Goal: Transaction & Acquisition: Purchase product/service

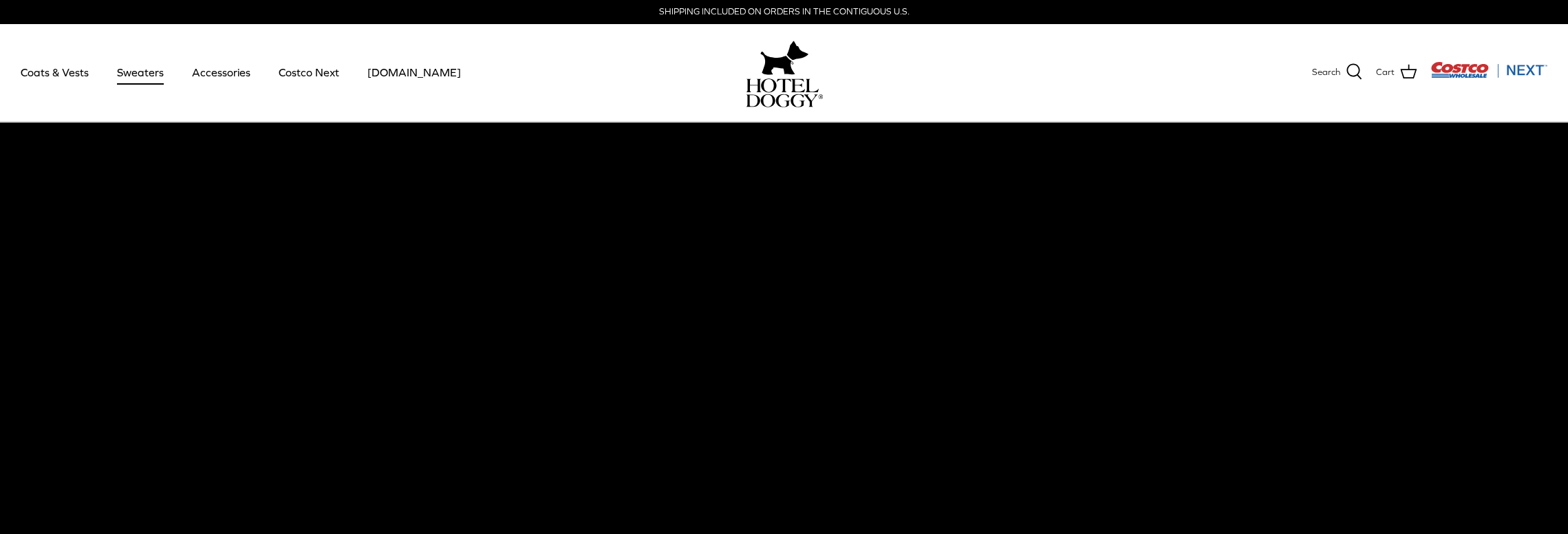
click at [142, 70] on link "Sweaters" at bounding box center [140, 72] width 71 height 46
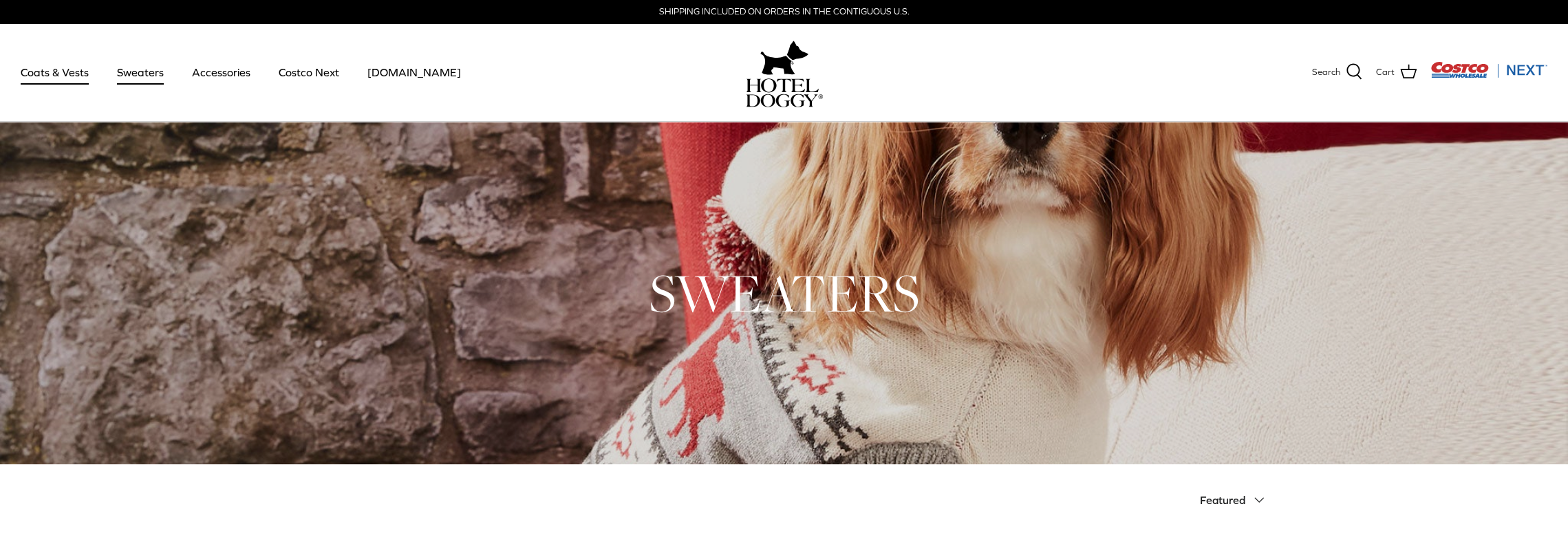
click at [36, 70] on link "Coats & Vests" at bounding box center [55, 72] width 93 height 46
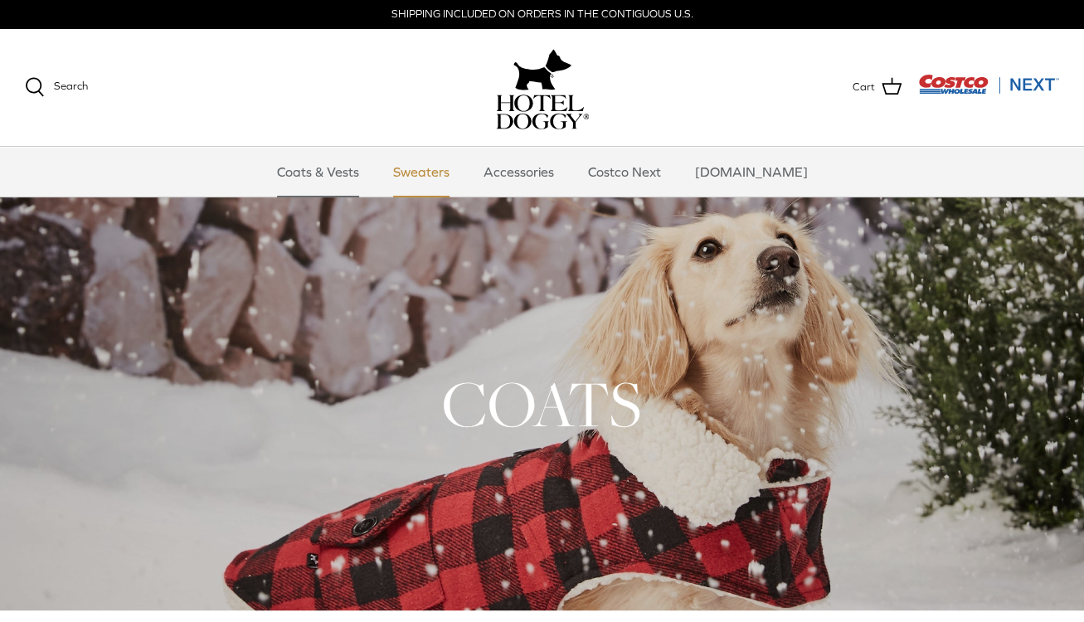
click at [421, 165] on link "Sweaters" at bounding box center [421, 172] width 86 height 50
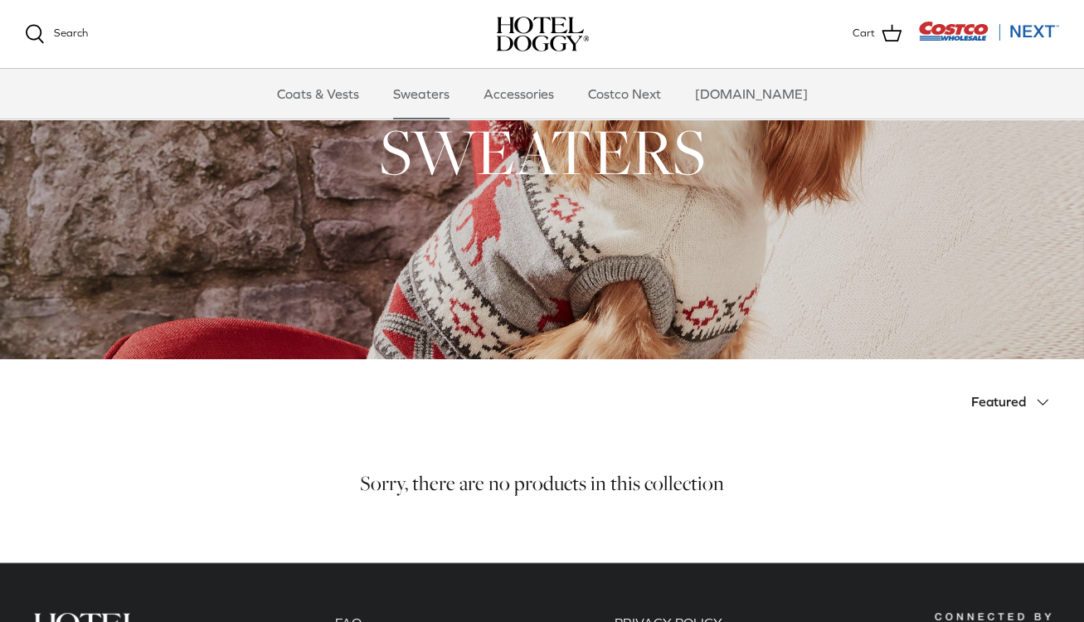
scroll to position [83, 0]
click at [541, 92] on link "Accessories" at bounding box center [519, 94] width 100 height 50
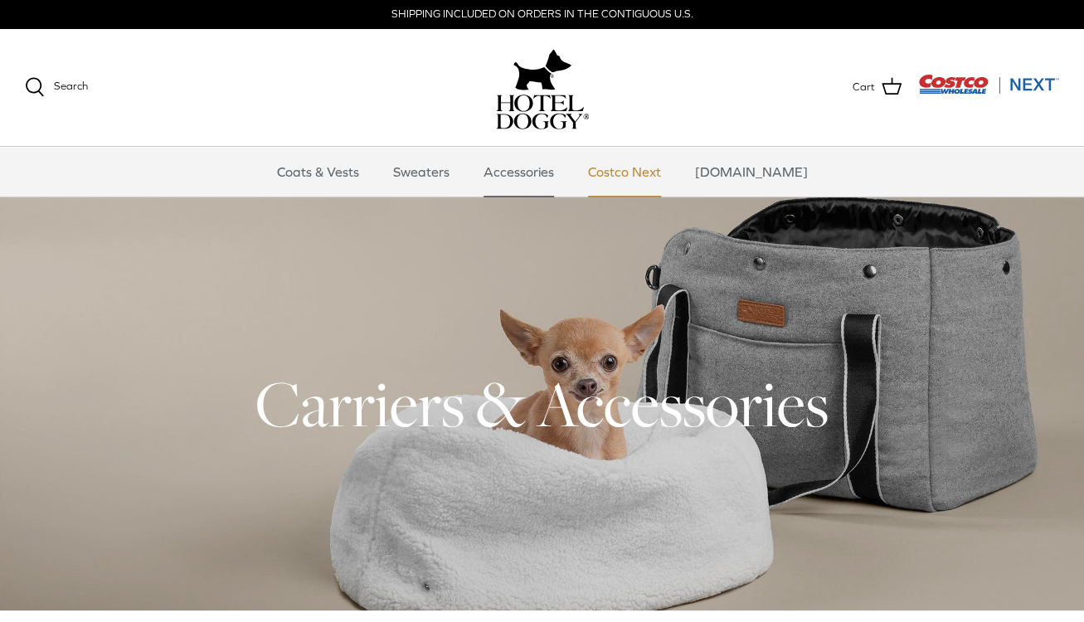
click at [650, 167] on link "Costco Next" at bounding box center [624, 172] width 103 height 50
click at [324, 182] on link "Coats & Vests" at bounding box center [318, 172] width 112 height 50
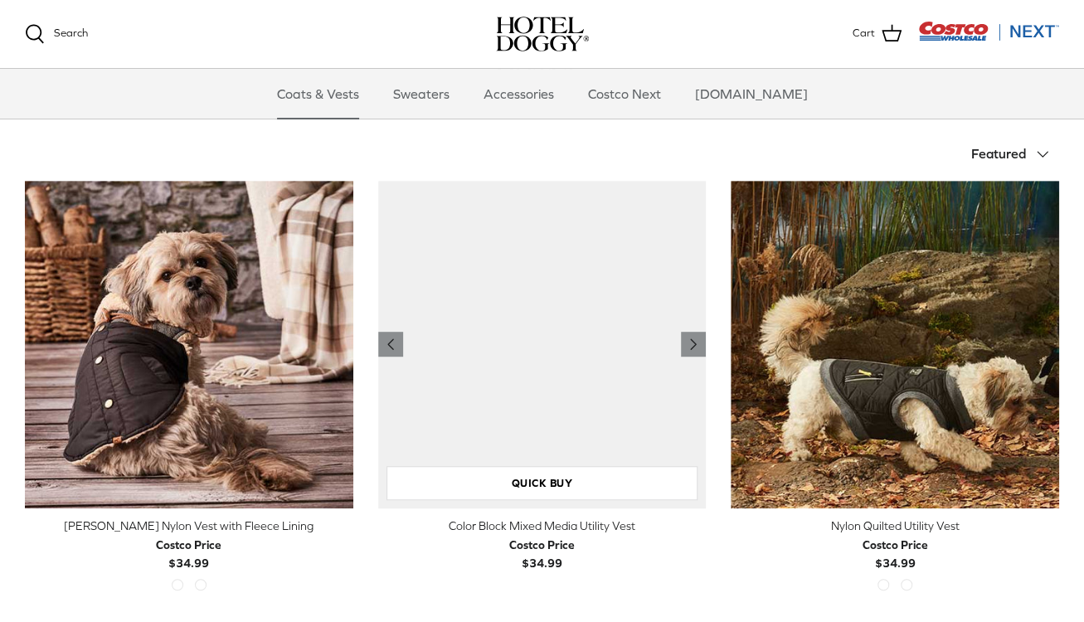
scroll to position [332, 0]
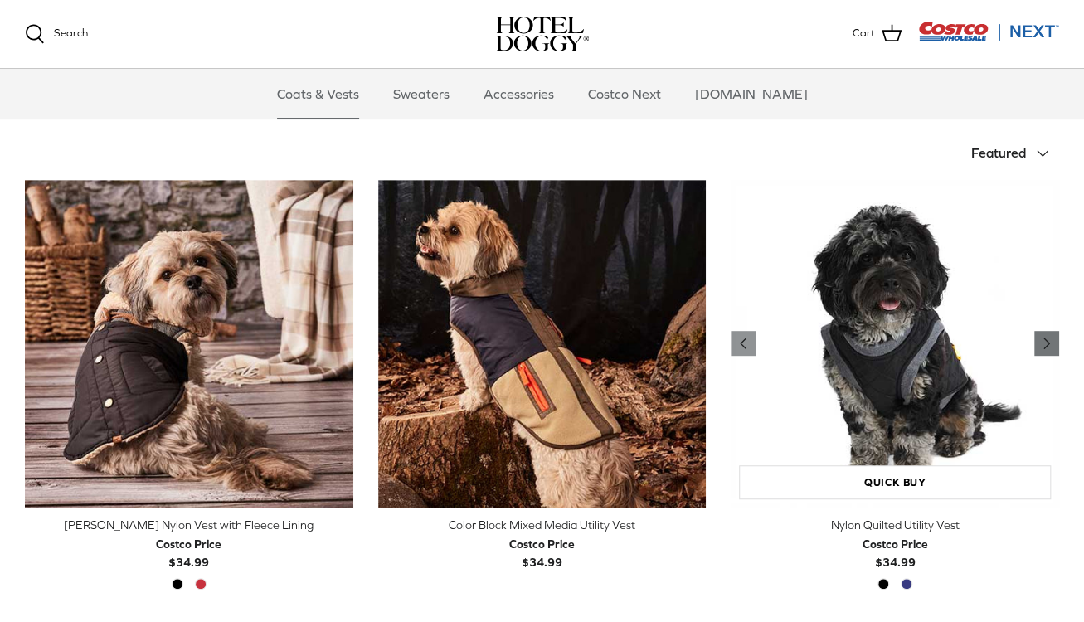
click at [1049, 341] on icon "Right" at bounding box center [1047, 344] width 20 height 20
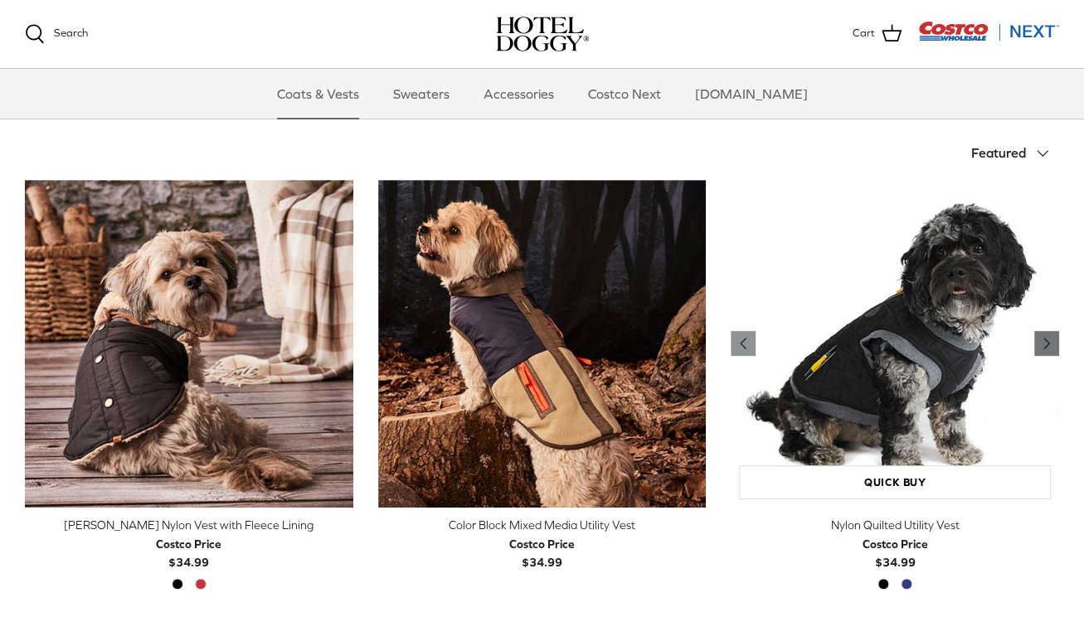
click at [1051, 341] on icon "Right" at bounding box center [1047, 344] width 20 height 20
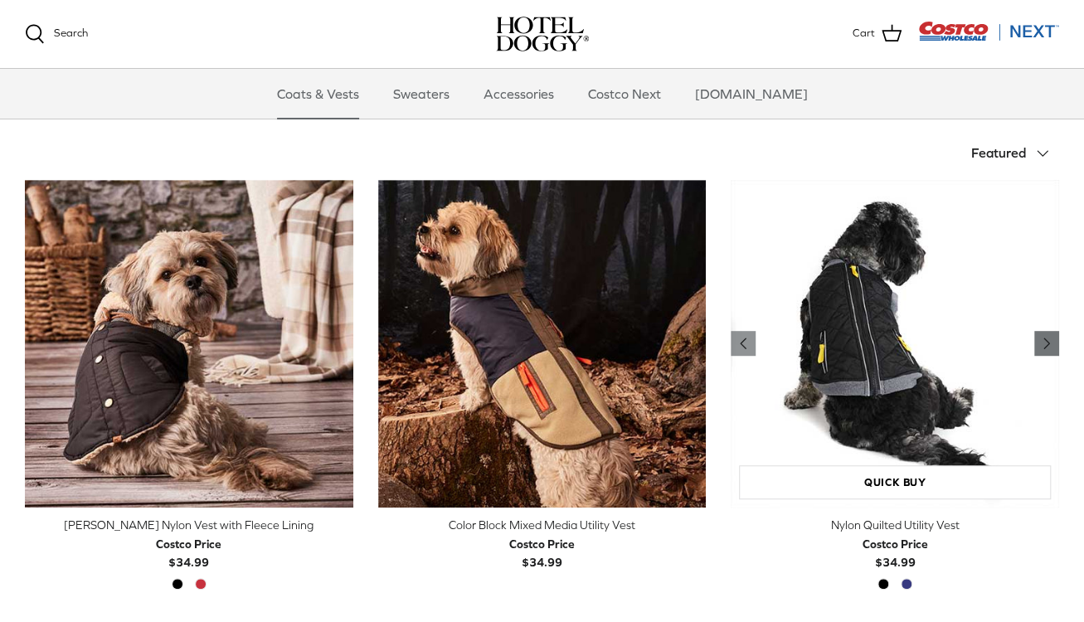
click at [1050, 340] on icon "Right" at bounding box center [1047, 344] width 20 height 20
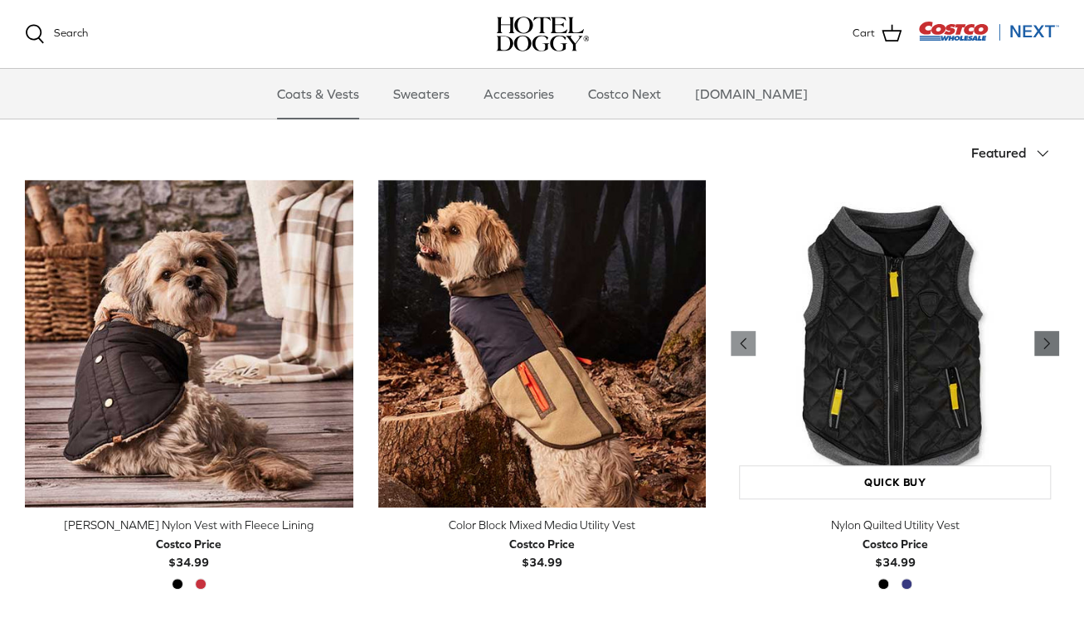
click at [1050, 340] on icon "Right" at bounding box center [1047, 344] width 20 height 20
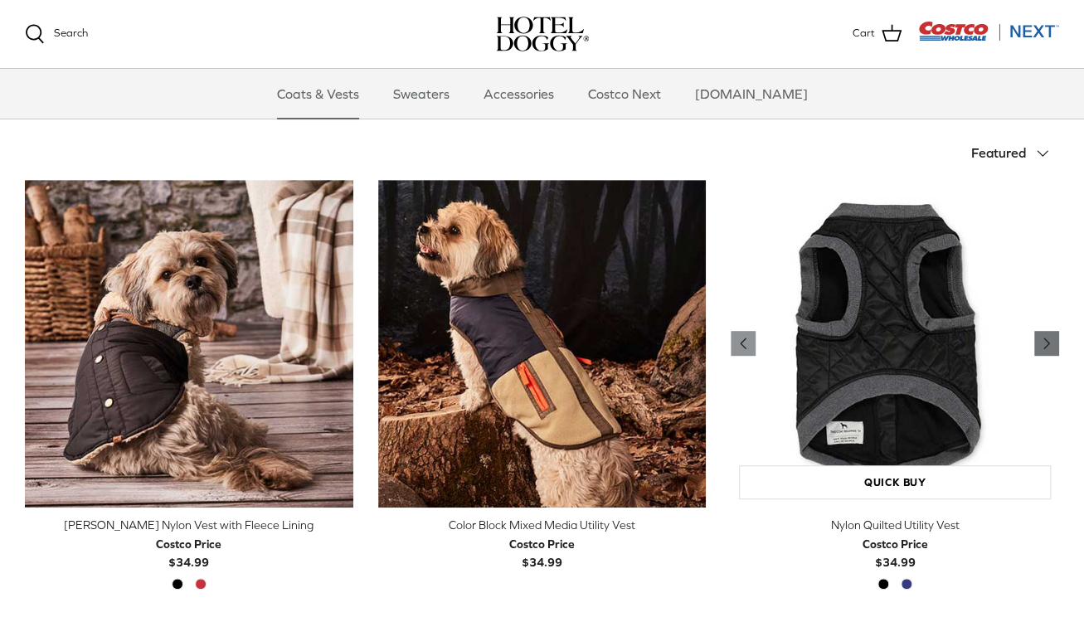
click at [1050, 339] on icon "Right" at bounding box center [1047, 344] width 20 height 20
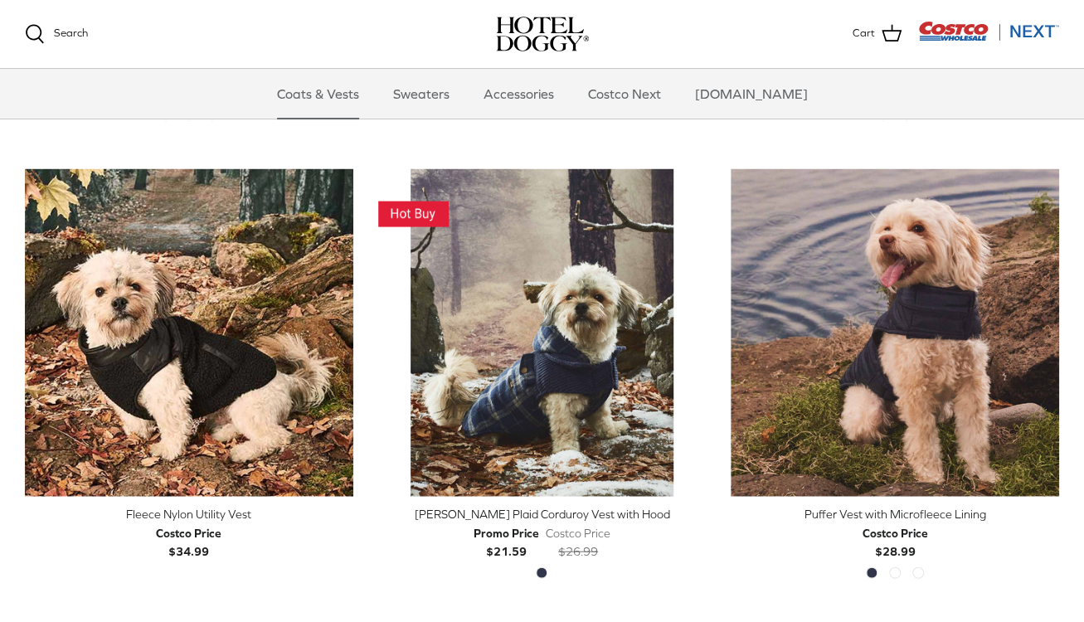
scroll to position [1742, 0]
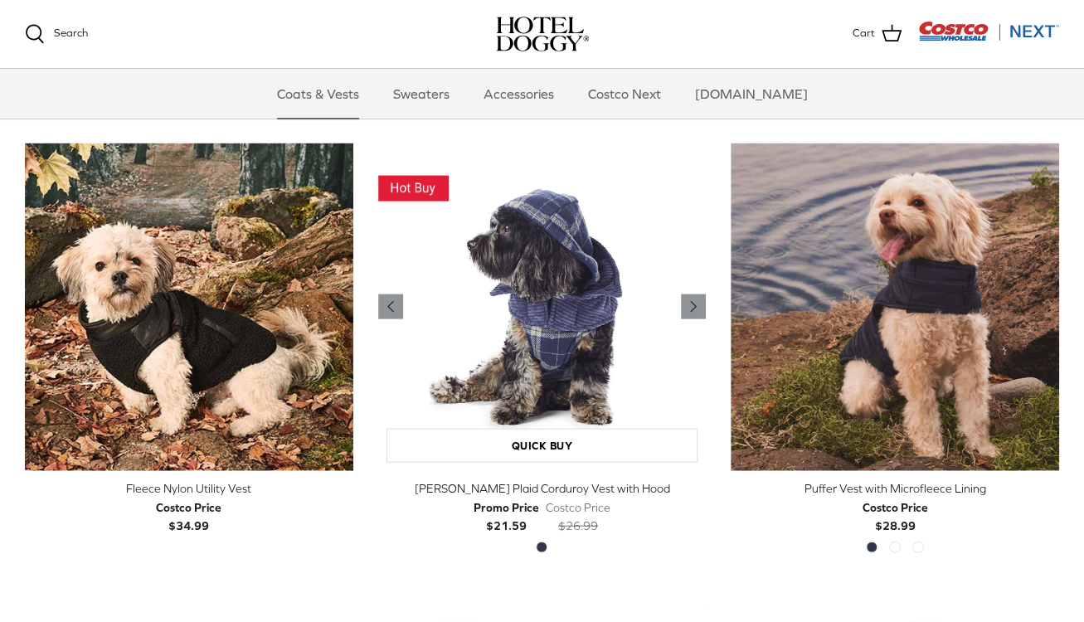
click at [564, 320] on img "Melton Plaid Corduroy Vest with Hood" at bounding box center [542, 308] width 329 height 329
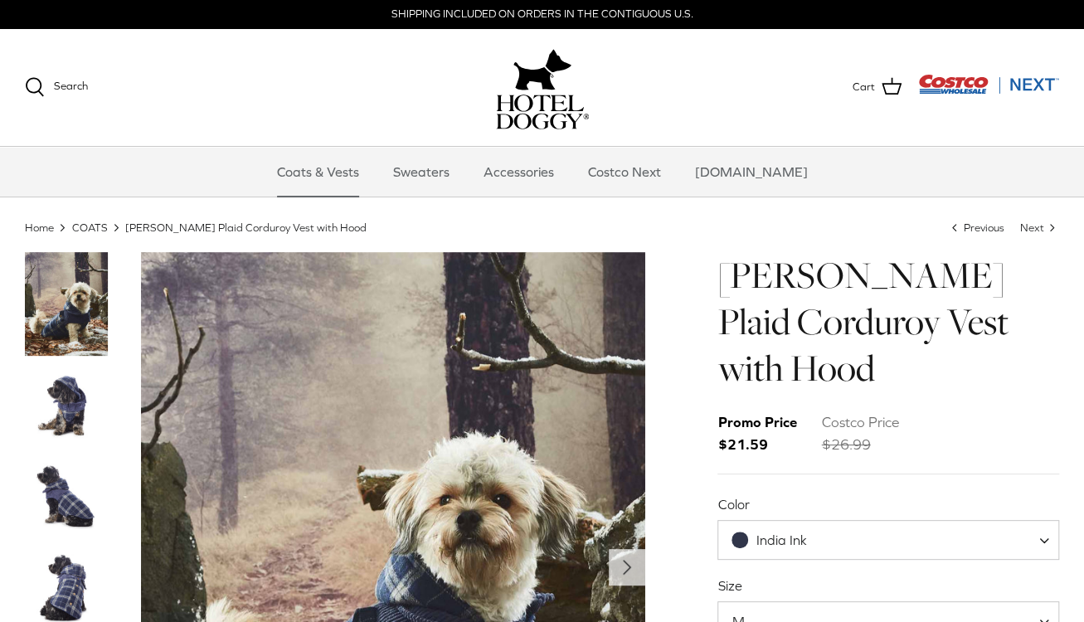
click at [63, 387] on img "Thumbnail Link" at bounding box center [66, 405] width 83 height 83
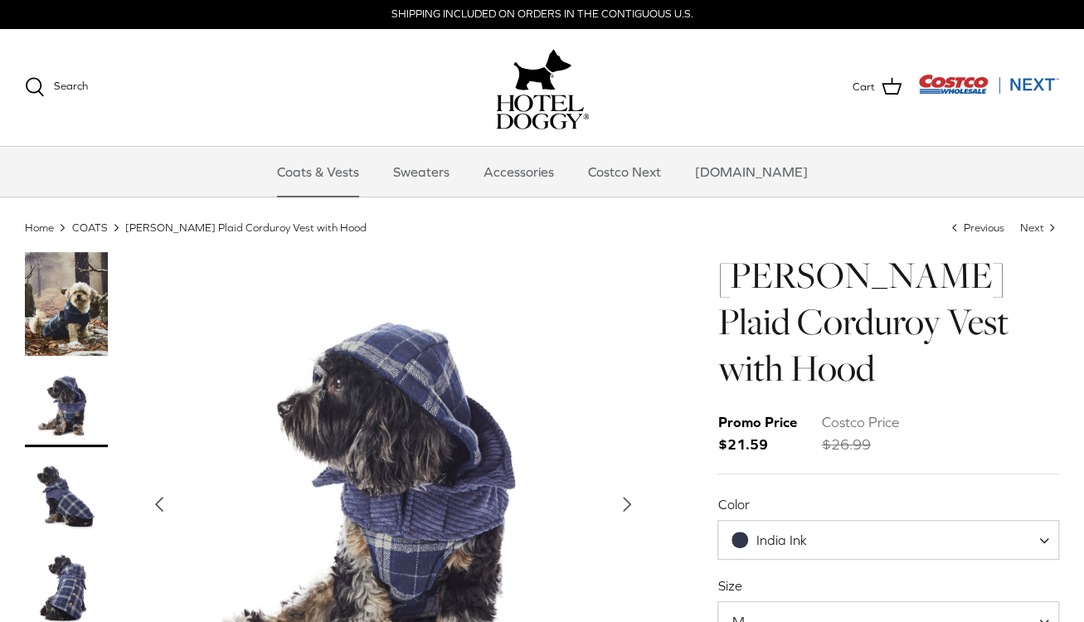
click at [53, 499] on img "Thumbnail Link" at bounding box center [66, 496] width 83 height 83
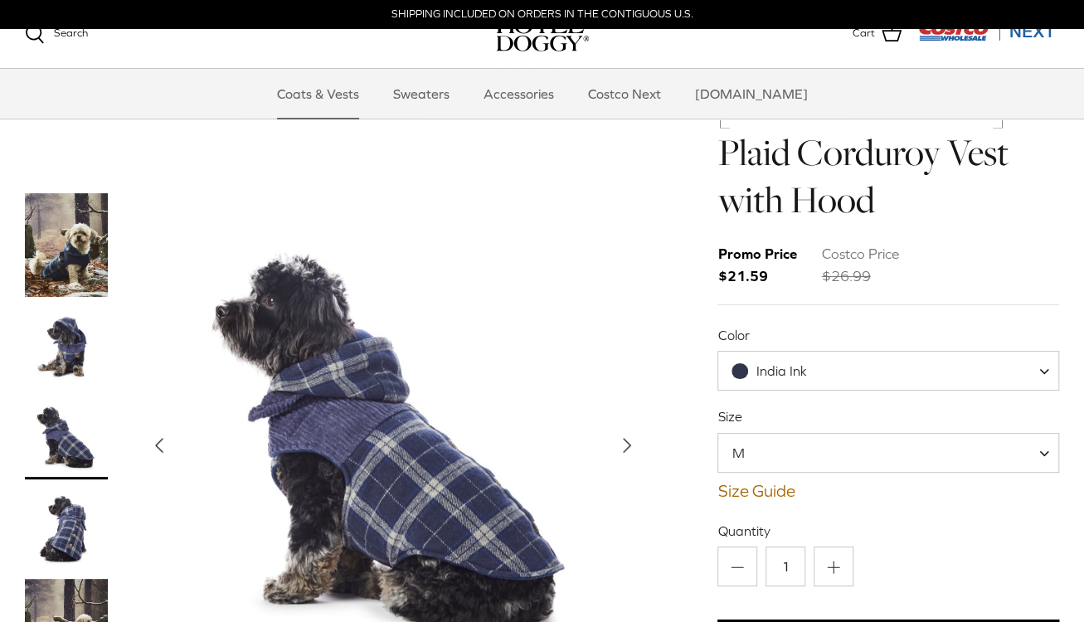
scroll to position [83, 0]
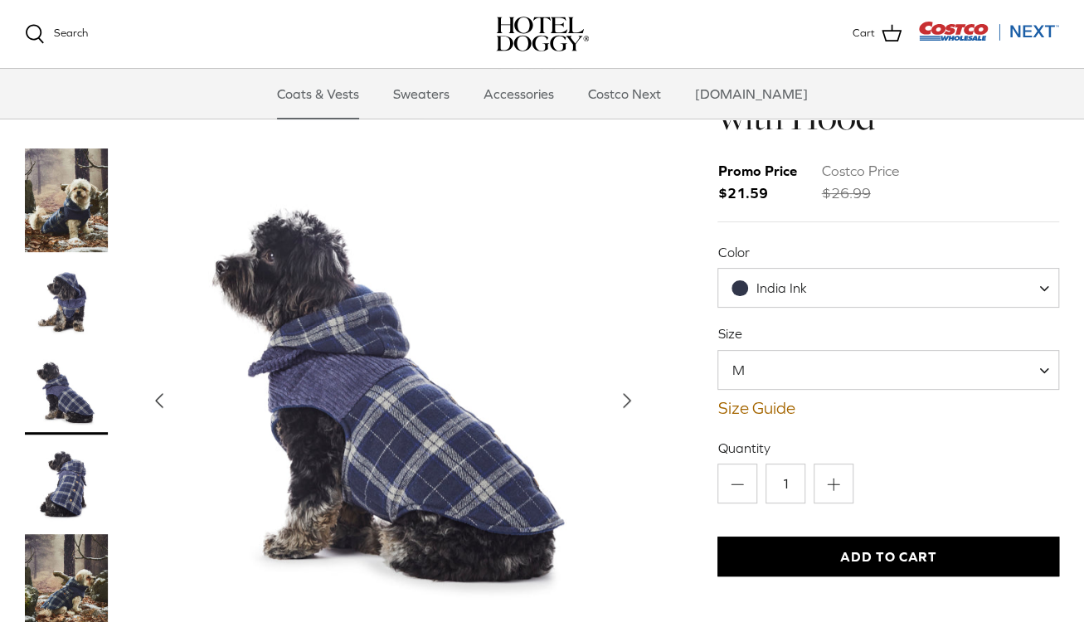
click at [855, 268] on span "India Ink" at bounding box center [888, 288] width 341 height 40
click at [987, 439] on label "Quantity" at bounding box center [889, 448] width 342 height 18
click at [806, 464] on input "1" at bounding box center [786, 484] width 40 height 40
click at [1035, 350] on span "M" at bounding box center [888, 370] width 341 height 40
drag, startPoint x: 1074, startPoint y: 348, endPoint x: 1025, endPoint y: 353, distance: 49.2
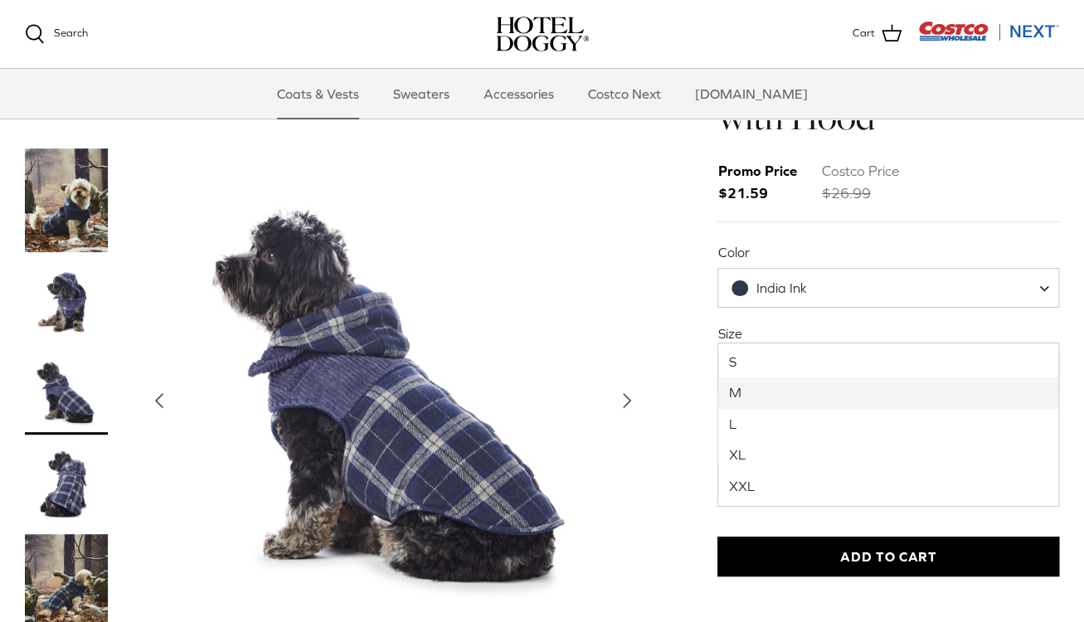
click at [1074, 348] on div "Left Right Melton Plaid Corduroy Vest with Hood Promo Price" at bounding box center [542, 379] width 1084 height 758
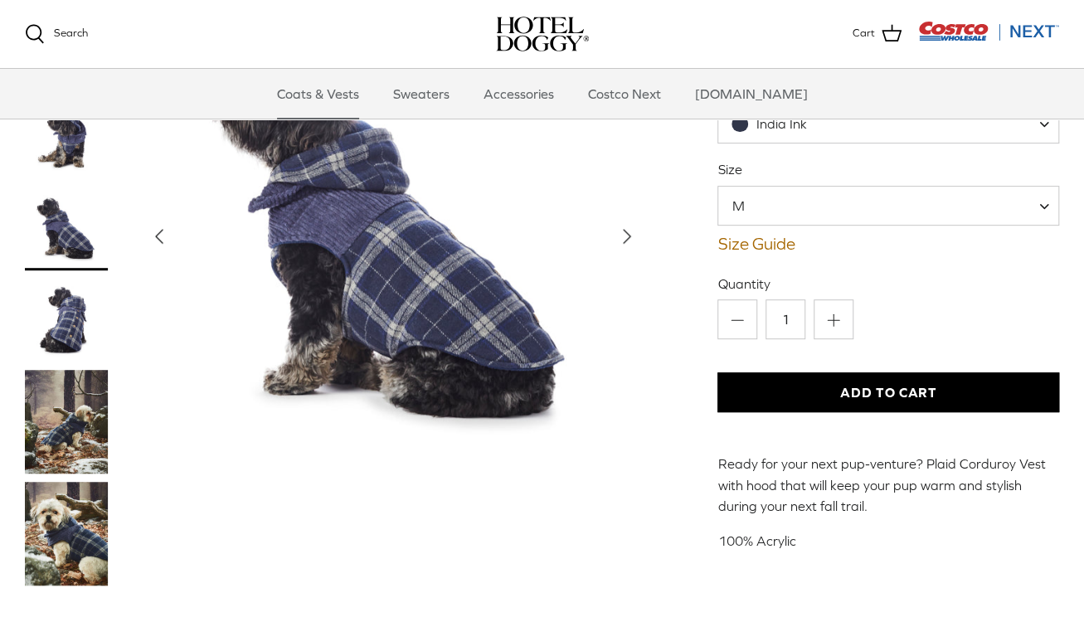
scroll to position [249, 0]
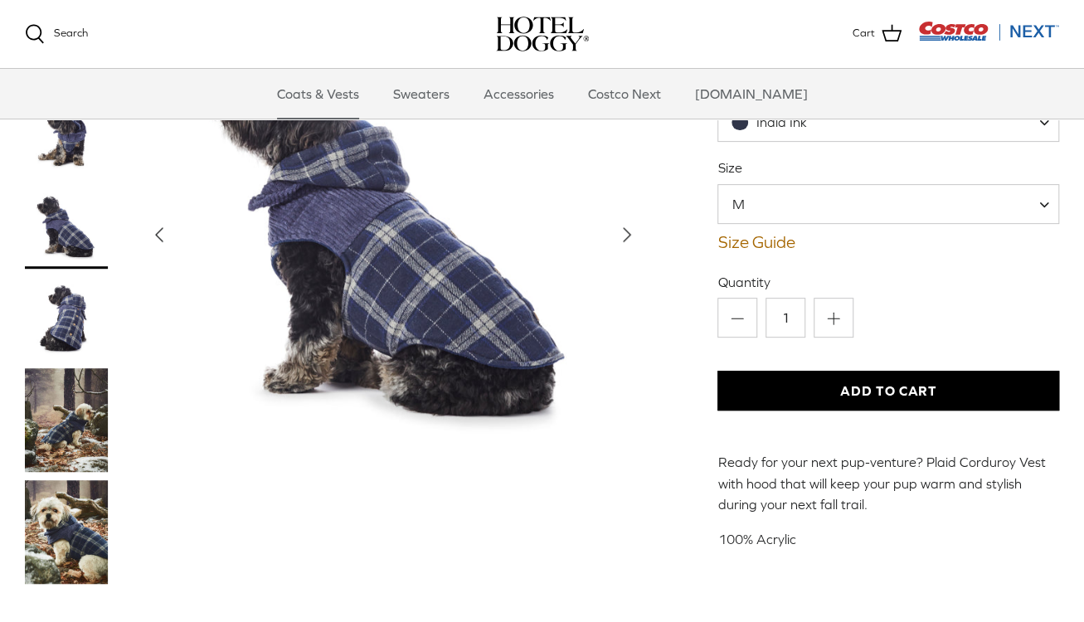
click at [44, 480] on img "Thumbnail Link" at bounding box center [66, 532] width 83 height 104
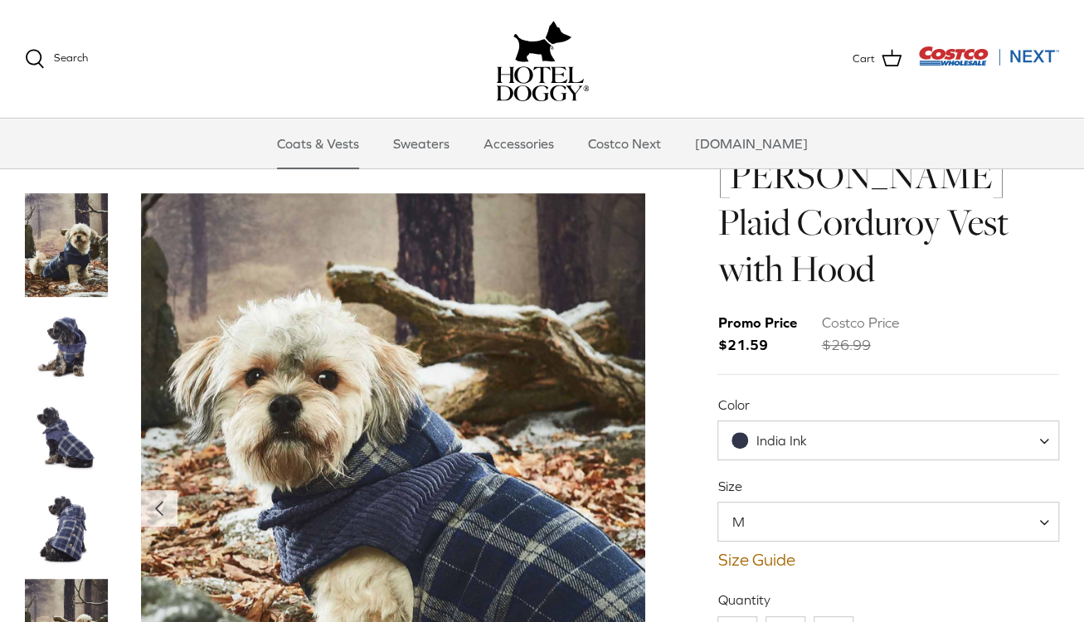
scroll to position [0, 0]
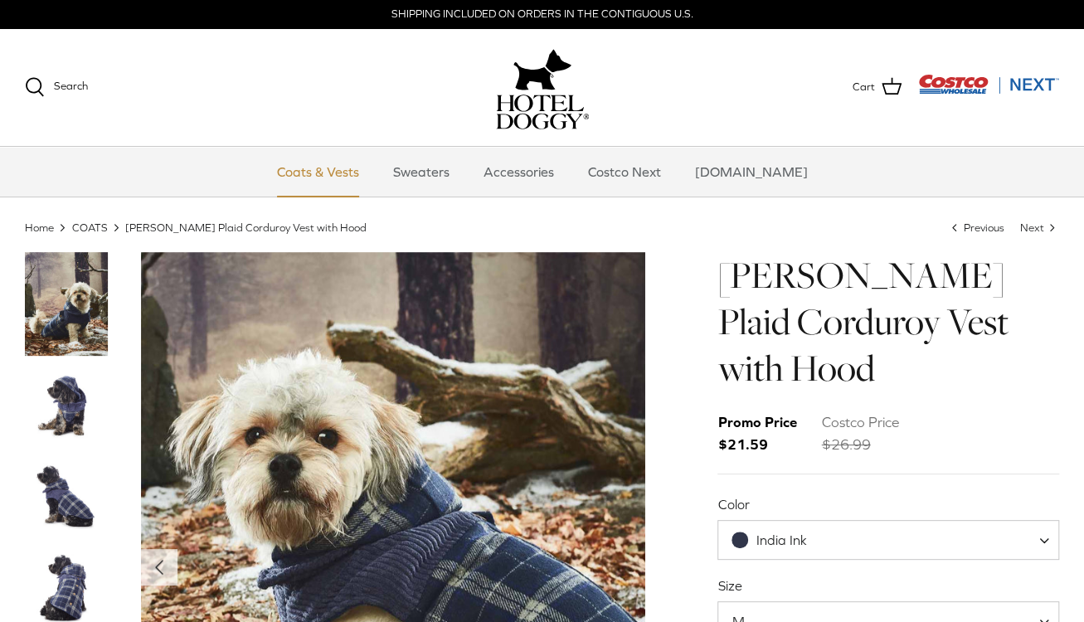
click at [345, 168] on link "Coats & Vests" at bounding box center [318, 172] width 112 height 50
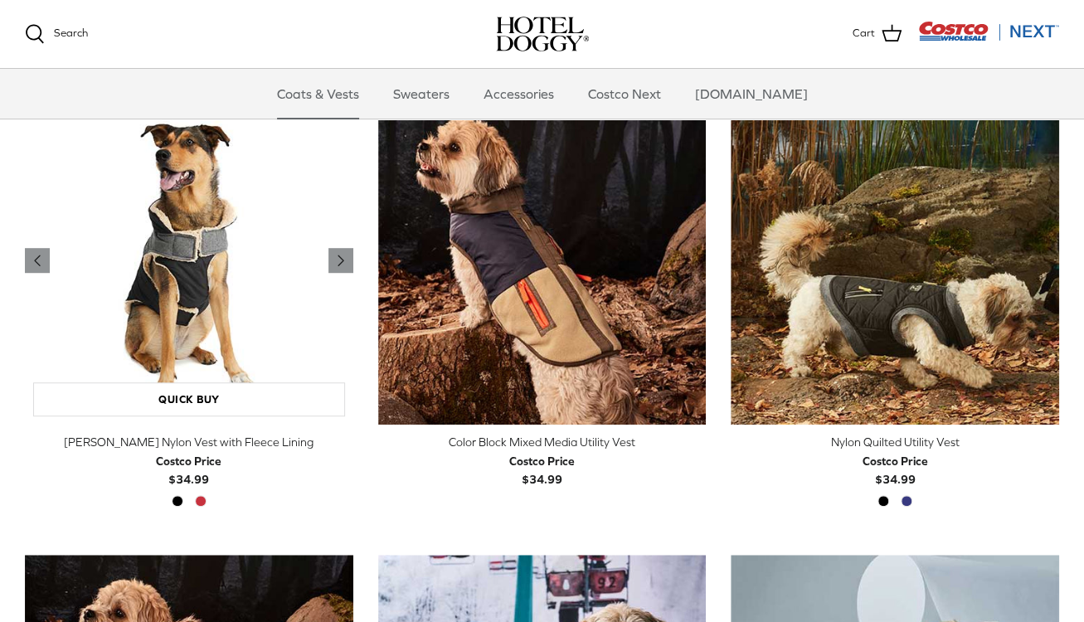
scroll to position [249, 0]
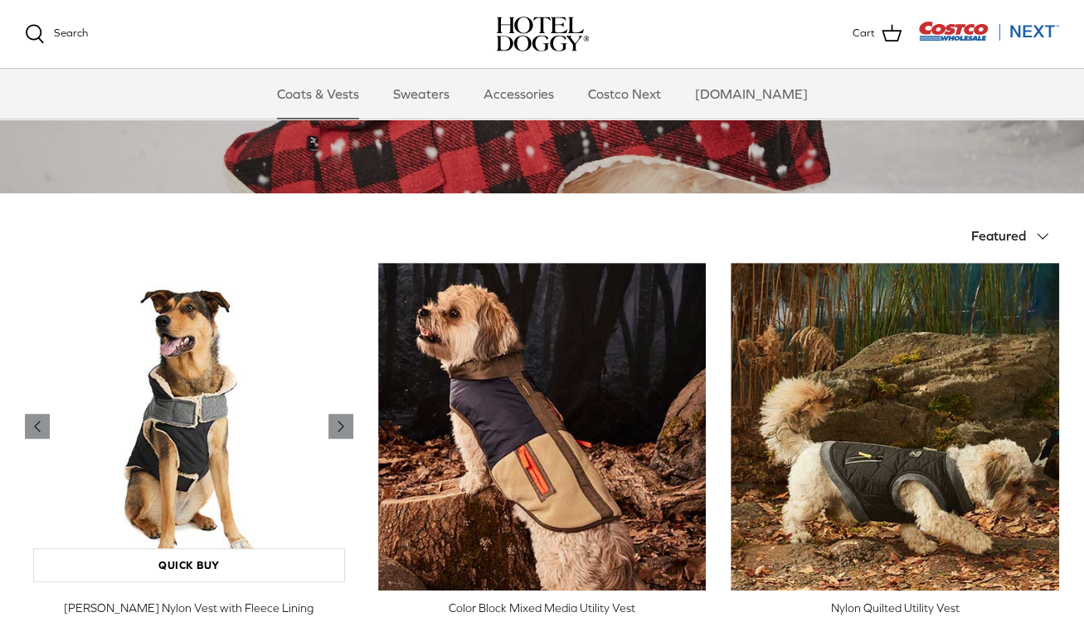
click at [184, 431] on img "Melton Nylon Vest with Fleece Lining" at bounding box center [189, 427] width 329 height 329
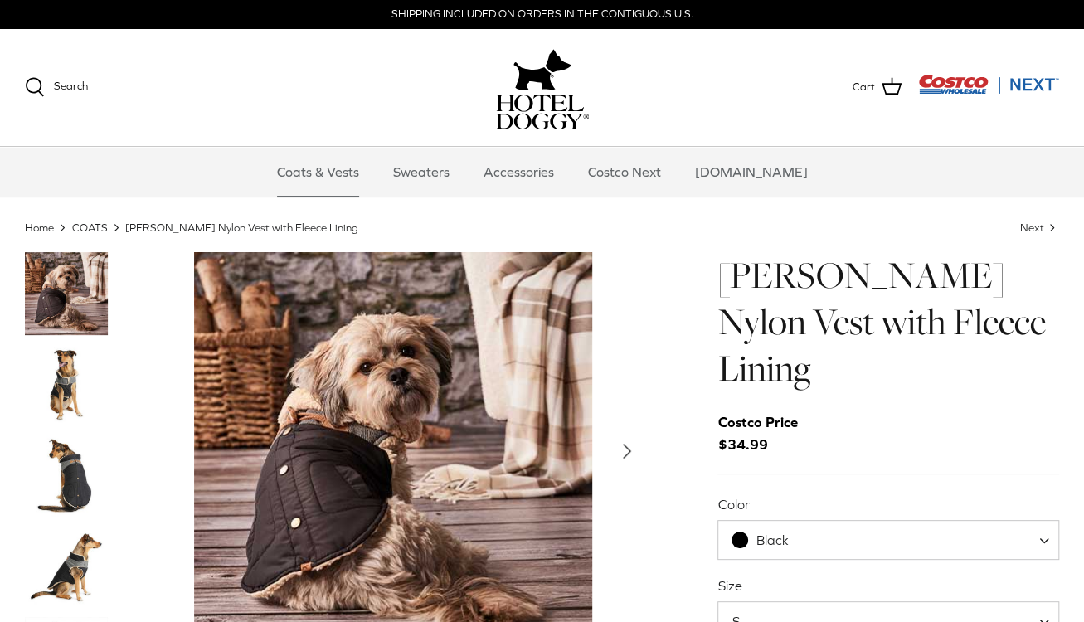
scroll to position [83, 0]
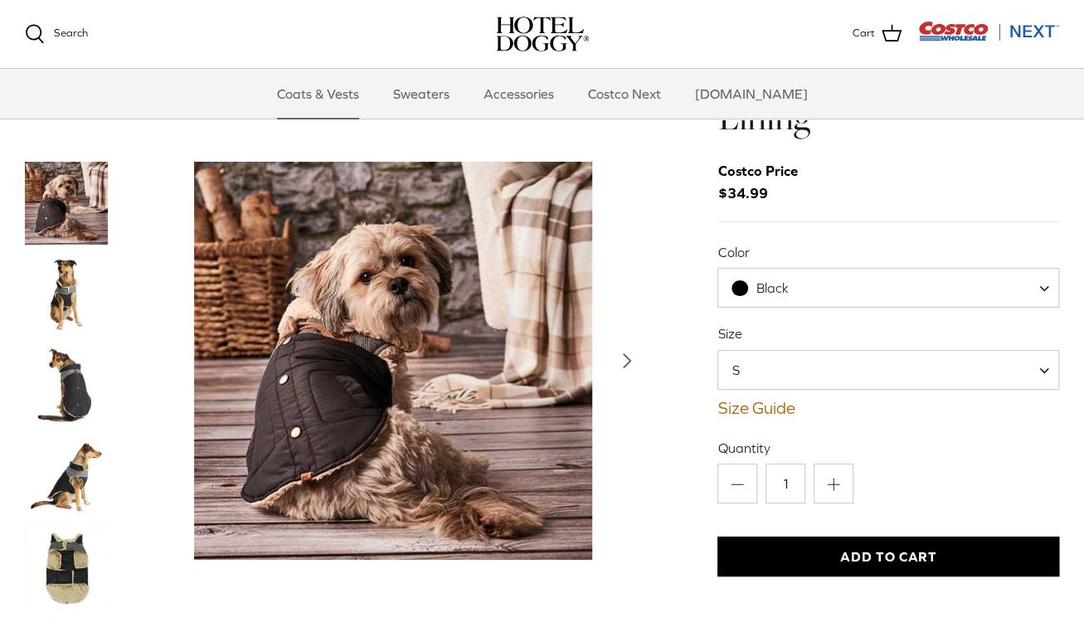
click at [81, 344] on img "Thumbnail Link" at bounding box center [66, 385] width 83 height 83
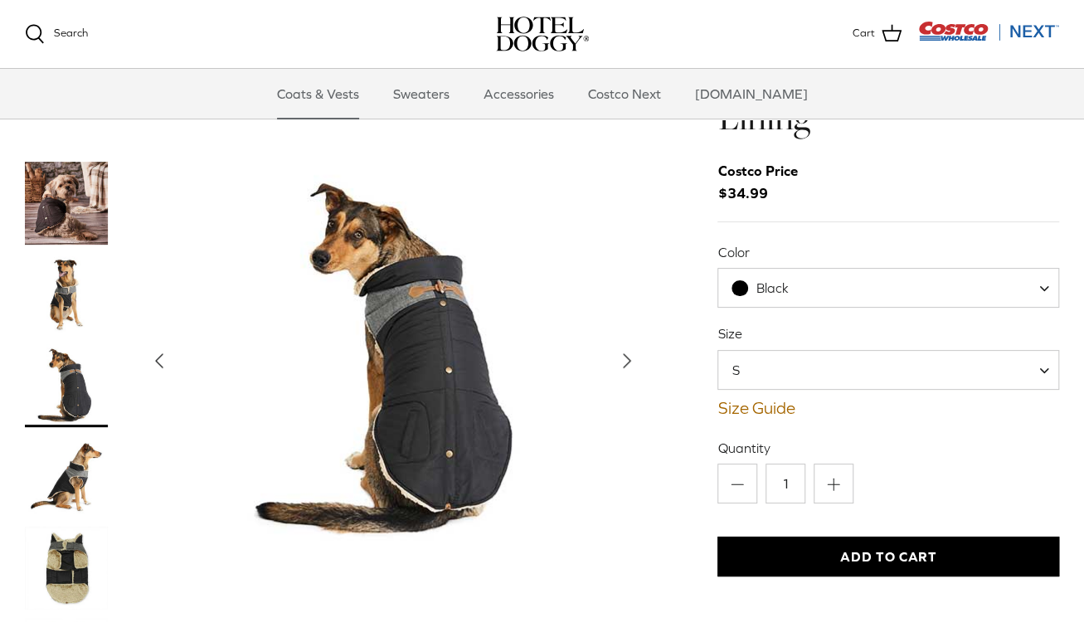
click at [54, 253] on img "Thumbnail Link" at bounding box center [66, 294] width 83 height 83
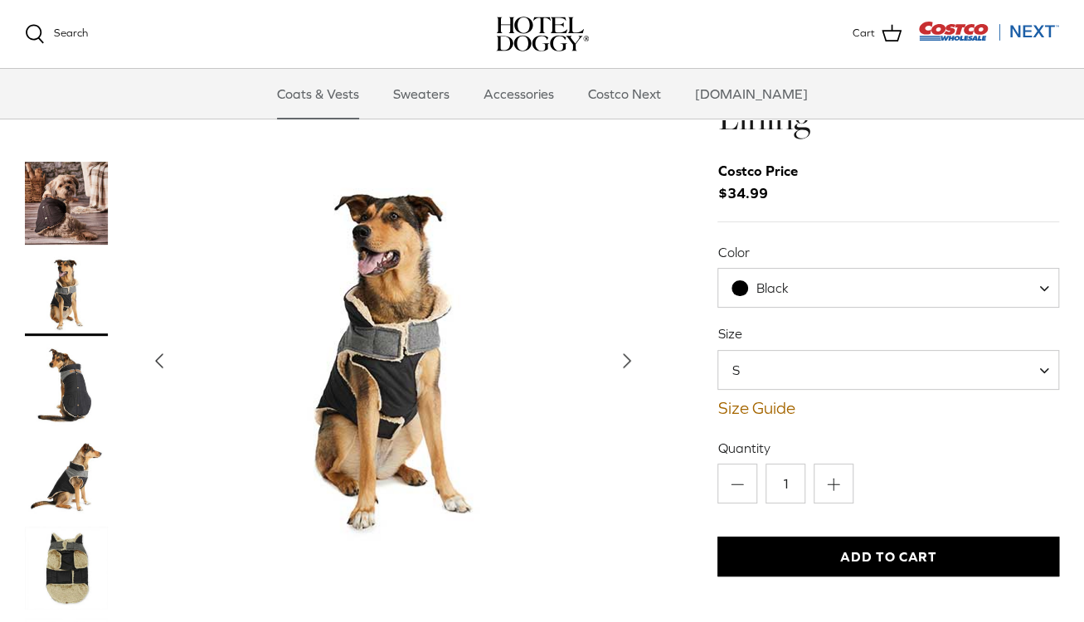
click at [71, 527] on img "Thumbnail Link" at bounding box center [66, 568] width 83 height 83
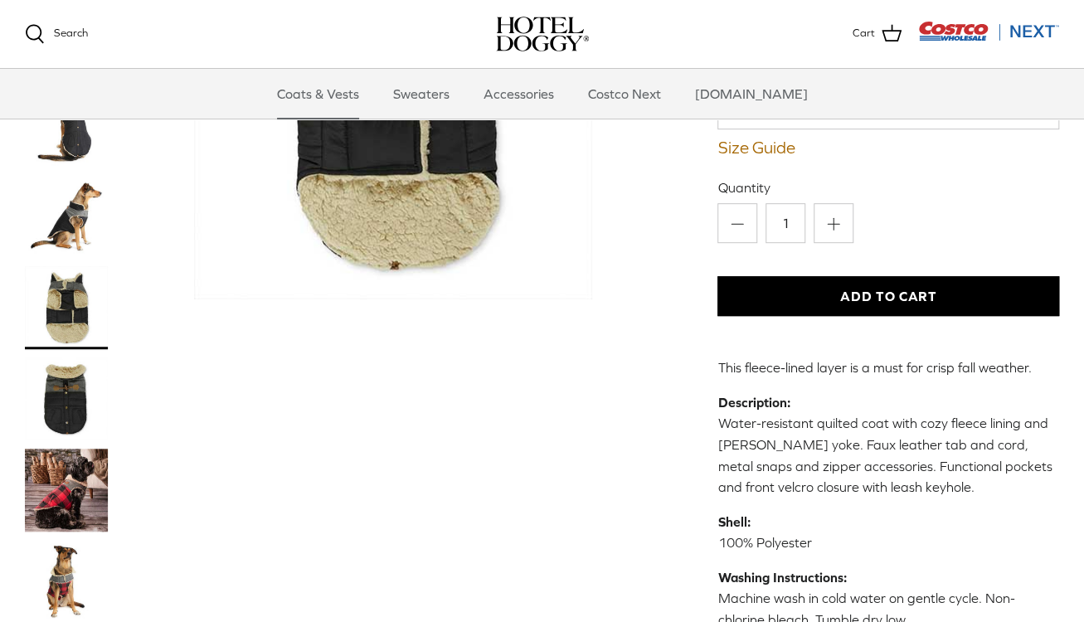
scroll to position [415, 0]
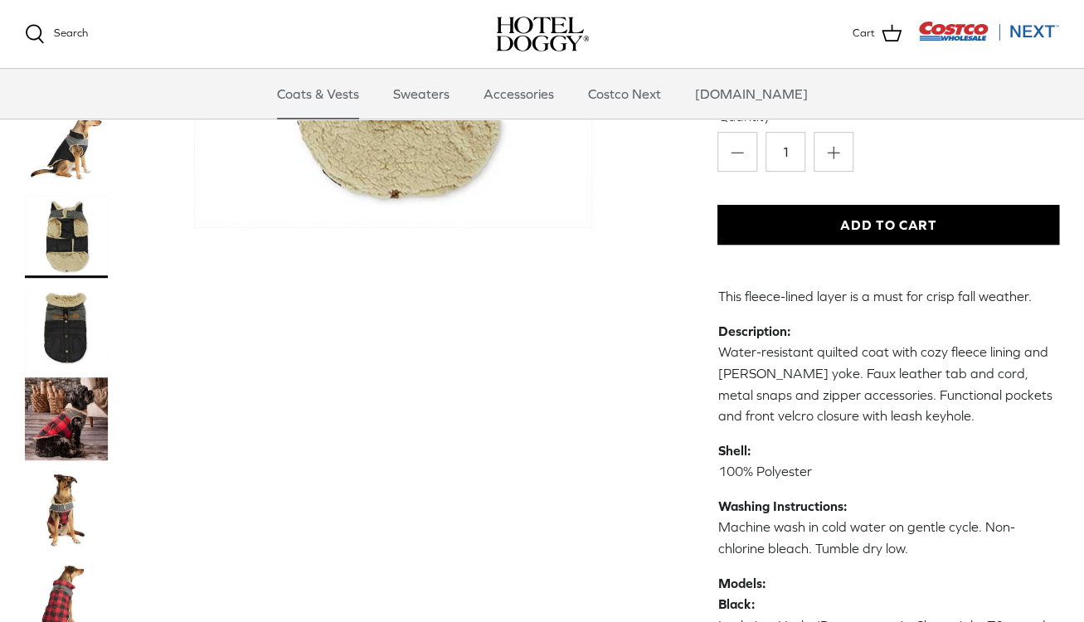
click at [76, 377] on img "Thumbnail Link" at bounding box center [66, 418] width 83 height 83
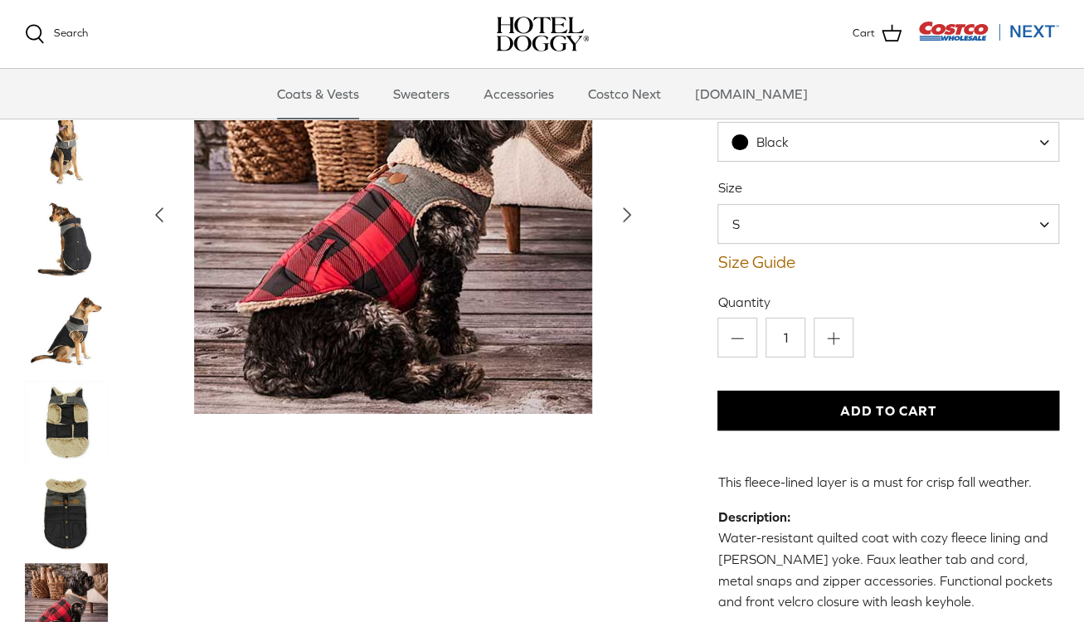
scroll to position [166, 0]
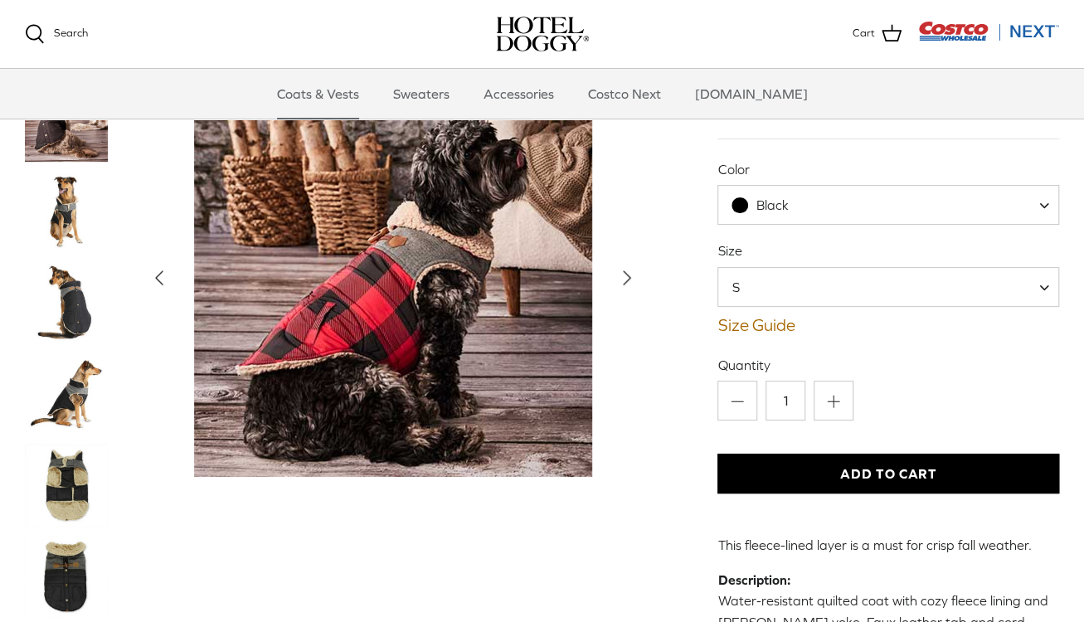
click at [825, 185] on span "Black" at bounding box center [888, 205] width 341 height 40
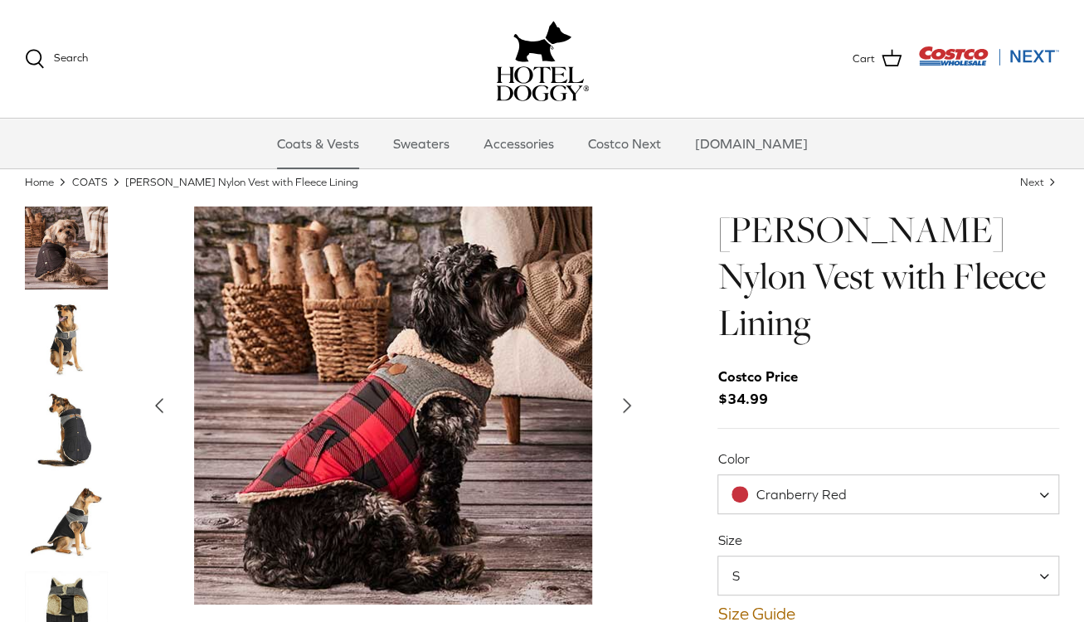
scroll to position [83, 0]
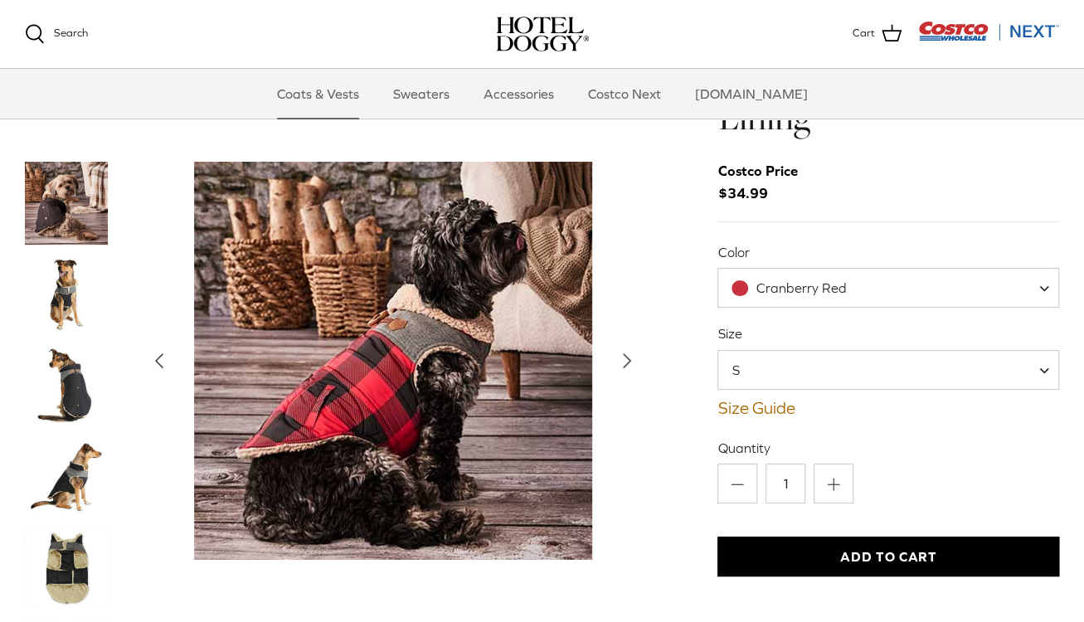
click at [851, 280] on span "Cranberry Red" at bounding box center [798, 288] width 161 height 17
select select "Black"
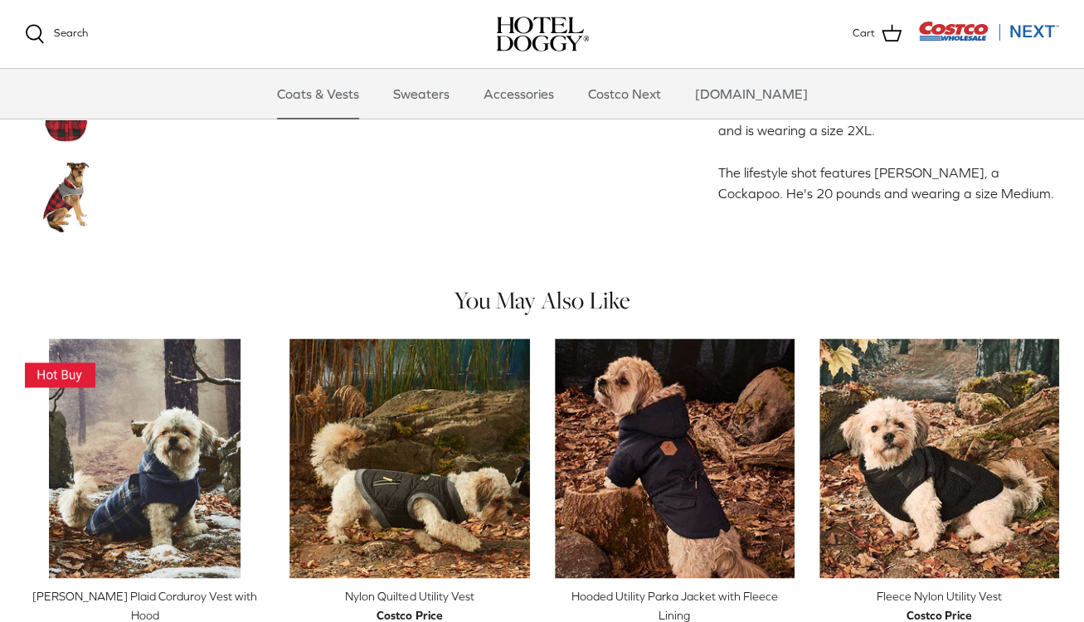
scroll to position [913, 0]
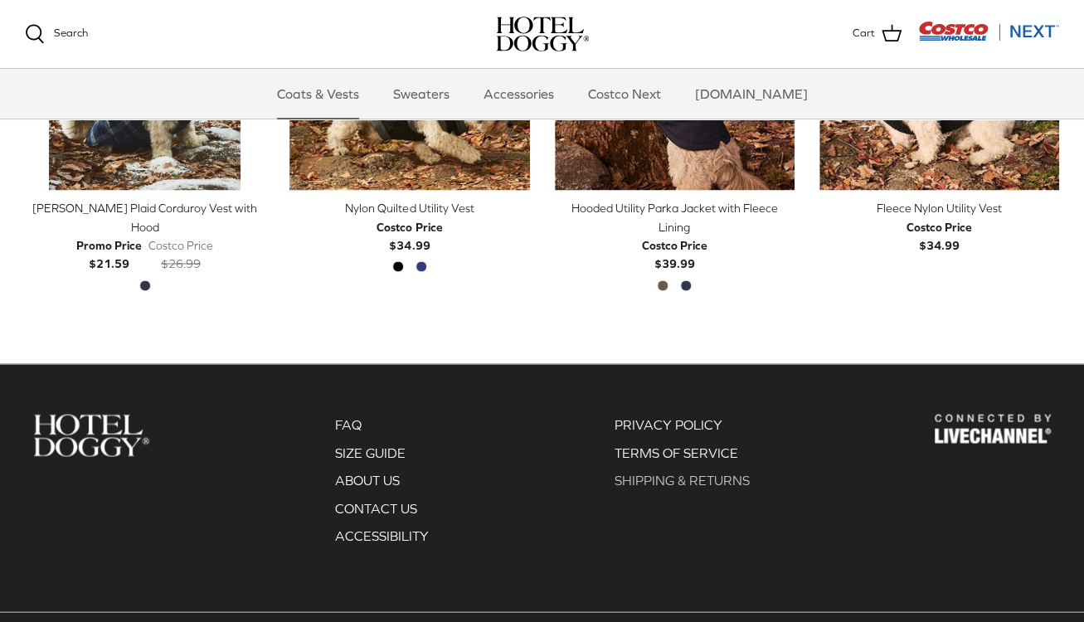
scroll to position [1482, 0]
click at [368, 445] on link "SIZE GUIDE" at bounding box center [370, 452] width 71 height 15
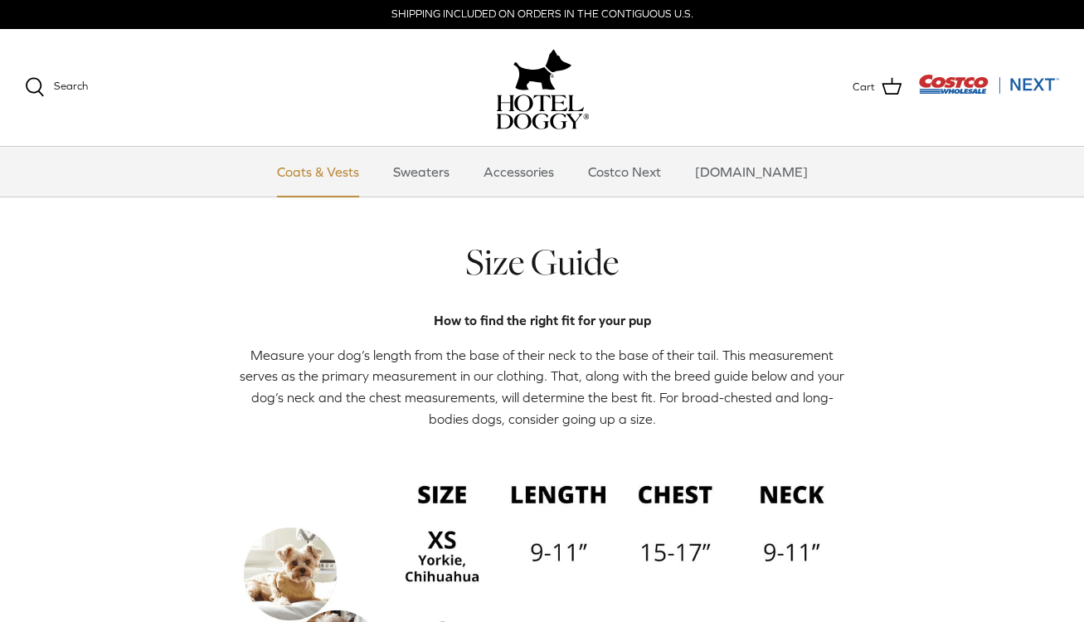
click at [339, 166] on link "Coats & Vests" at bounding box center [318, 172] width 112 height 50
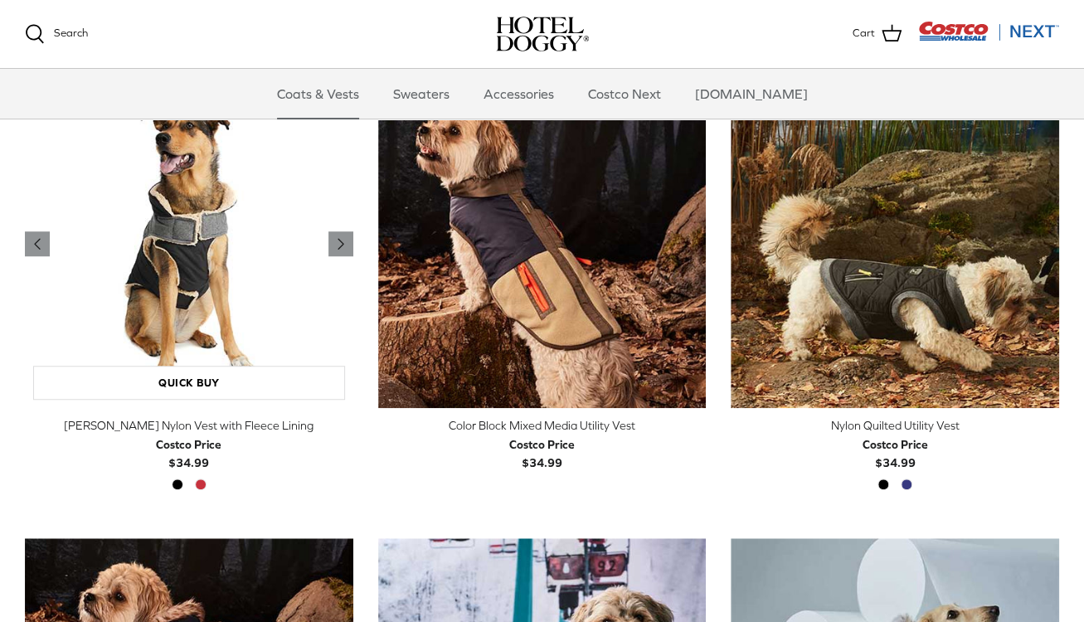
scroll to position [332, 0]
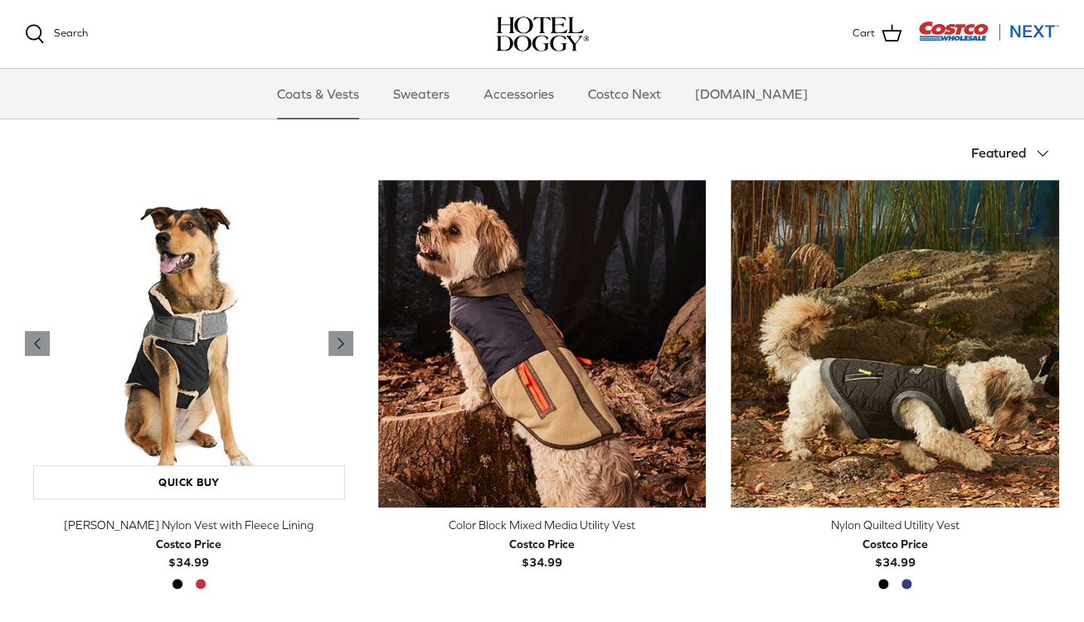
click at [217, 350] on img "Melton Nylon Vest with Fleece Lining" at bounding box center [189, 344] width 329 height 329
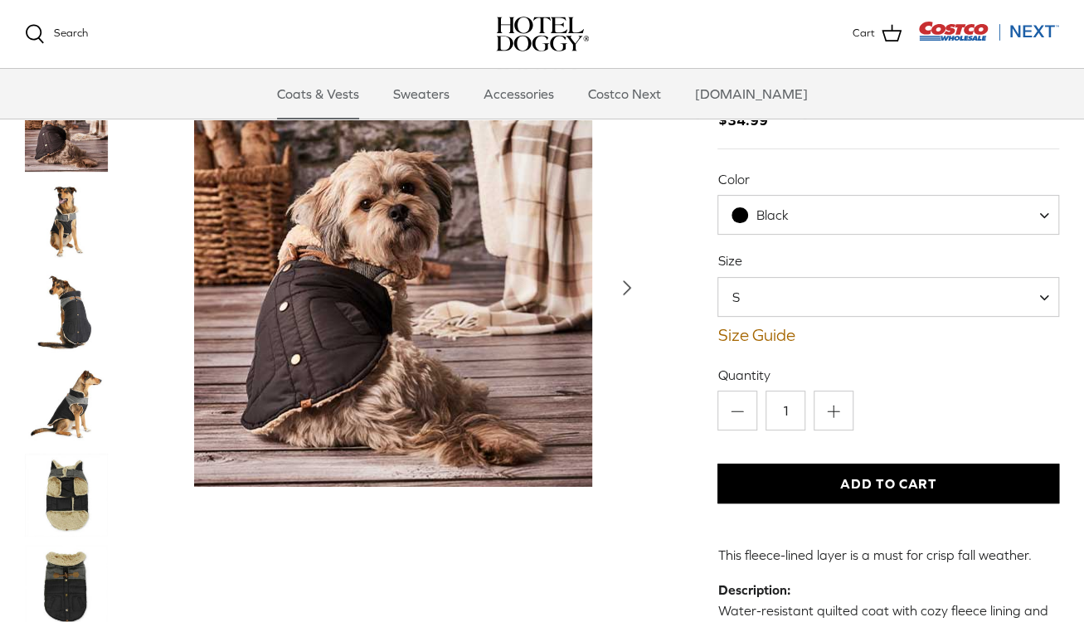
scroll to position [166, 0]
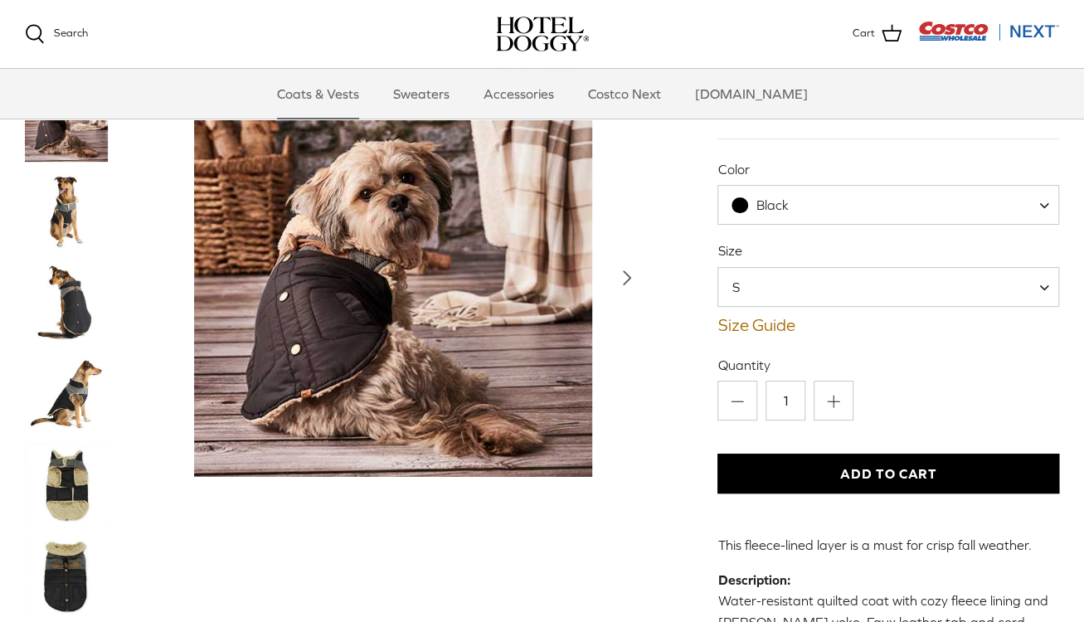
click at [829, 267] on span "S" at bounding box center [888, 287] width 341 height 40
select select "M"
click at [665, 348] on div "Left Right" at bounding box center [542, 545] width 1084 height 1257
click at [897, 454] on button "Add to Cart" at bounding box center [889, 474] width 342 height 40
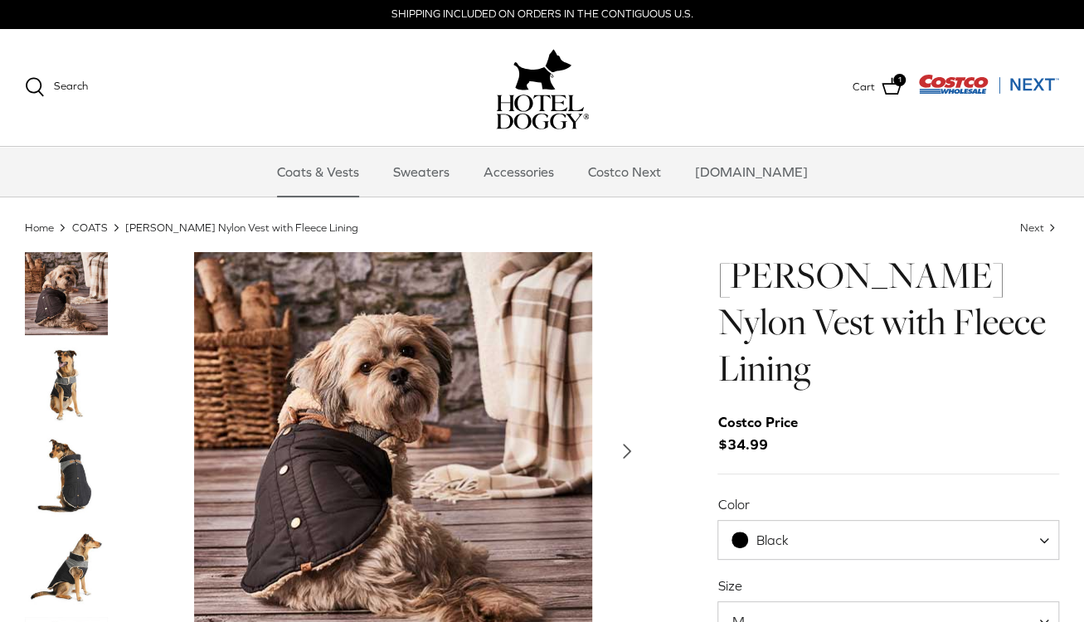
click at [85, 402] on img "Thumbnail Link" at bounding box center [66, 384] width 83 height 83
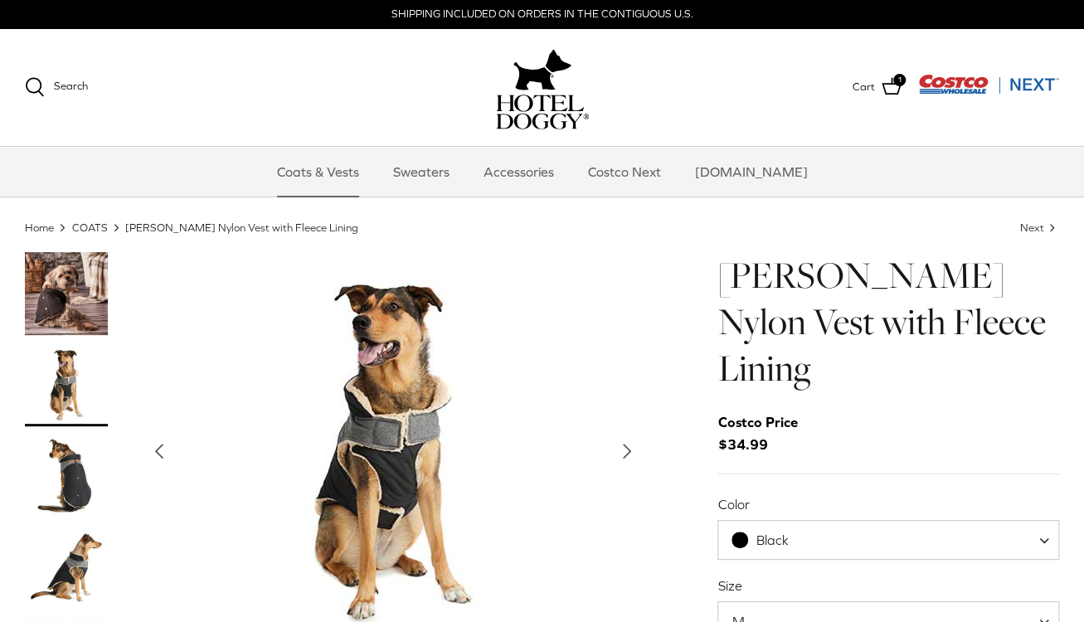
click at [81, 454] on img "Thumbnail Link" at bounding box center [66, 476] width 83 height 83
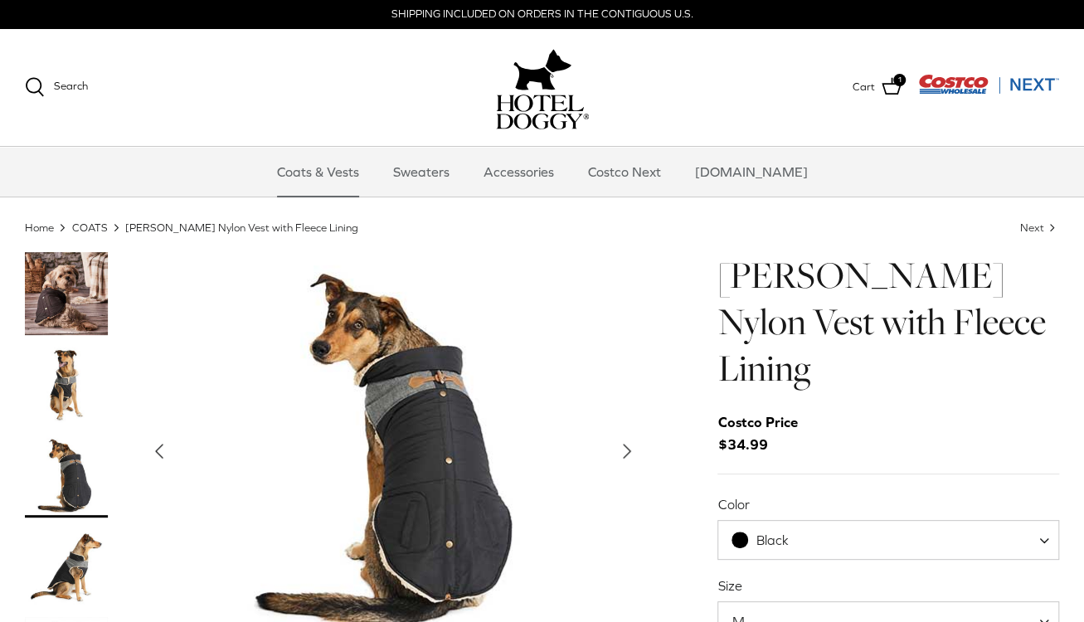
click at [80, 478] on img "Thumbnail Link" at bounding box center [66, 476] width 83 height 83
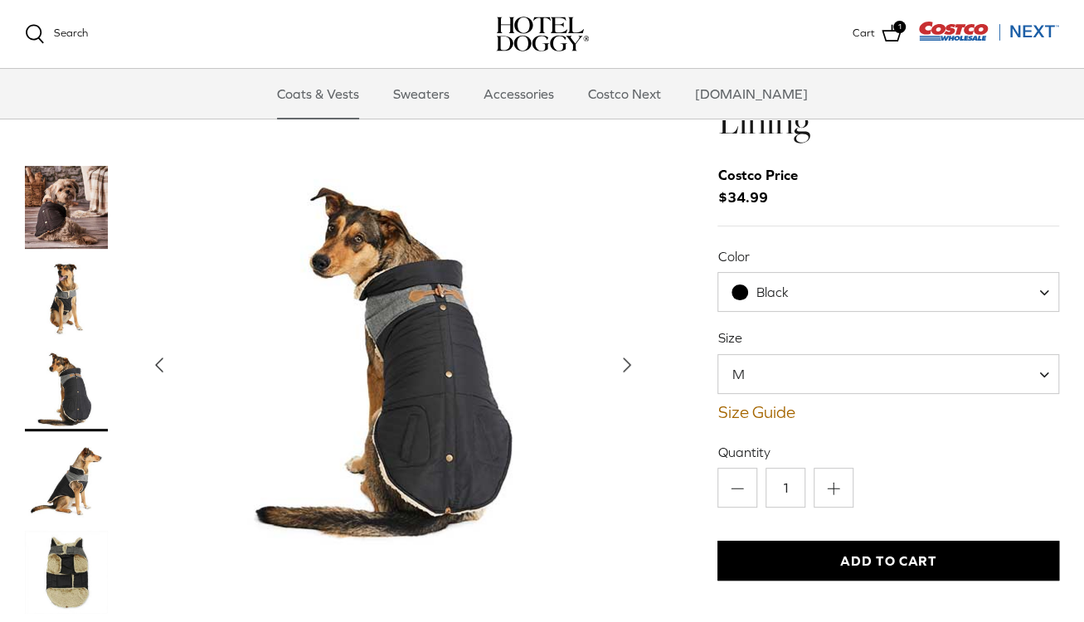
scroll to position [166, 0]
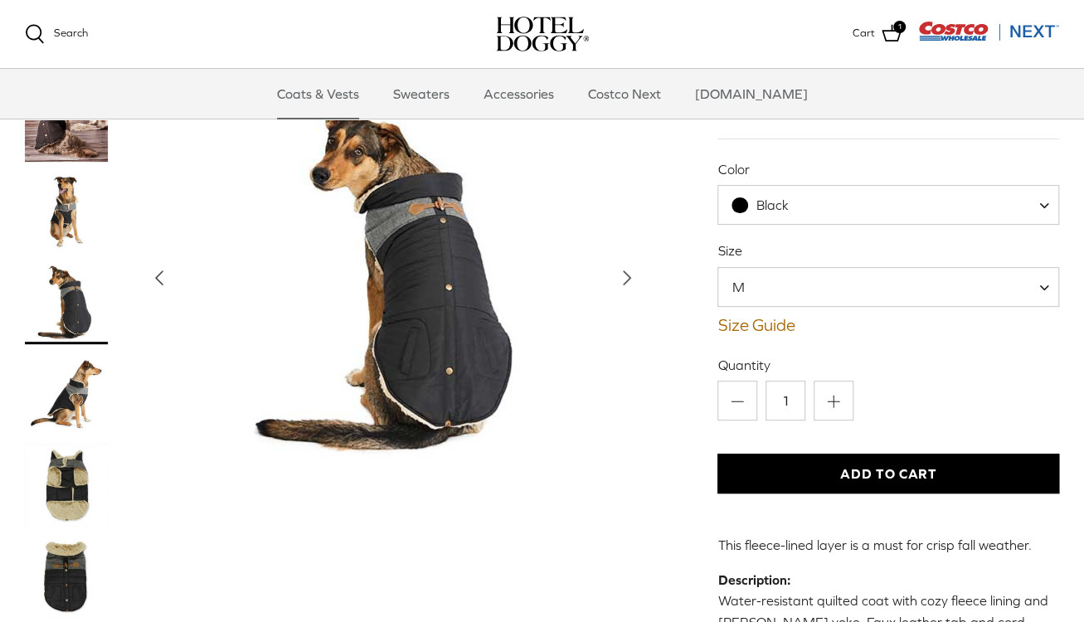
click at [70, 444] on img "Thumbnail Link" at bounding box center [66, 485] width 83 height 83
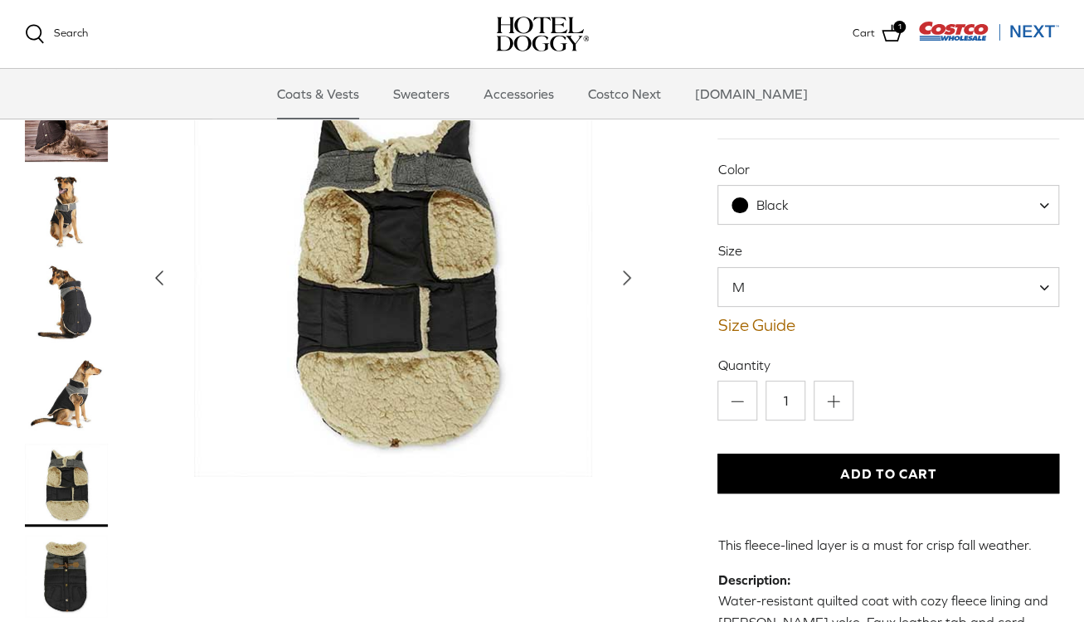
click at [68, 535] on img "Thumbnail Link" at bounding box center [66, 576] width 83 height 83
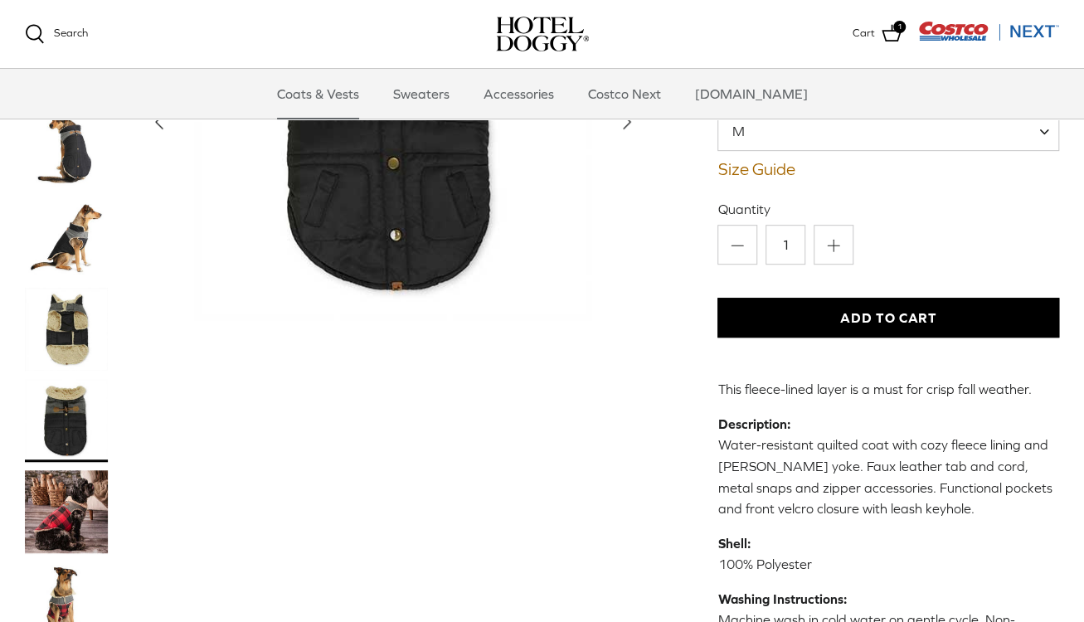
scroll to position [332, 0]
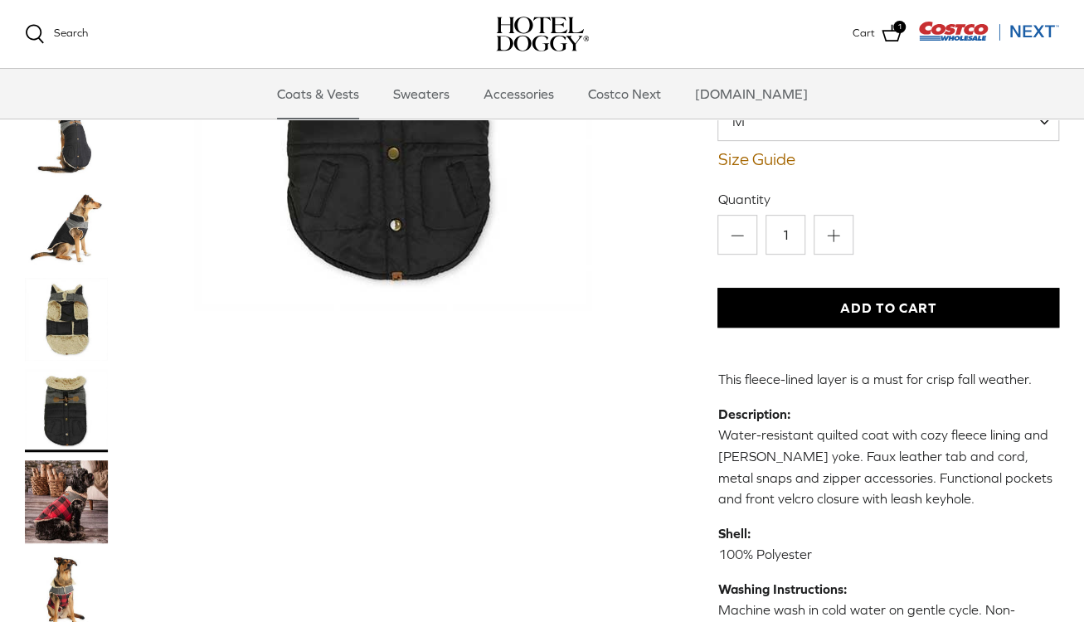
click at [100, 460] on img "Thumbnail Link" at bounding box center [66, 501] width 83 height 83
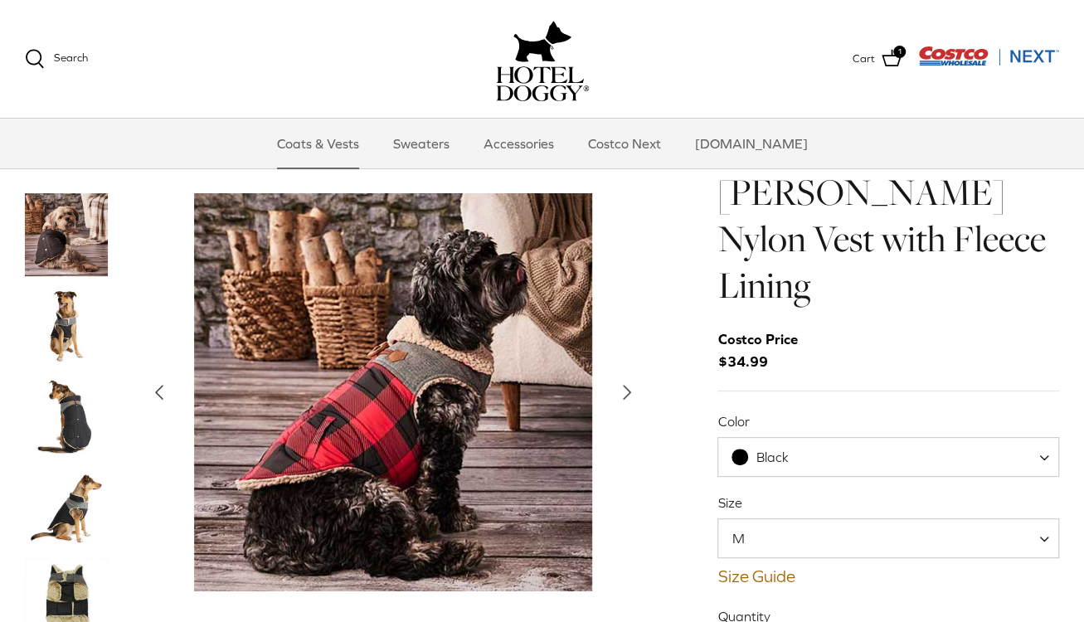
scroll to position [0, 0]
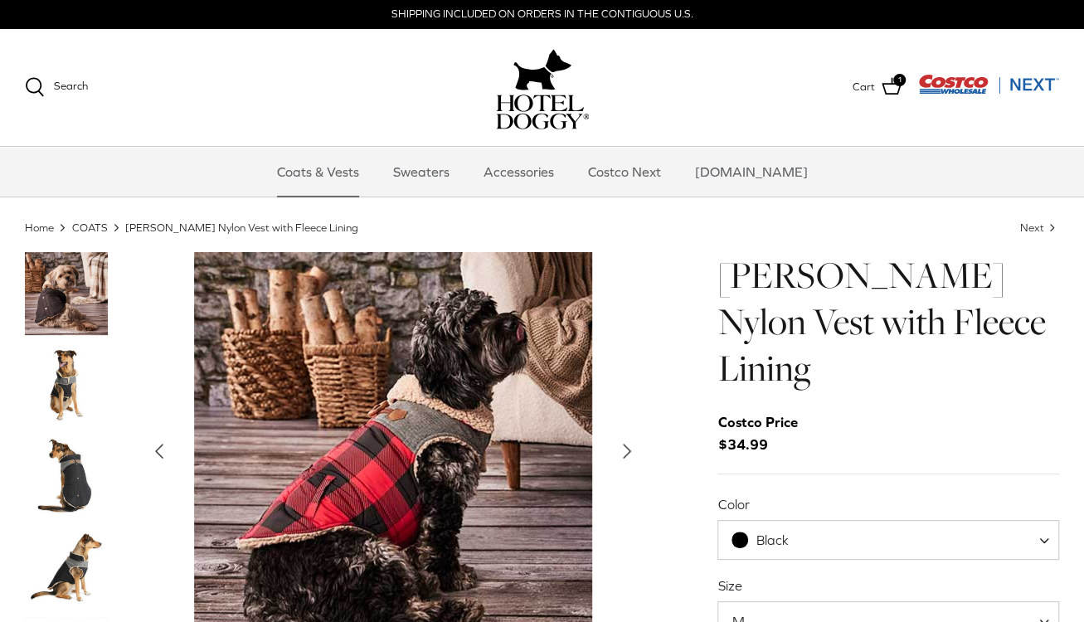
click at [98, 223] on link "COATS" at bounding box center [90, 227] width 36 height 12
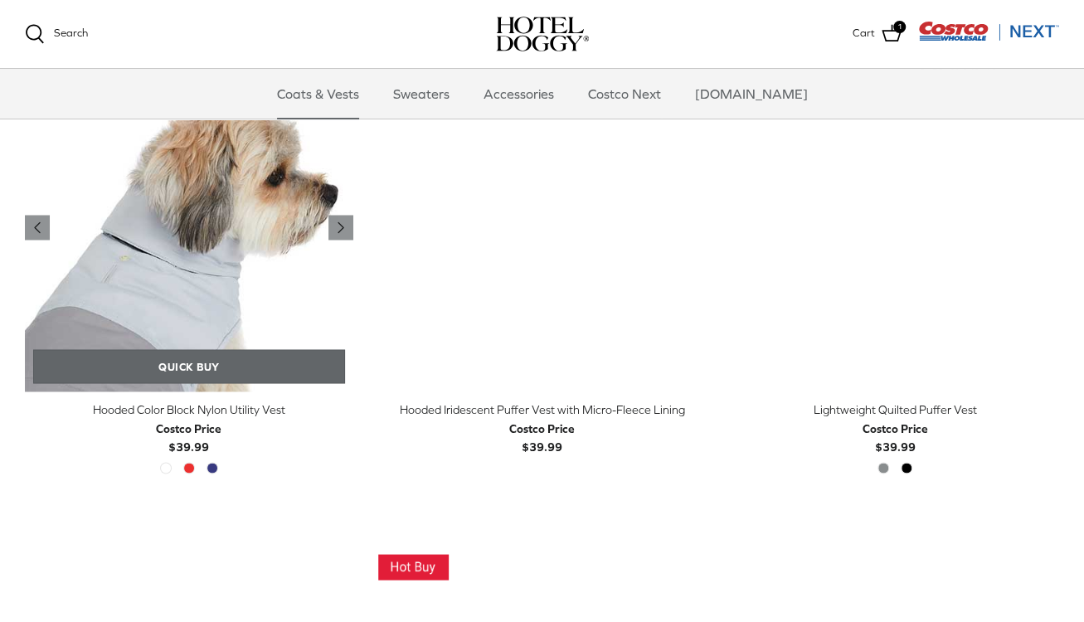
scroll to position [1327, 0]
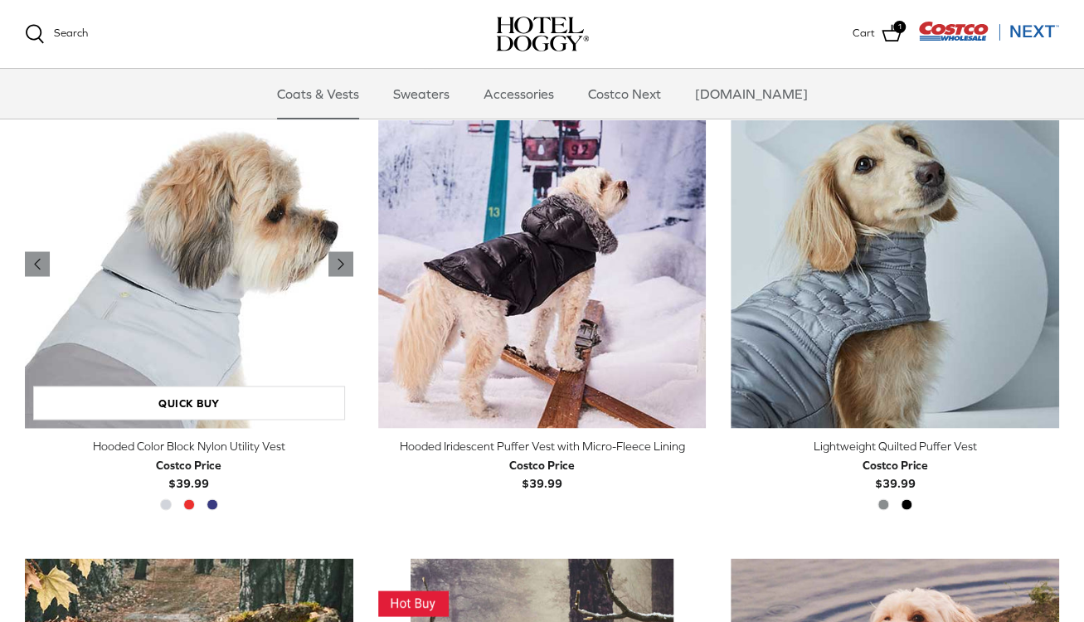
click at [255, 280] on img "Hooded Color Block Nylon Utility Vest" at bounding box center [189, 264] width 329 height 329
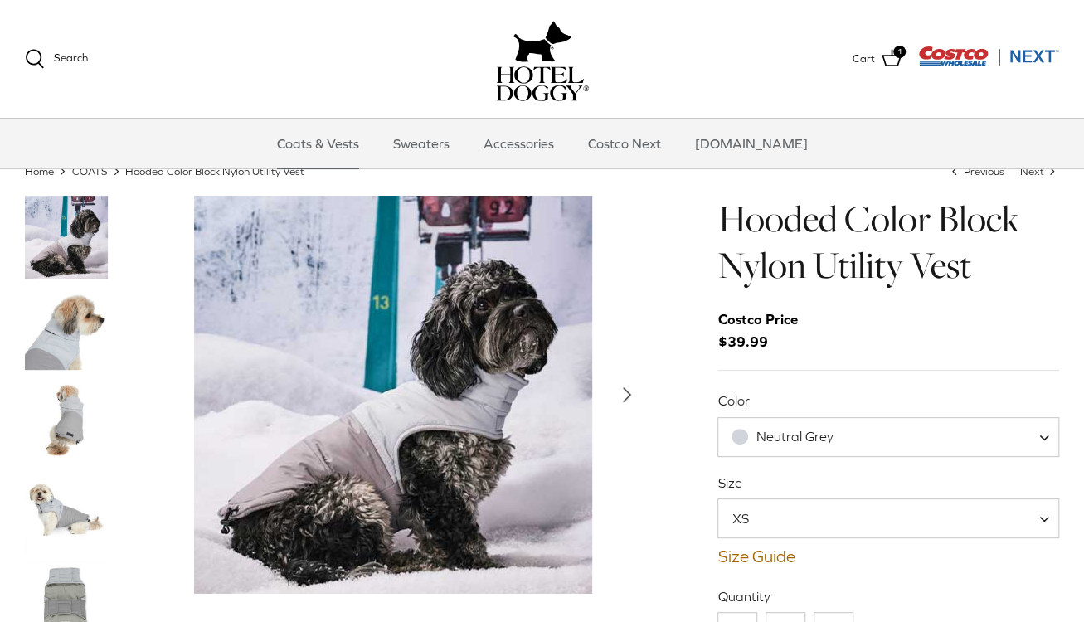
scroll to position [83, 0]
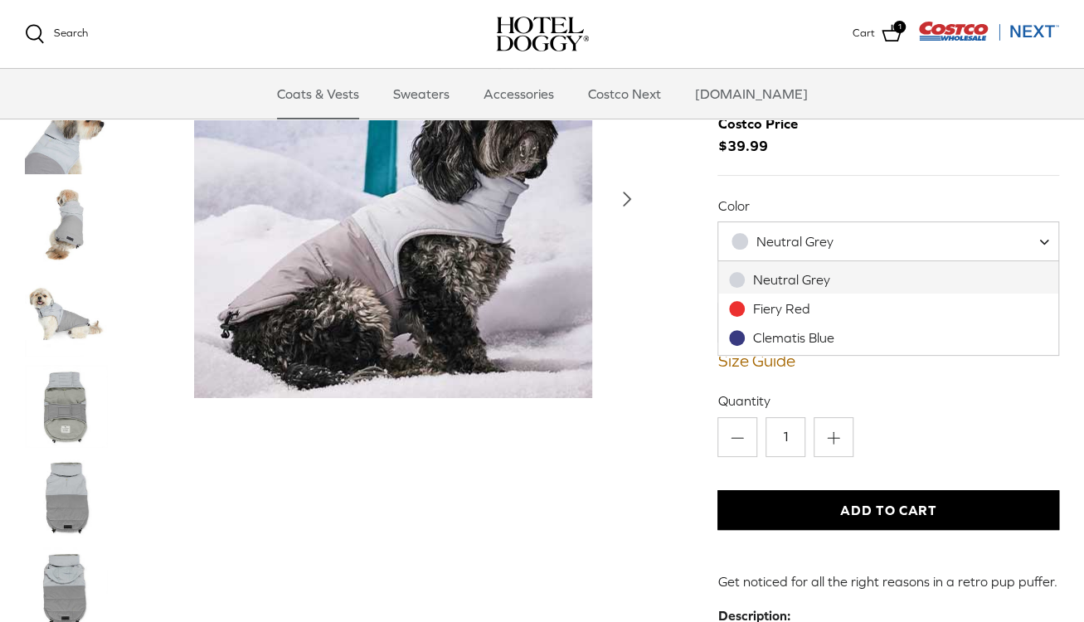
click at [811, 241] on span "Neutral Grey" at bounding box center [794, 241] width 77 height 15
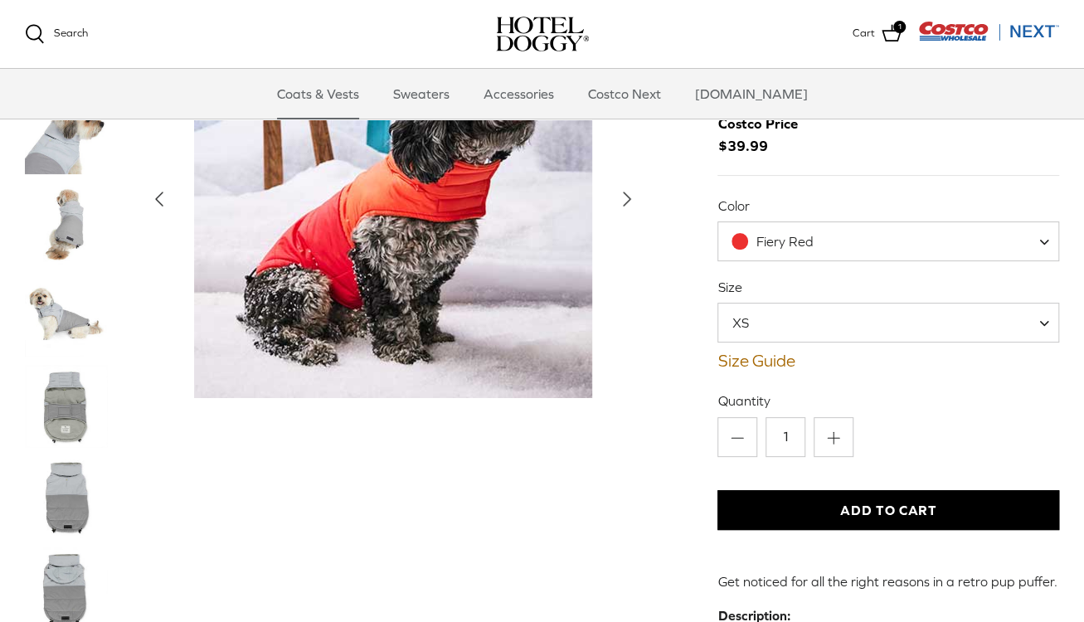
click at [783, 241] on span "Fiery Red" at bounding box center [784, 241] width 57 height 15
select select "Clematis Blue"
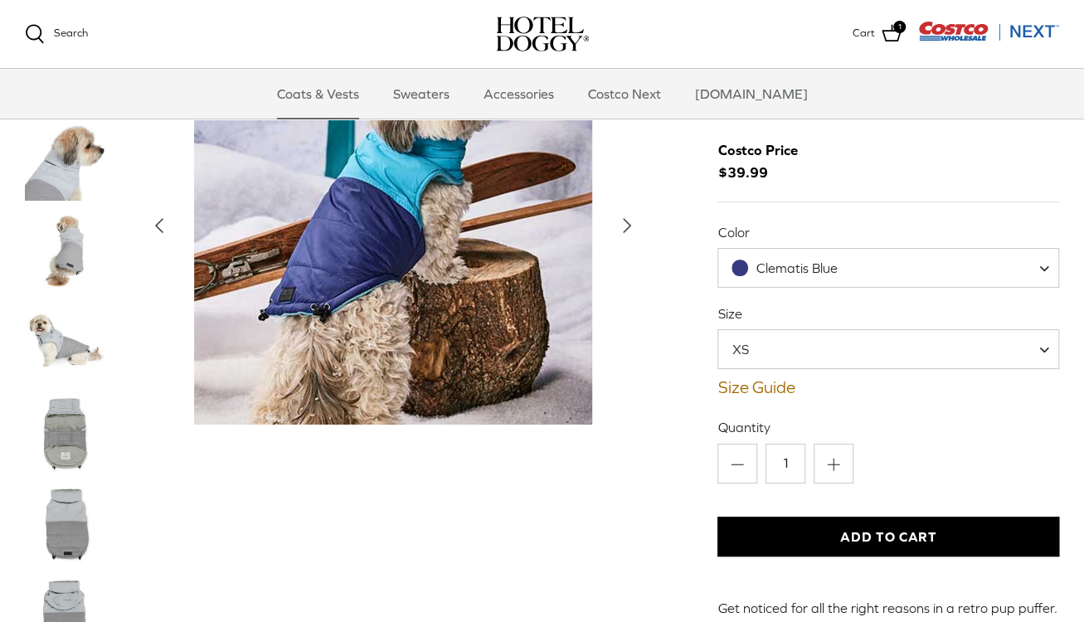
scroll to position [83, 0]
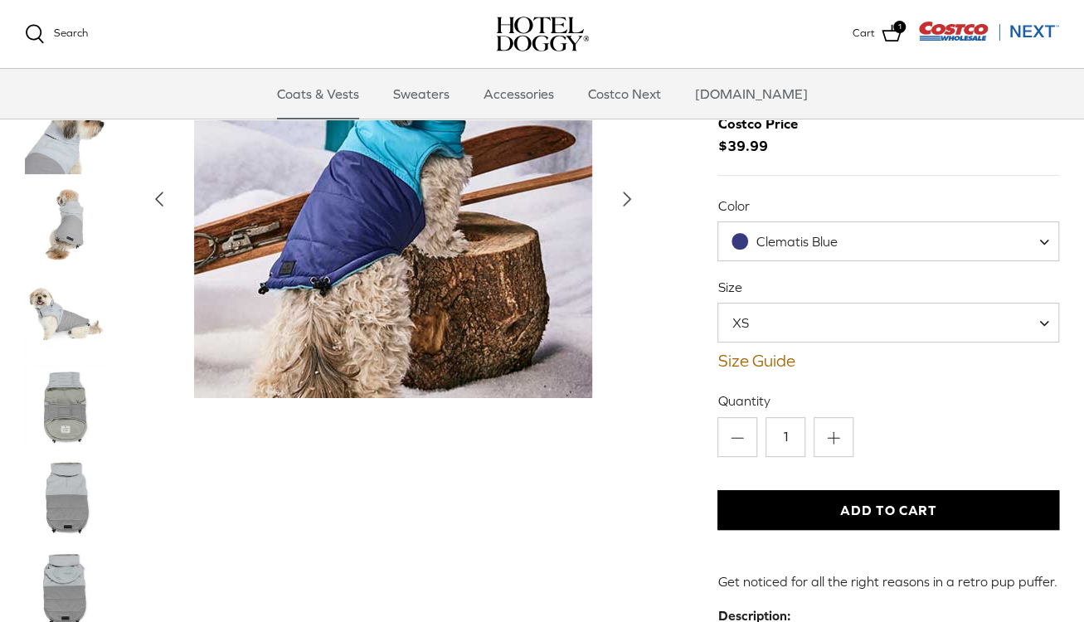
click at [801, 325] on span "XS" at bounding box center [888, 323] width 341 height 40
select select "M"
click at [865, 504] on button "Add to Cart" at bounding box center [889, 510] width 342 height 40
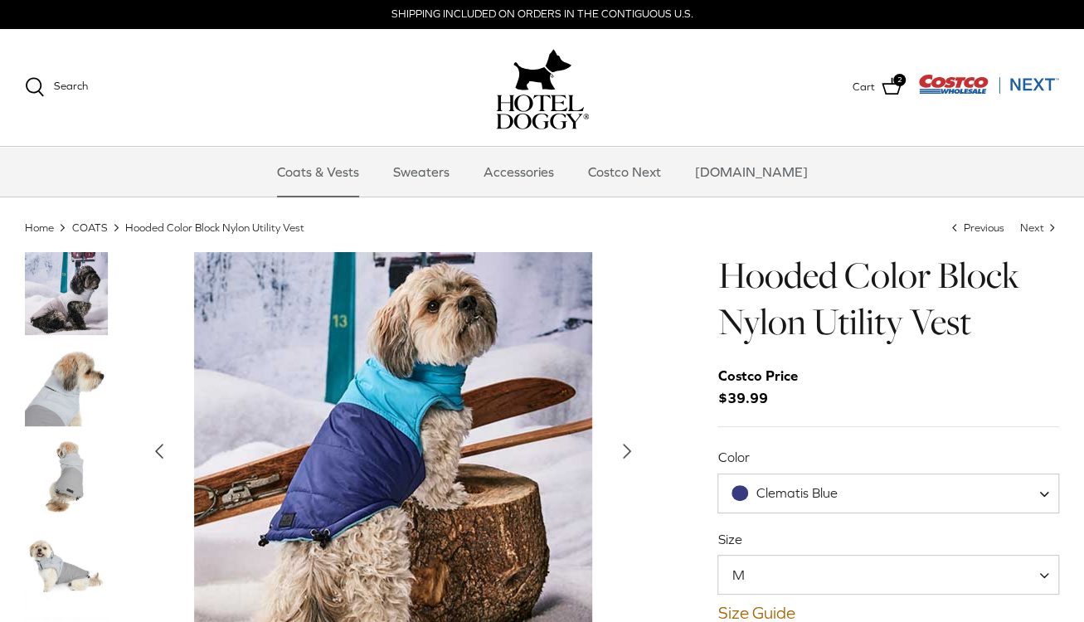
click at [71, 387] on img "Thumbnail Link" at bounding box center [66, 384] width 83 height 83
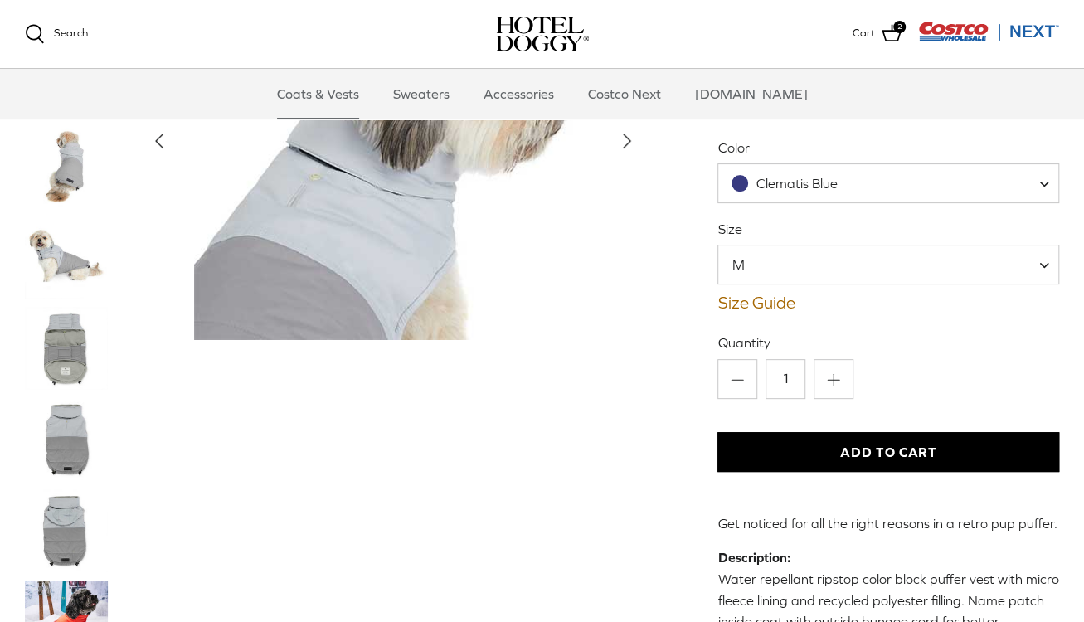
scroll to position [166, 0]
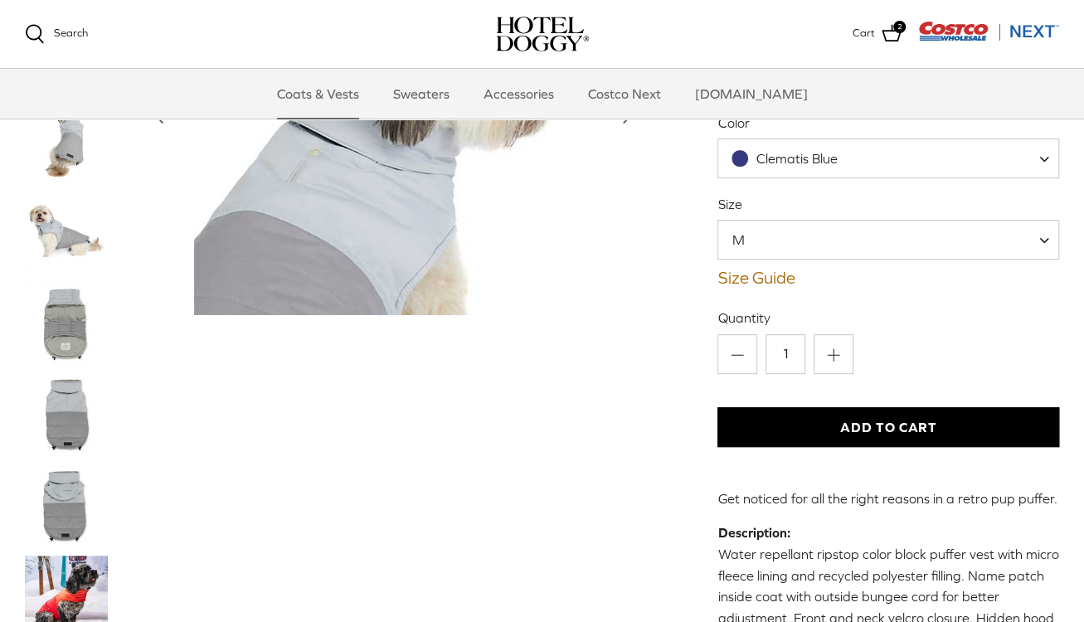
click at [76, 303] on img "Thumbnail Link" at bounding box center [66, 323] width 83 height 83
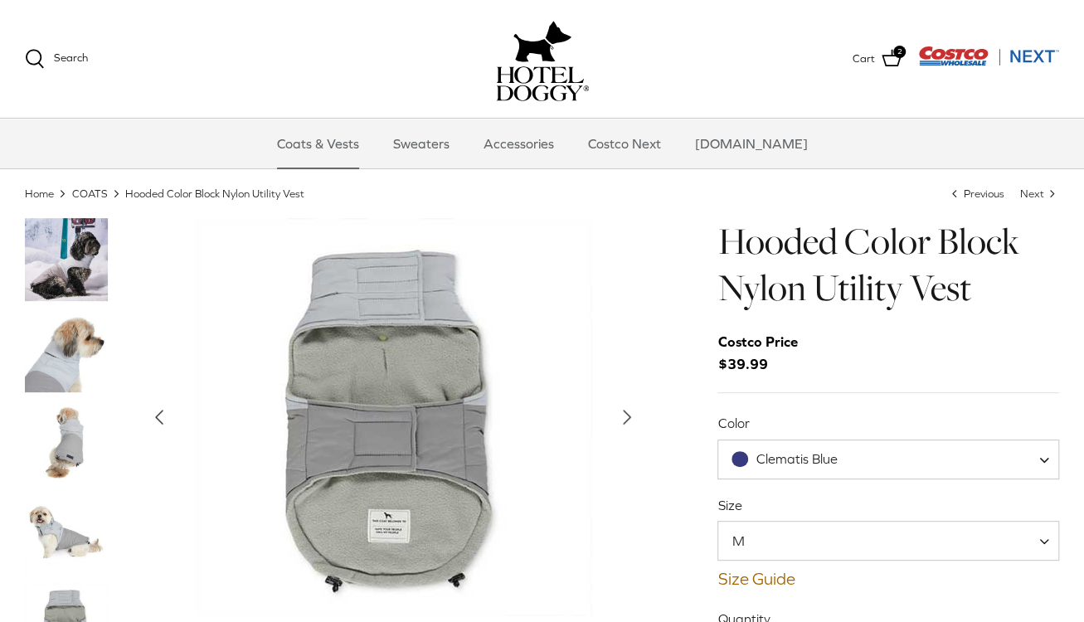
scroll to position [83, 0]
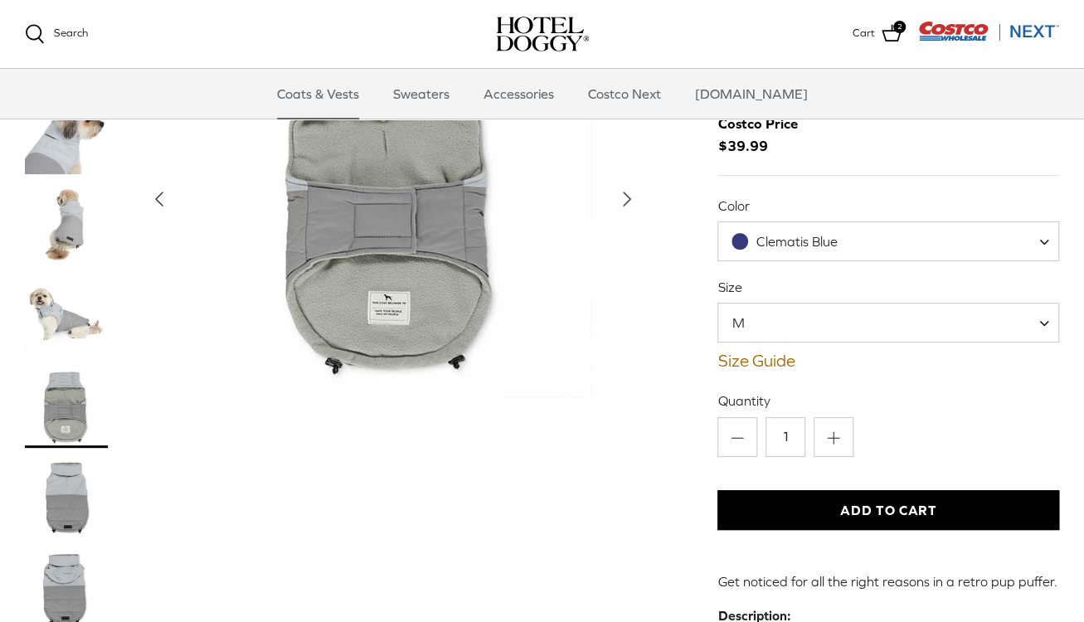
click at [851, 242] on span "Clematis Blue" at bounding box center [794, 241] width 152 height 17
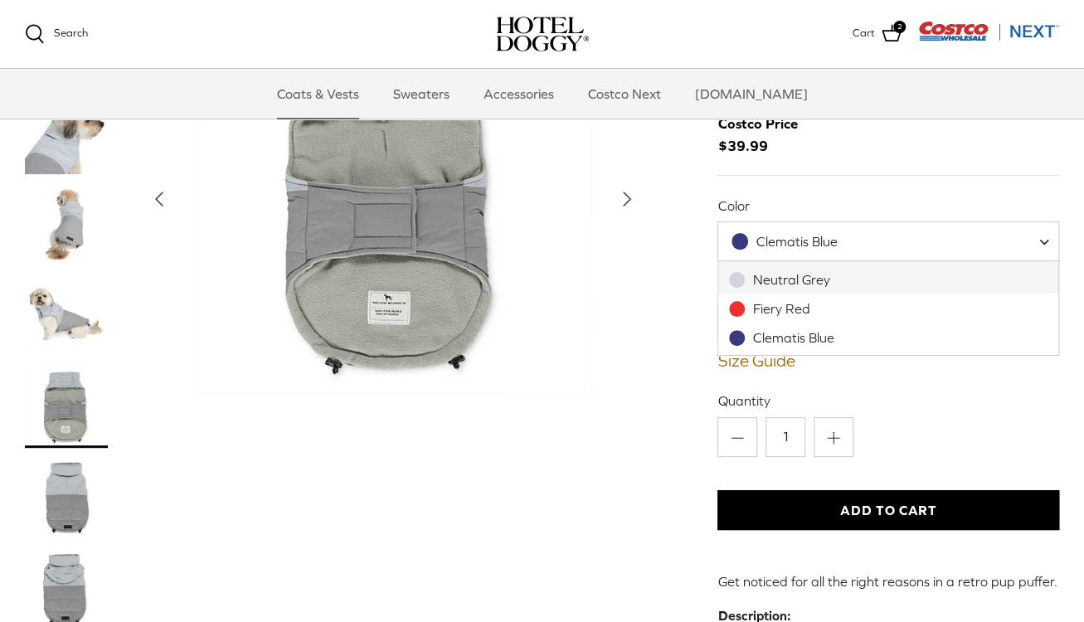
select select "Neutral Grey"
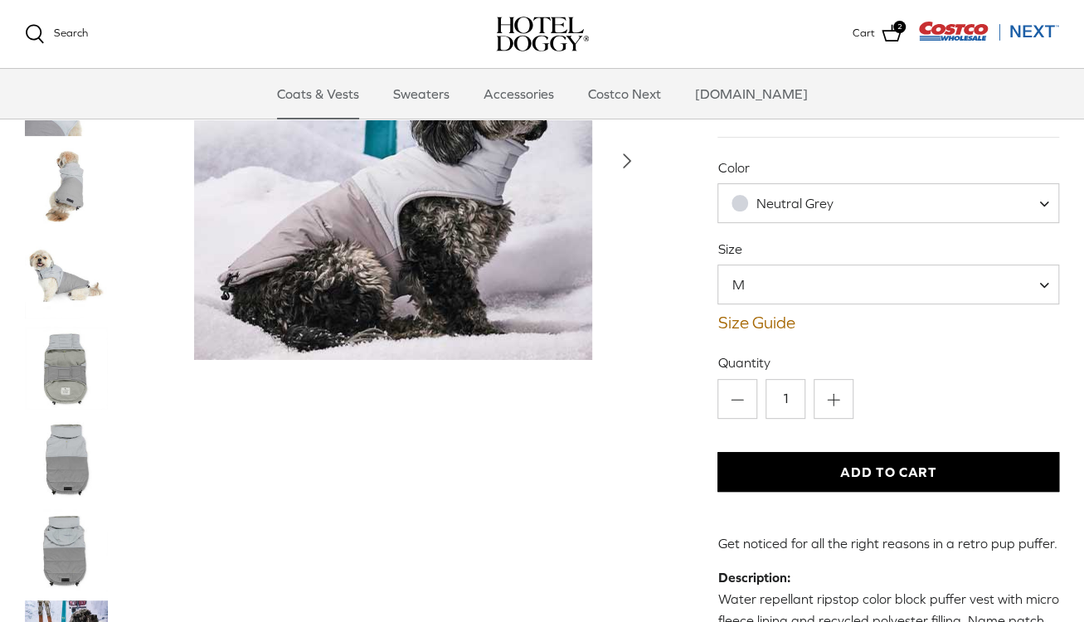
scroll to position [166, 0]
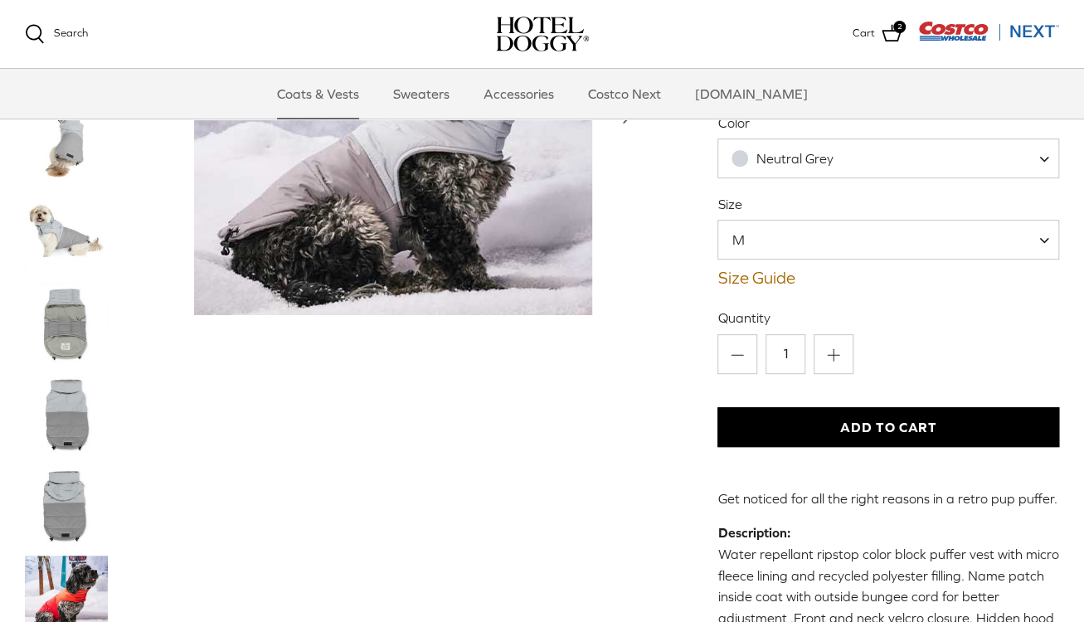
click at [819, 243] on span "M" at bounding box center [888, 240] width 341 height 40
click at [841, 425] on button "Add to Cart" at bounding box center [889, 427] width 342 height 40
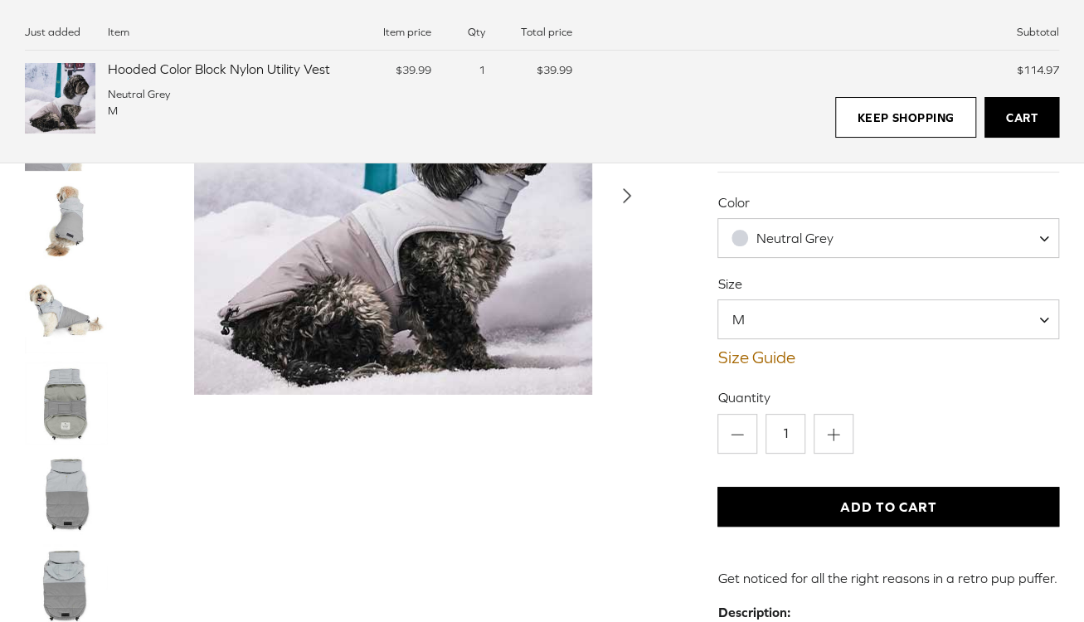
scroll to position [0, 0]
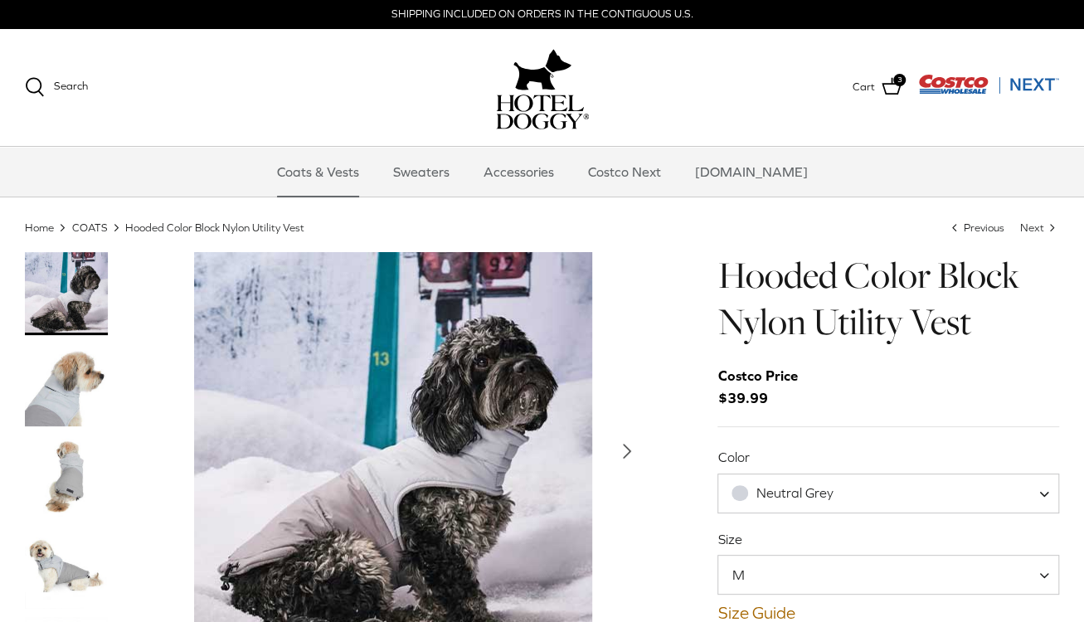
click at [98, 222] on link "COATS" at bounding box center [90, 227] width 36 height 12
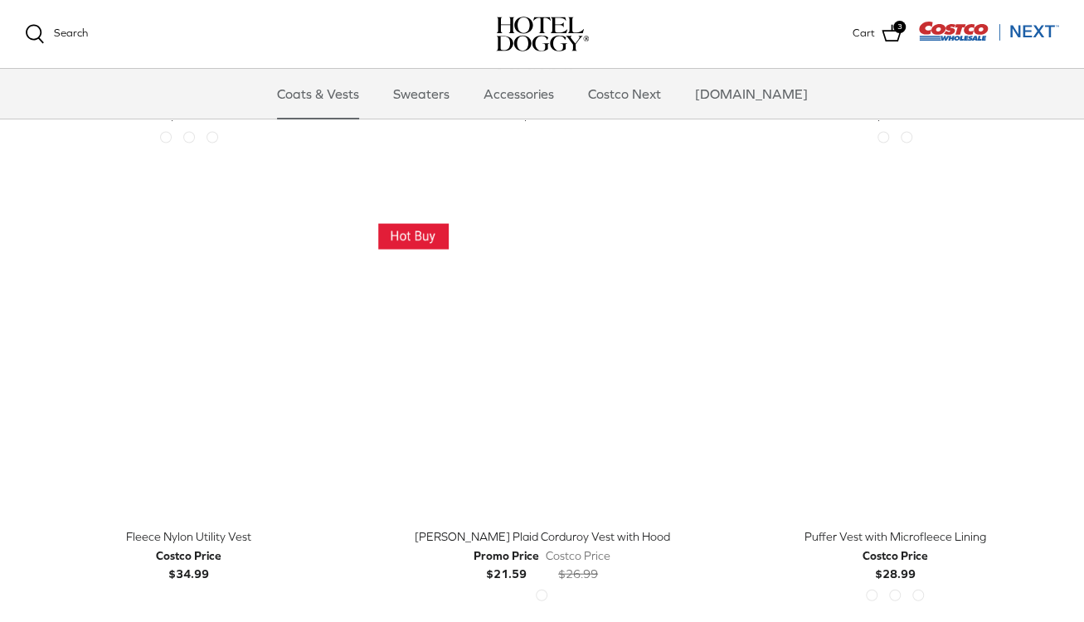
scroll to position [1742, 0]
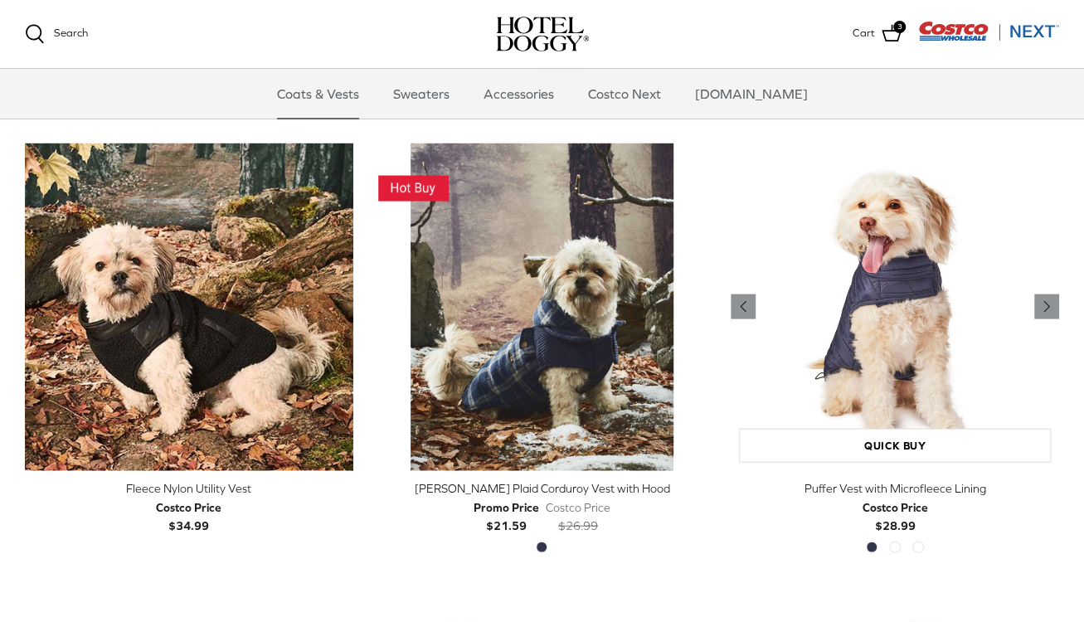
click at [947, 293] on img "Puffer Vest with Microfleece Lining" at bounding box center [895, 308] width 329 height 329
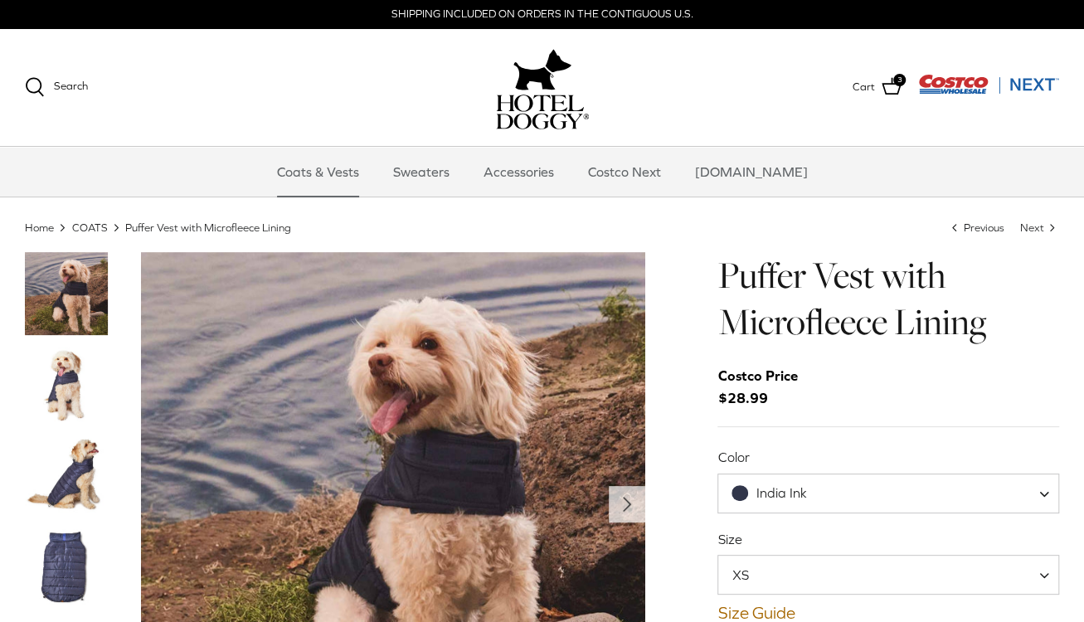
scroll to position [83, 0]
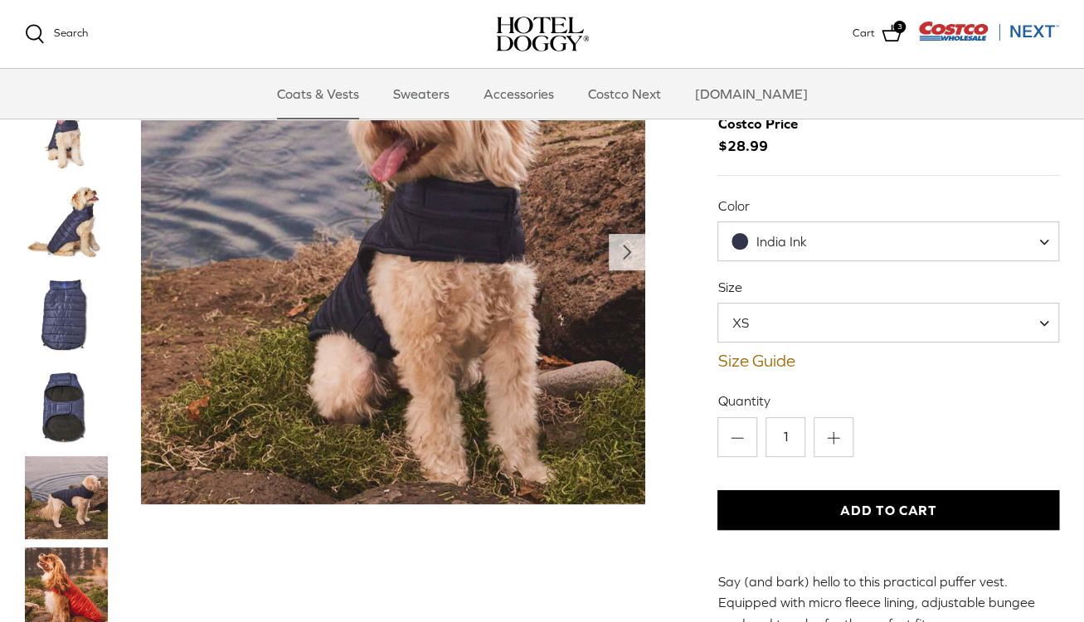
click at [798, 242] on span "India Ink" at bounding box center [781, 241] width 51 height 15
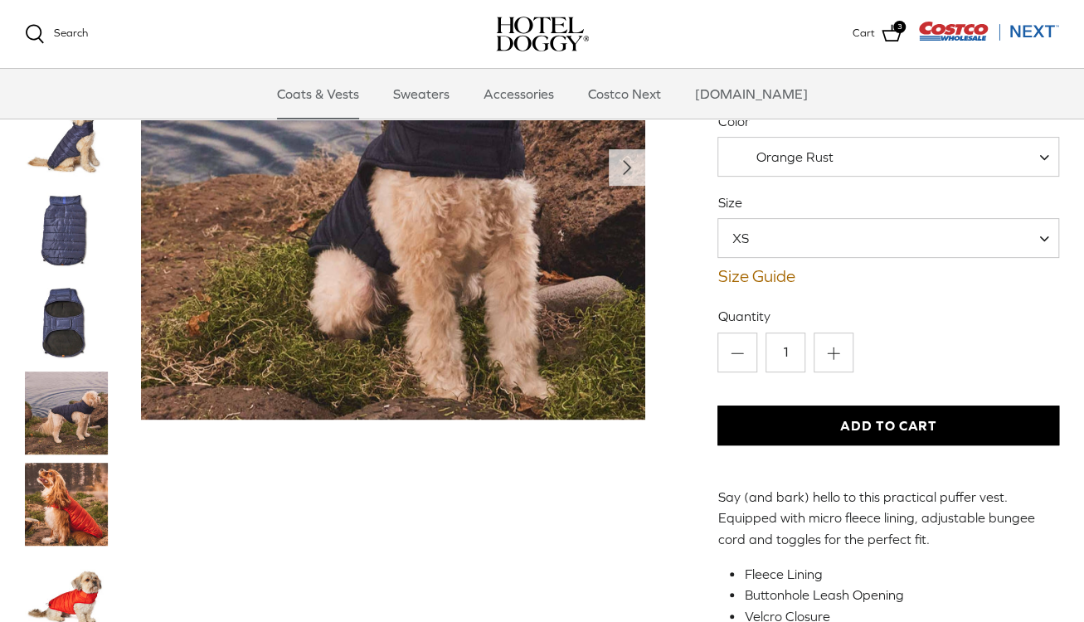
scroll to position [2, 0]
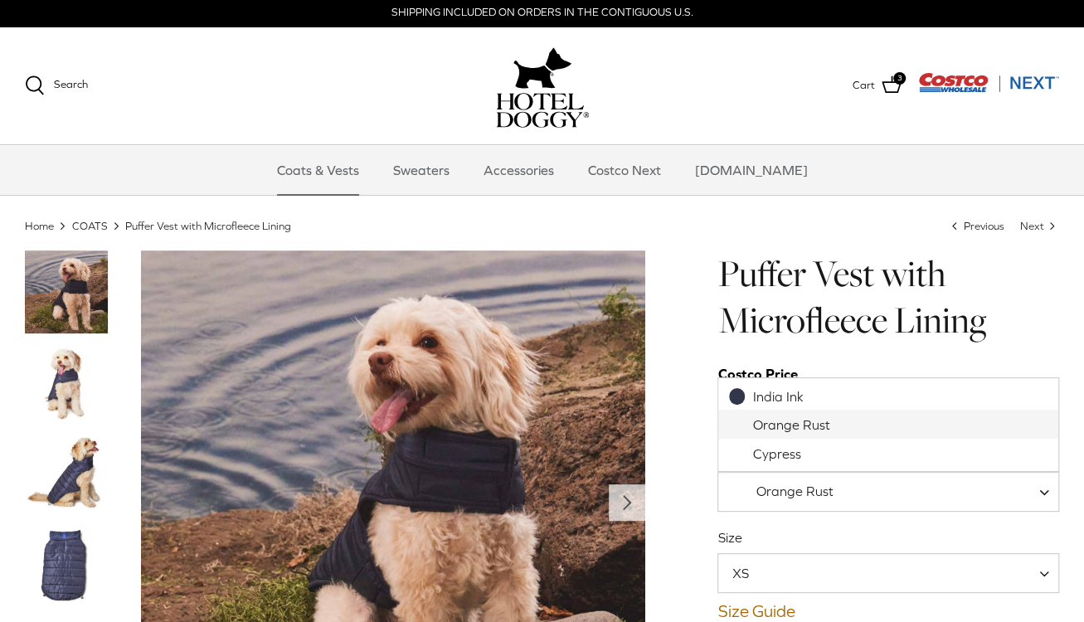
click at [839, 490] on span "Orange Rust" at bounding box center [792, 491] width 148 height 17
select select "India Ink"
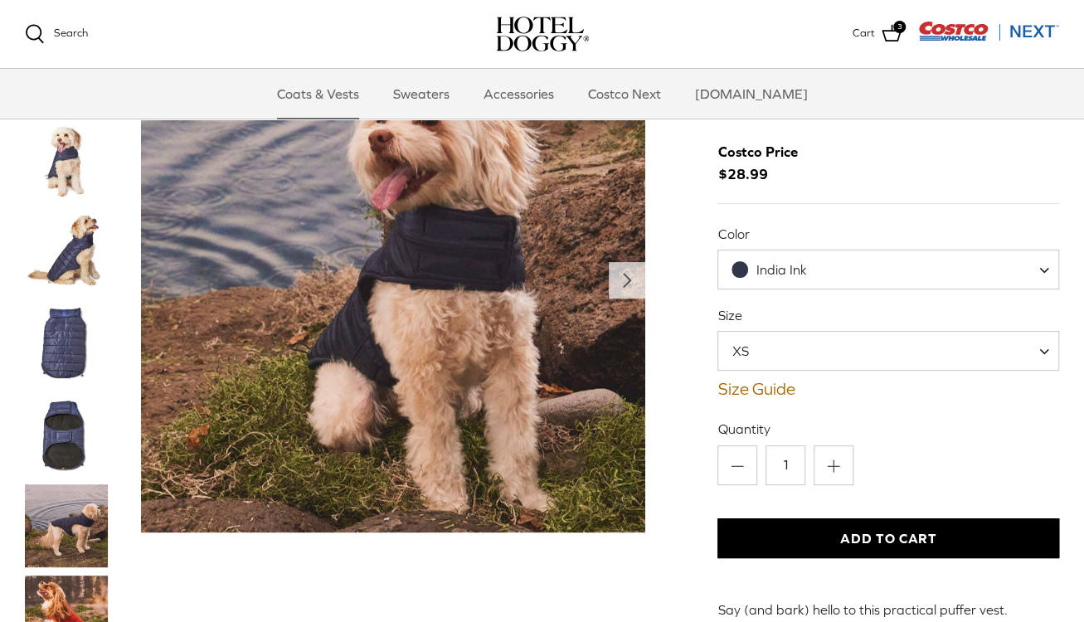
scroll to position [168, 0]
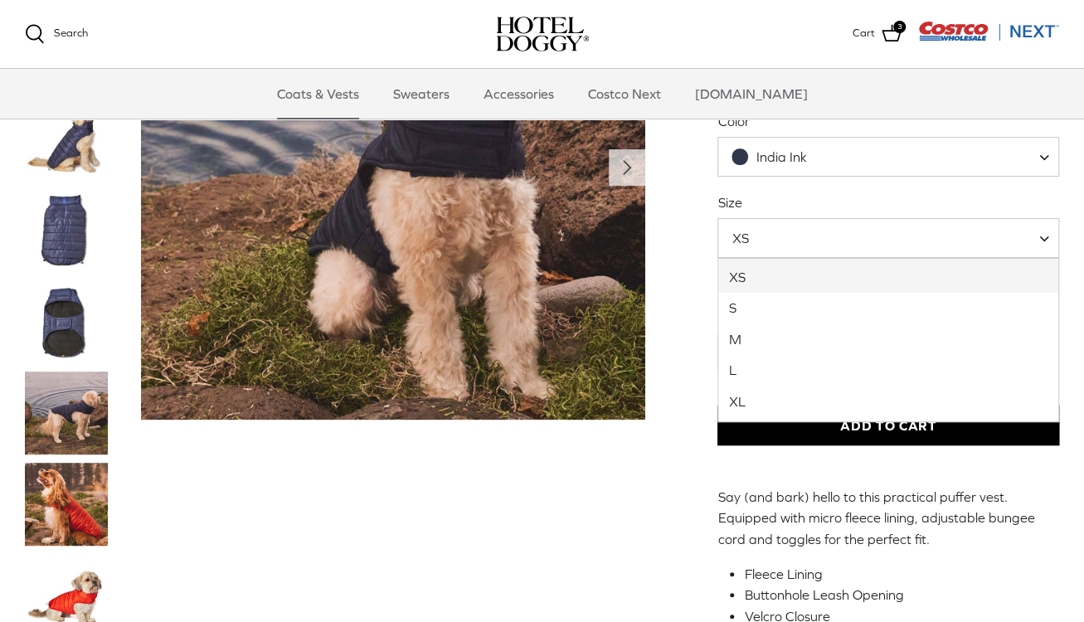
click at [823, 247] on span "XS" at bounding box center [888, 238] width 341 height 40
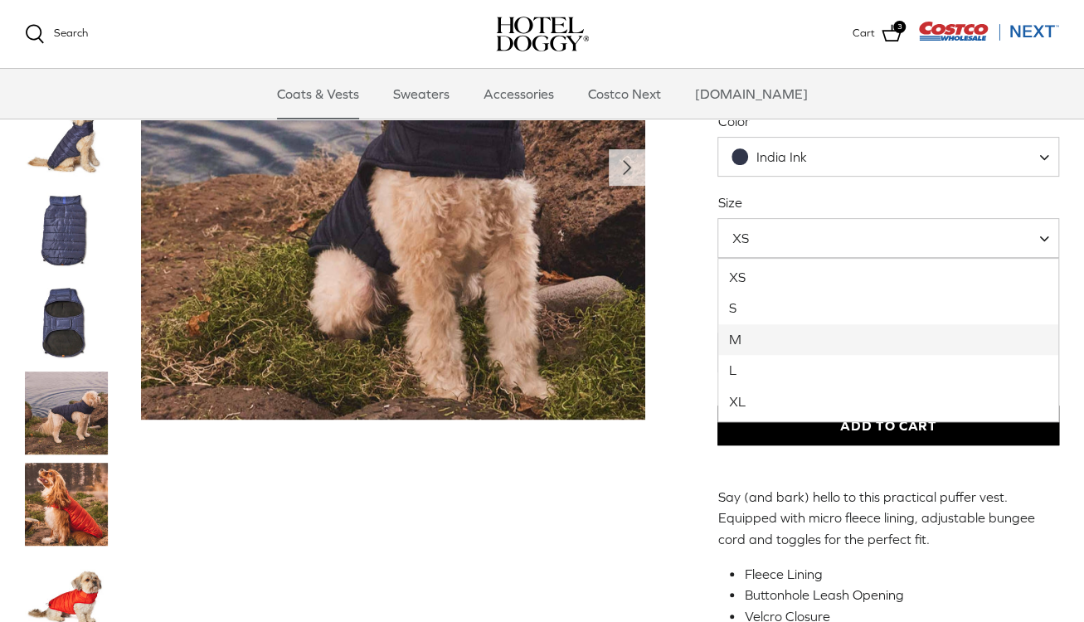
select select "M"
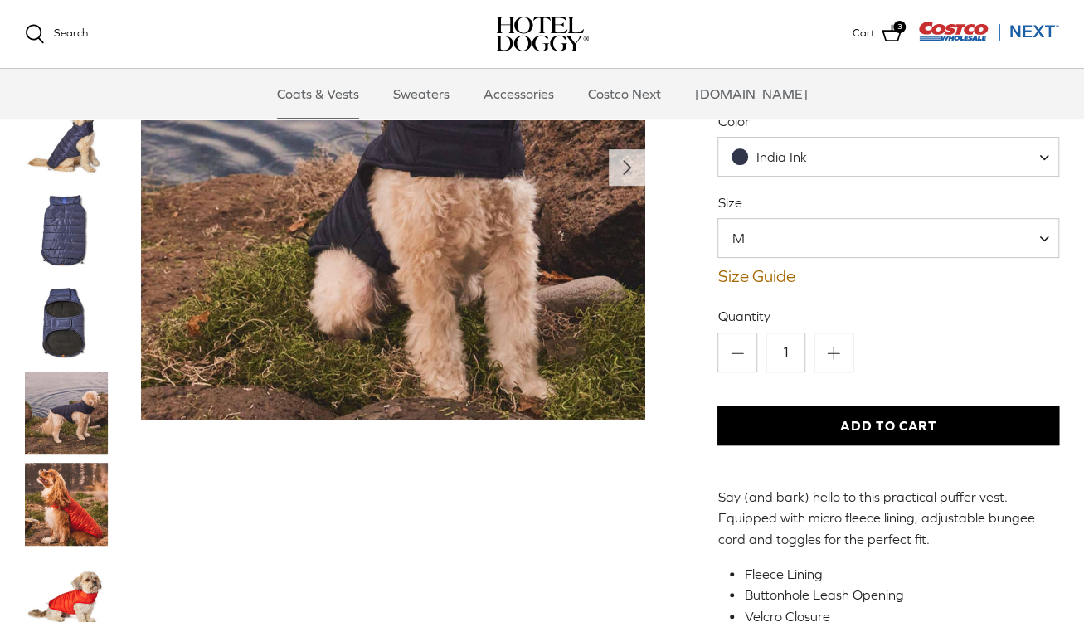
click at [845, 425] on button "Add to Cart" at bounding box center [889, 426] width 342 height 40
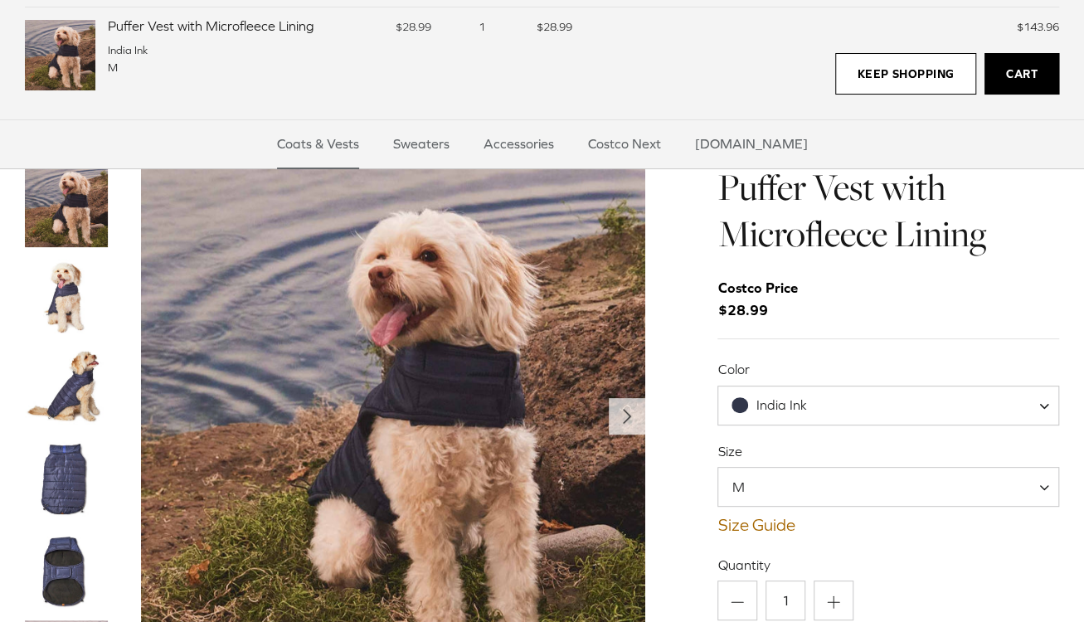
scroll to position [2, 0]
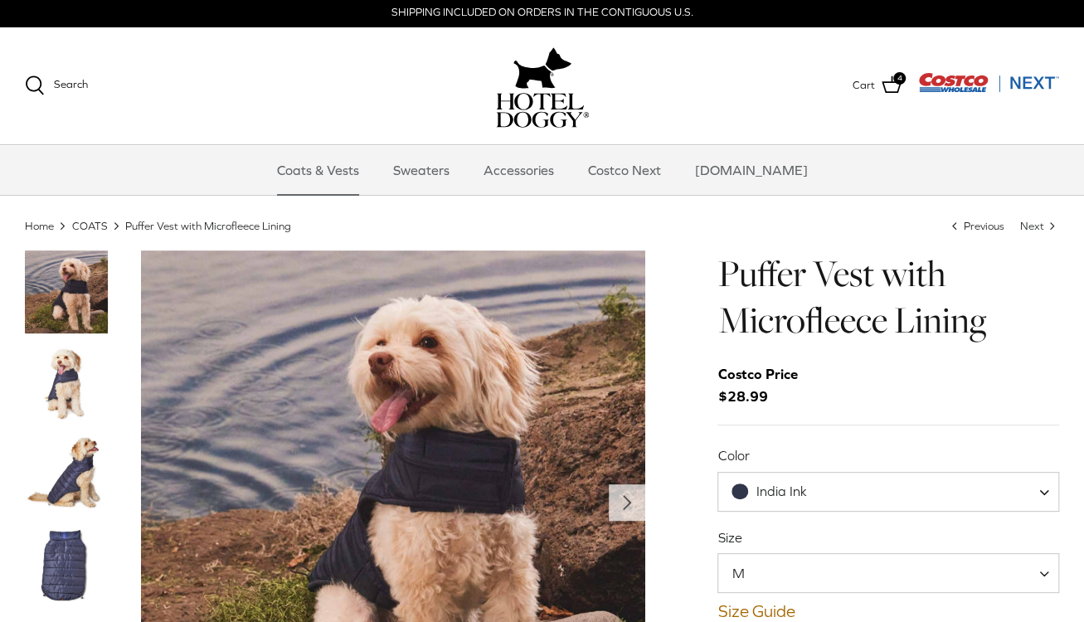
click at [80, 226] on link "COATS" at bounding box center [90, 225] width 36 height 12
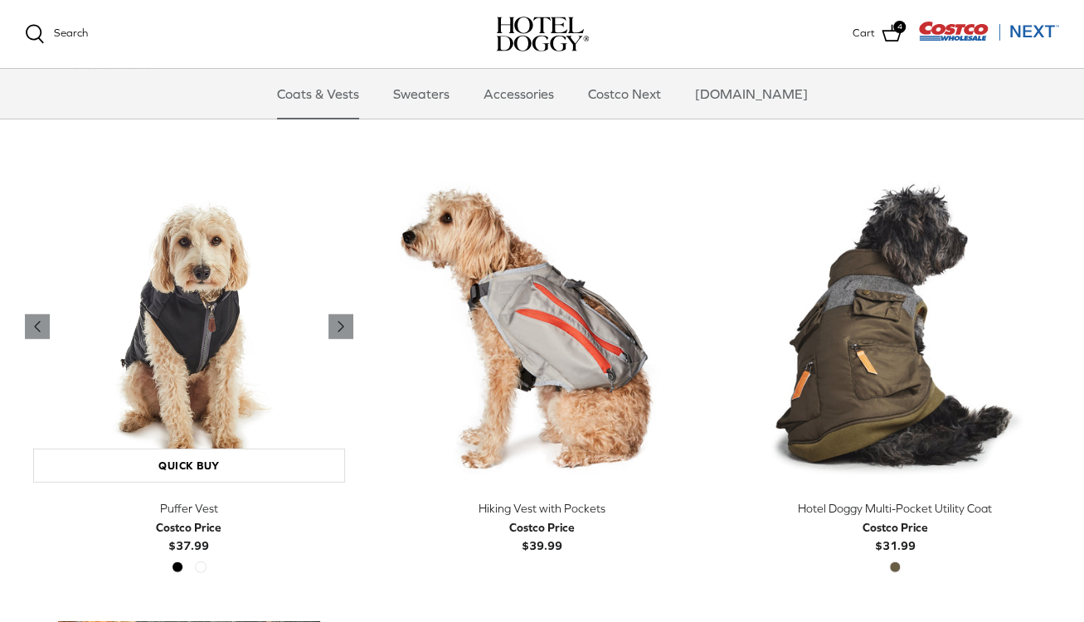
scroll to position [2157, 0]
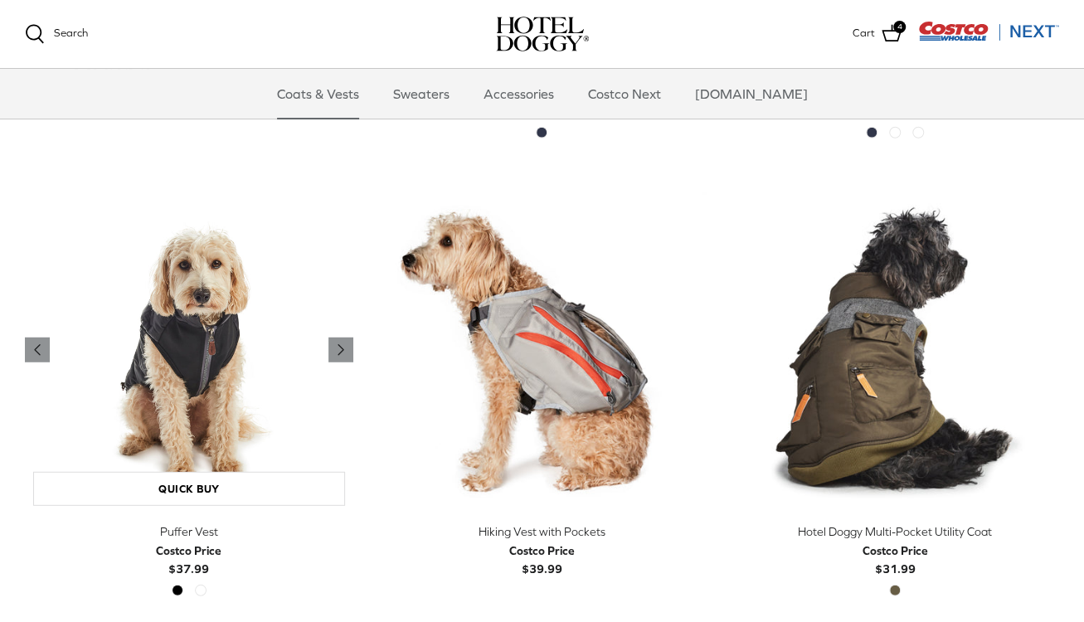
click at [183, 309] on img "Puffer Vest" at bounding box center [189, 351] width 329 height 329
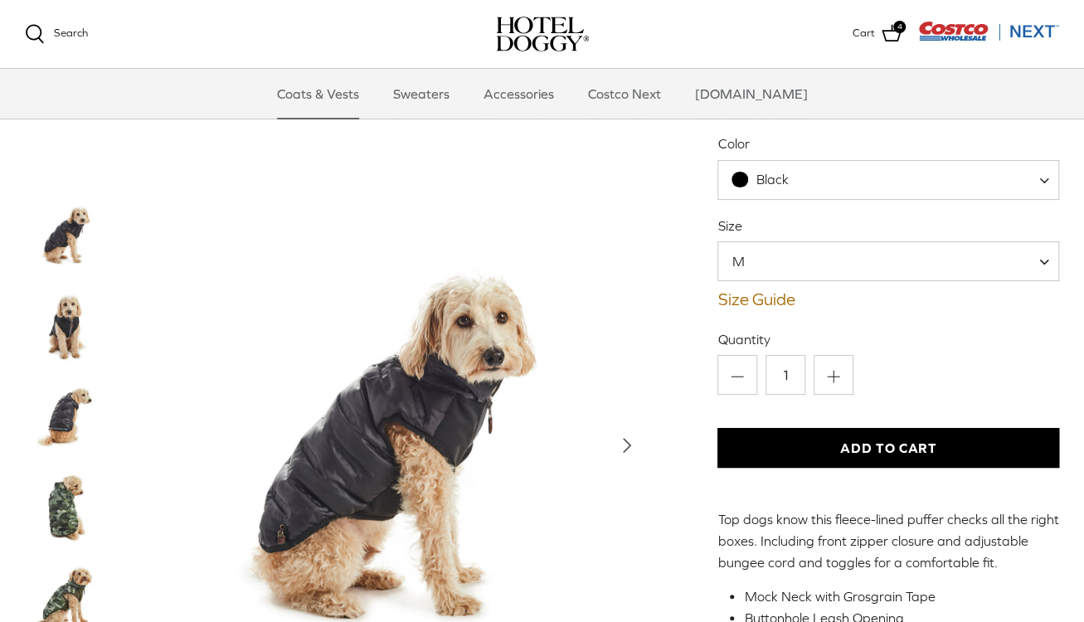
scroll to position [83, 0]
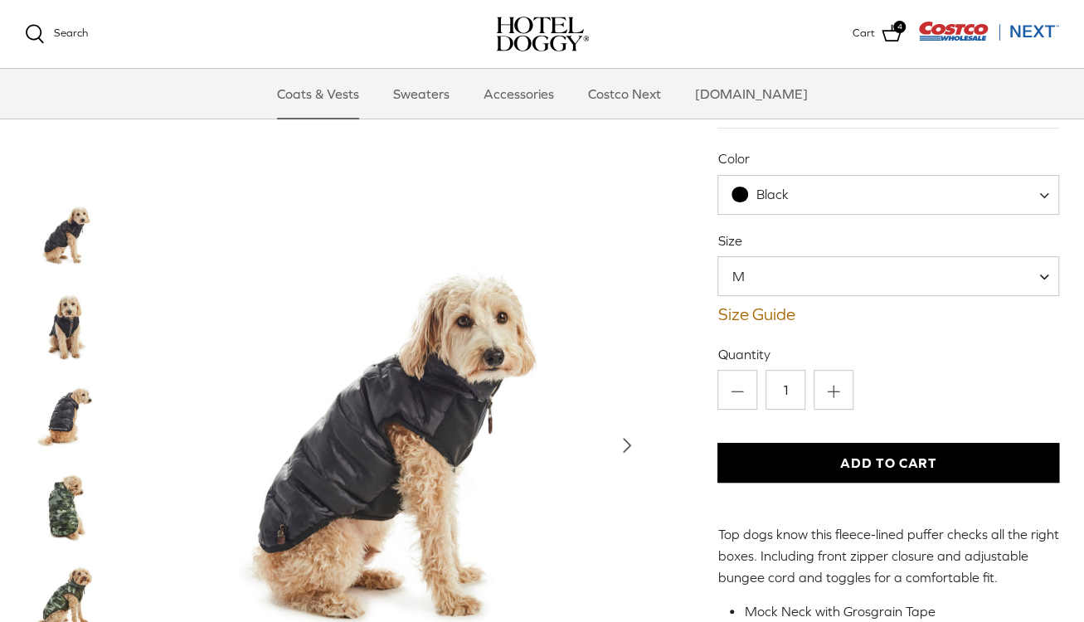
click at [879, 189] on span "Black" at bounding box center [888, 195] width 341 height 40
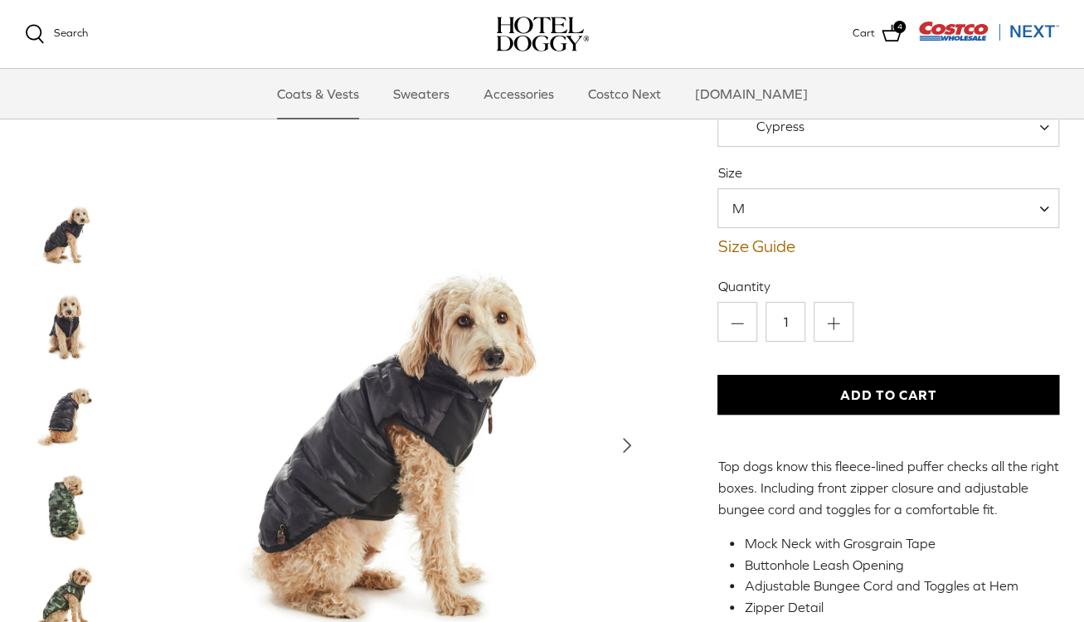
scroll to position [166, 0]
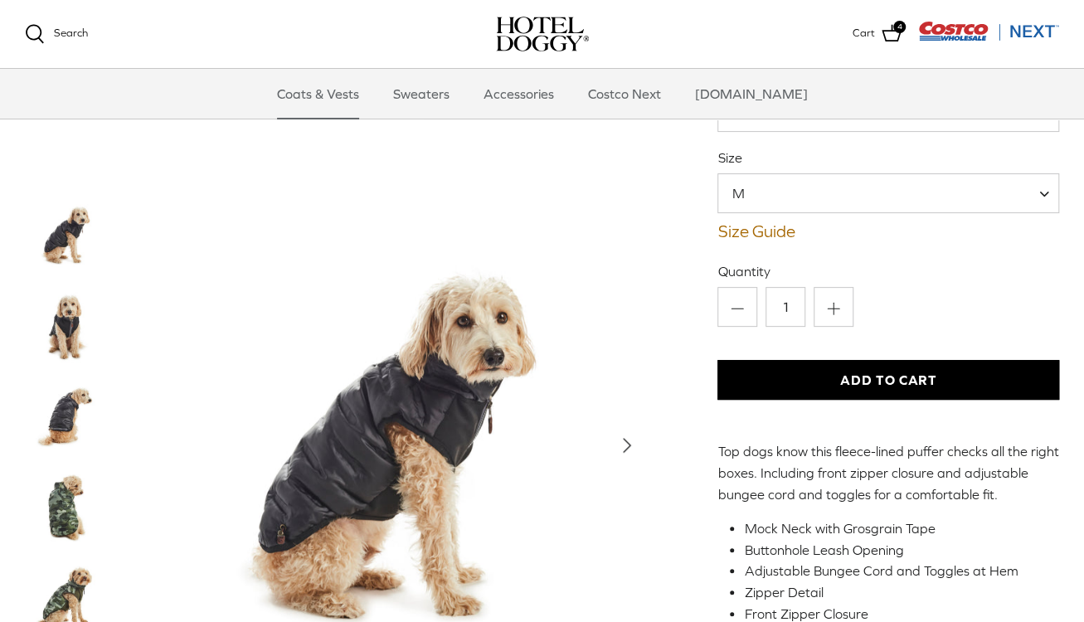
click at [855, 197] on span "M" at bounding box center [888, 193] width 341 height 40
click at [942, 275] on label "Quantity" at bounding box center [889, 271] width 342 height 18
click at [806, 287] on input "1" at bounding box center [786, 307] width 40 height 40
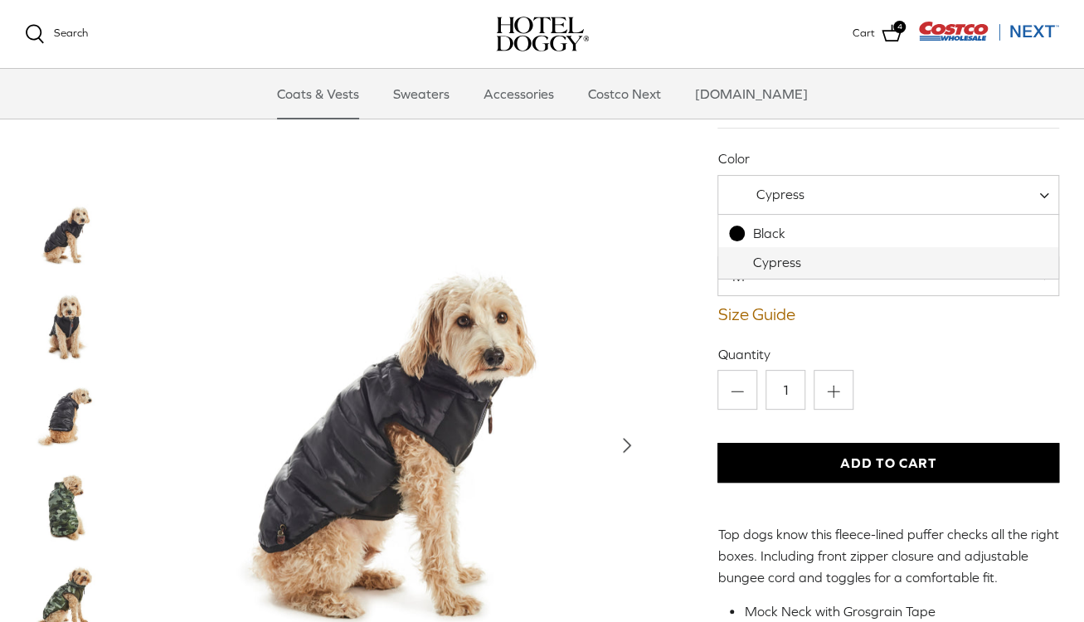
click at [845, 182] on span "Cypress" at bounding box center [888, 195] width 341 height 40
select select "Black"
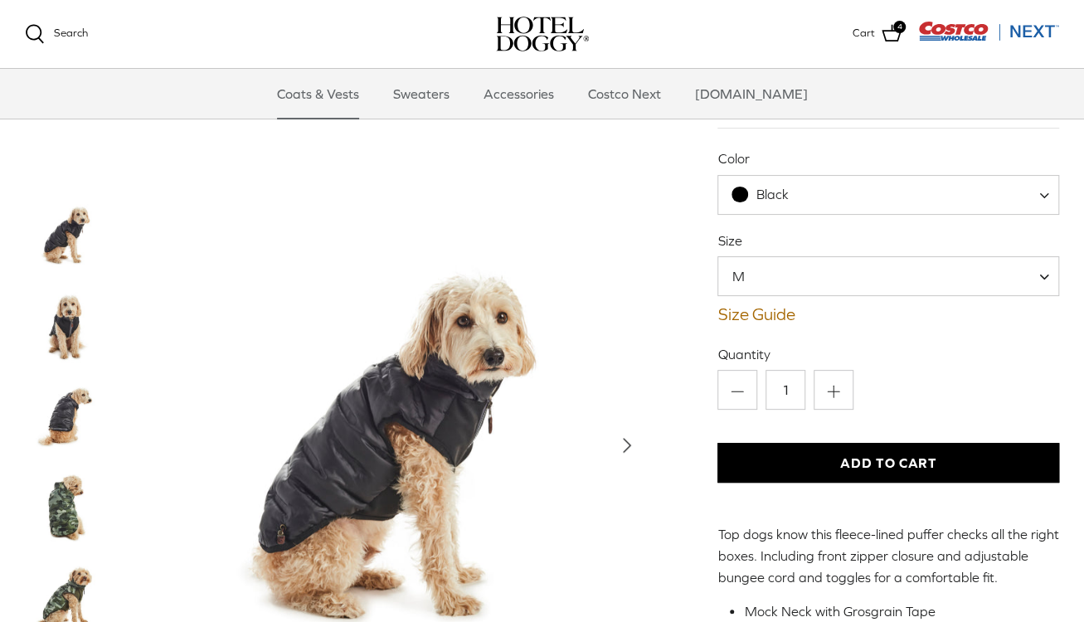
click at [888, 465] on button "Add to Cart" at bounding box center [889, 463] width 342 height 40
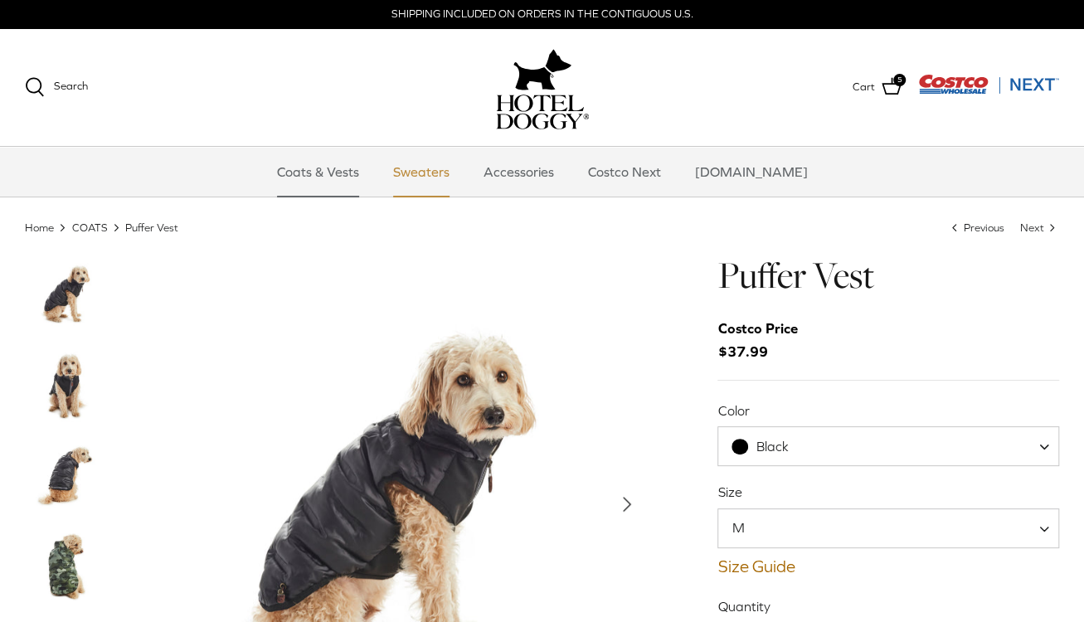
click at [450, 175] on link "Sweaters" at bounding box center [421, 172] width 86 height 50
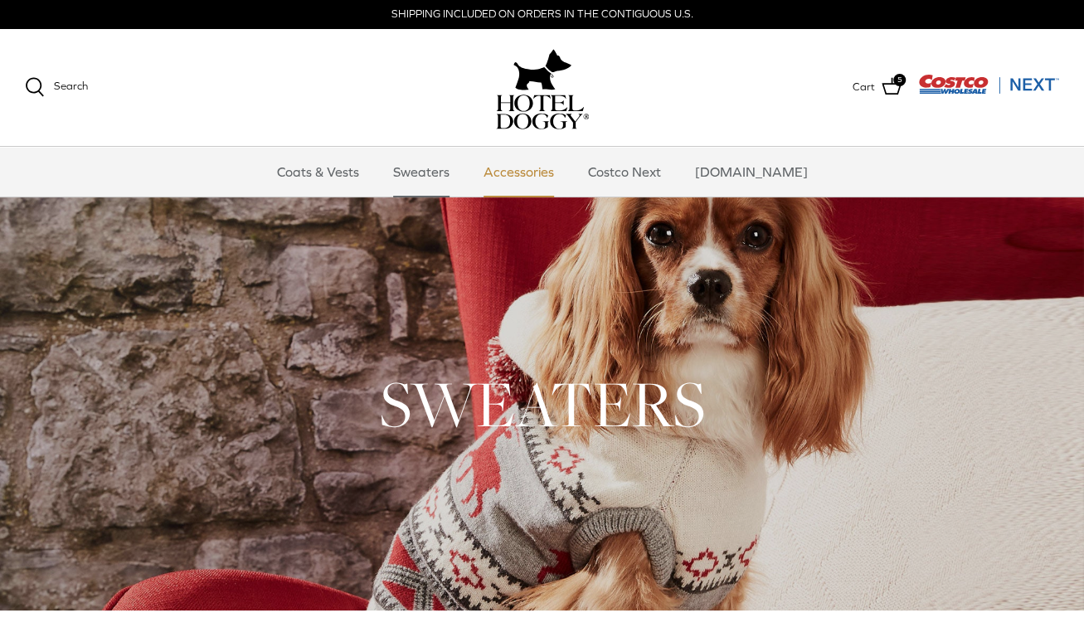
click at [536, 165] on link "Accessories" at bounding box center [519, 172] width 100 height 50
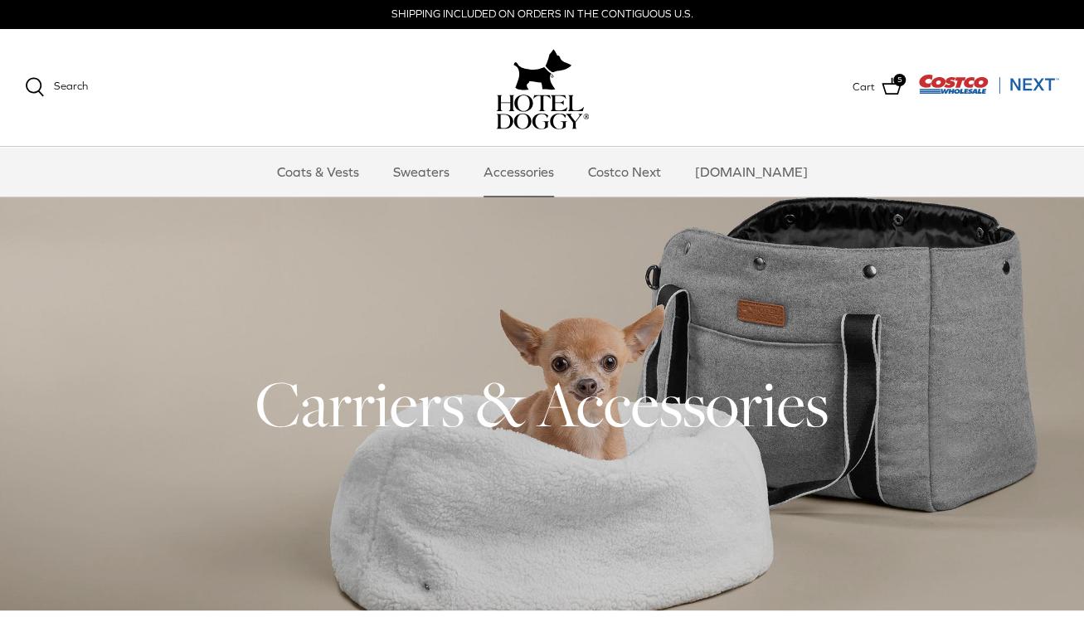
click at [617, 371] on h1 "Carriers & Accessories" at bounding box center [542, 403] width 1035 height 81
click at [606, 402] on h1 "Carriers & Accessories" at bounding box center [542, 403] width 1035 height 81
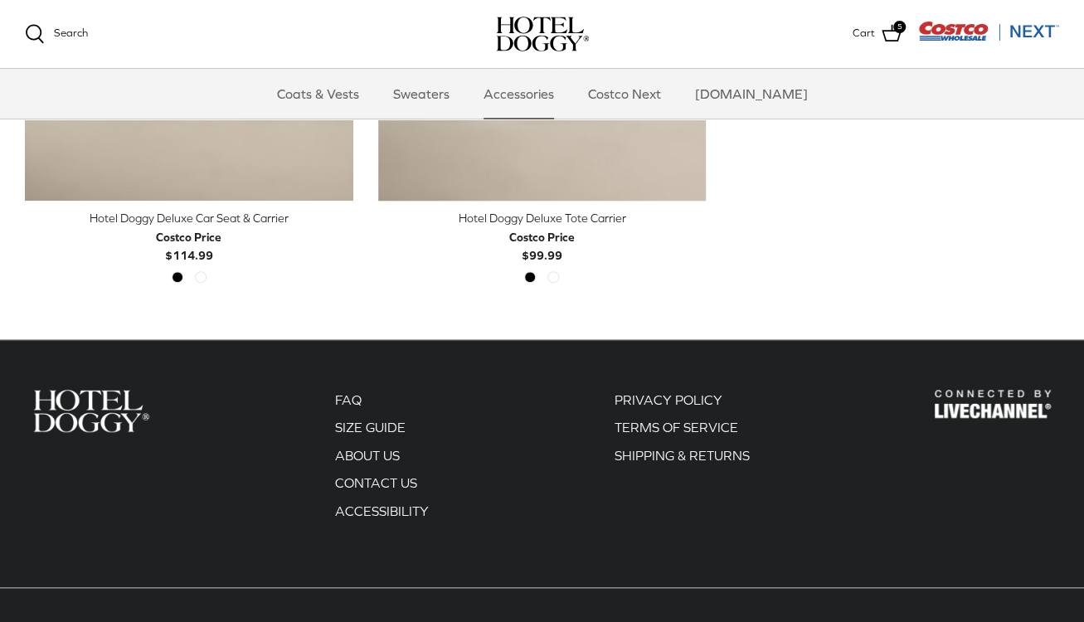
scroll to position [702, 0]
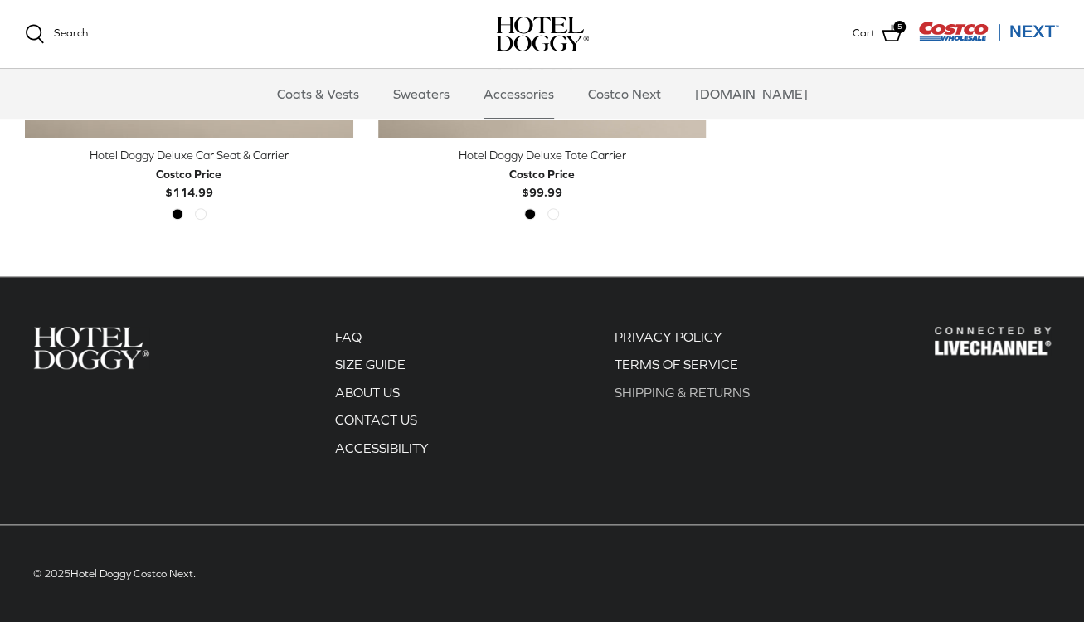
click at [660, 389] on link "SHIPPING & RETURNS" at bounding box center [681, 392] width 135 height 15
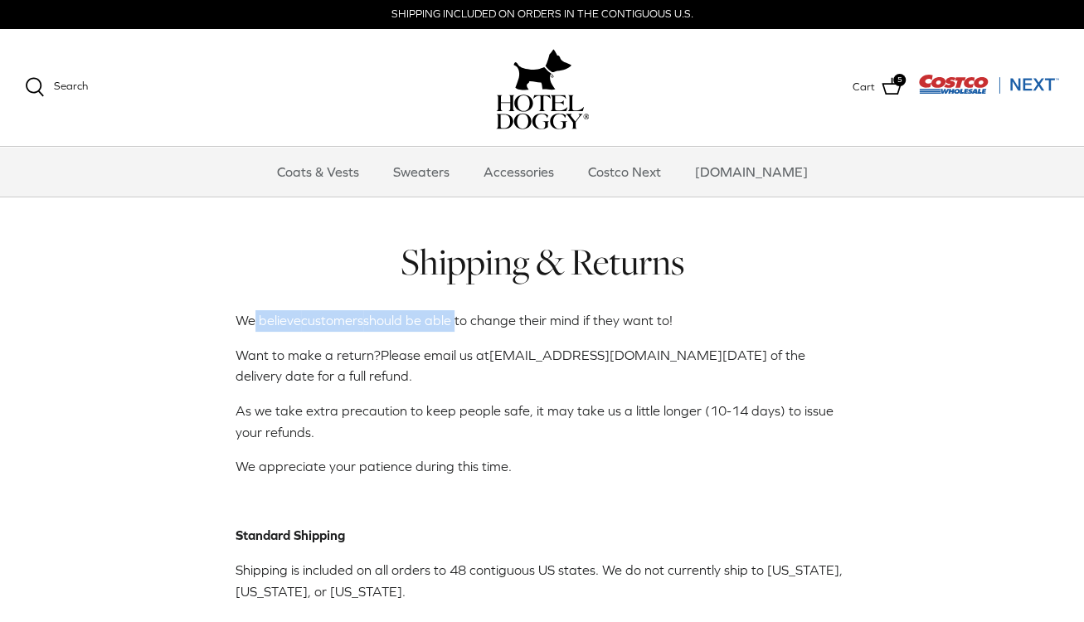
drag, startPoint x: 254, startPoint y: 319, endPoint x: 455, endPoint y: 318, distance: 200.8
click at [455, 318] on p "We believe customers should be able to change their mind if they want to!" at bounding box center [543, 321] width 614 height 22
click at [683, 429] on p "As we take extra precaution to keep people safe, it may take us a little longer…" at bounding box center [543, 422] width 614 height 42
click at [894, 85] on icon at bounding box center [892, 86] width 20 height 20
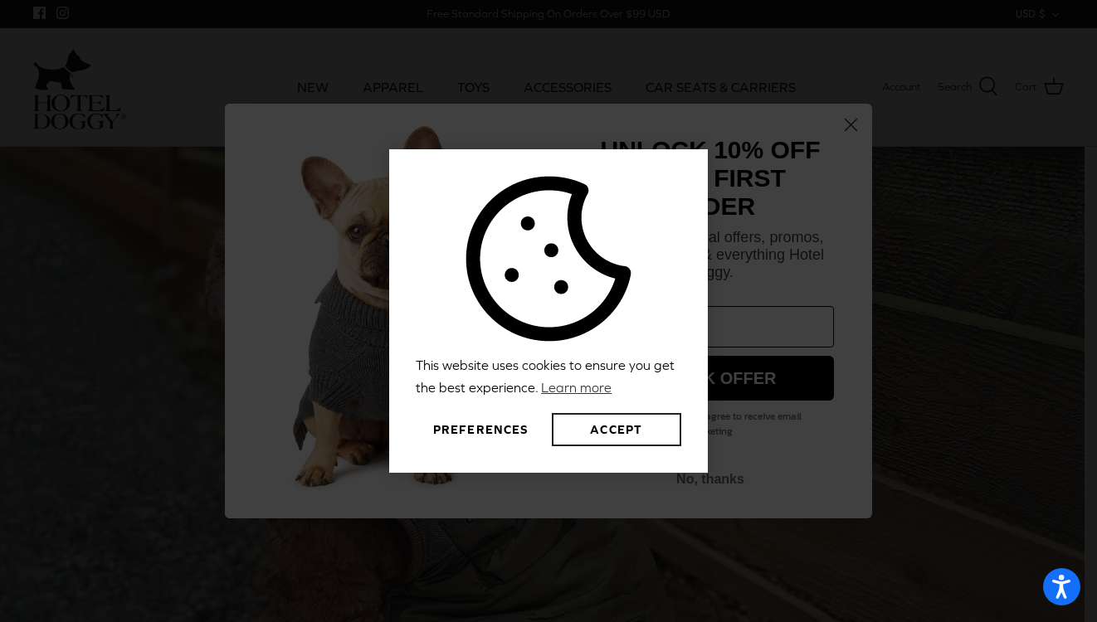
click at [594, 429] on button "Accept" at bounding box center [616, 429] width 129 height 33
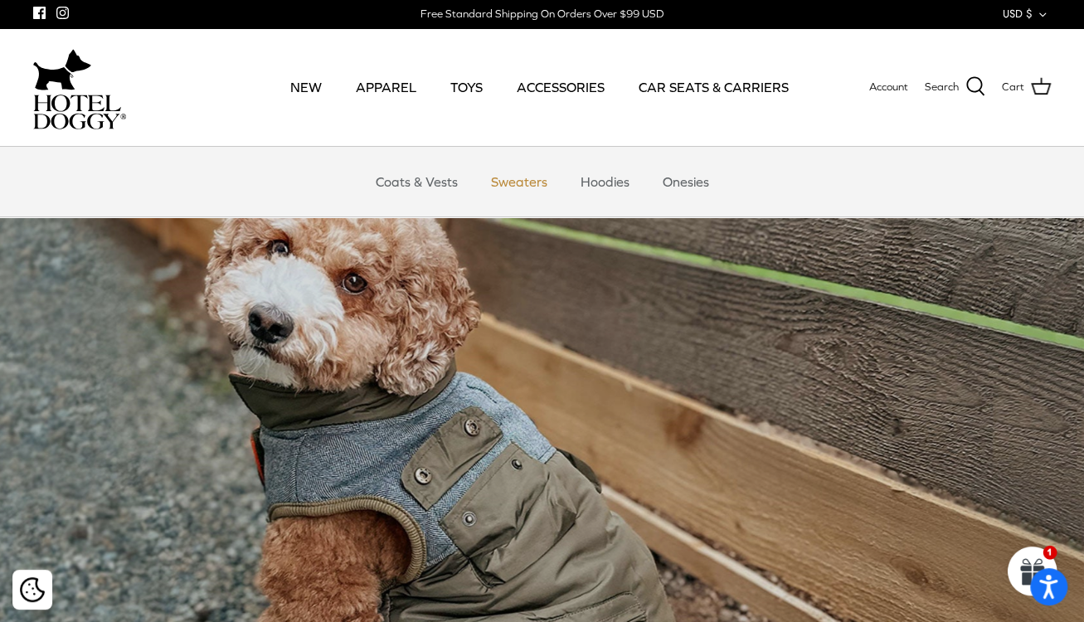
click at [513, 178] on link "Sweaters" at bounding box center [519, 182] width 86 height 50
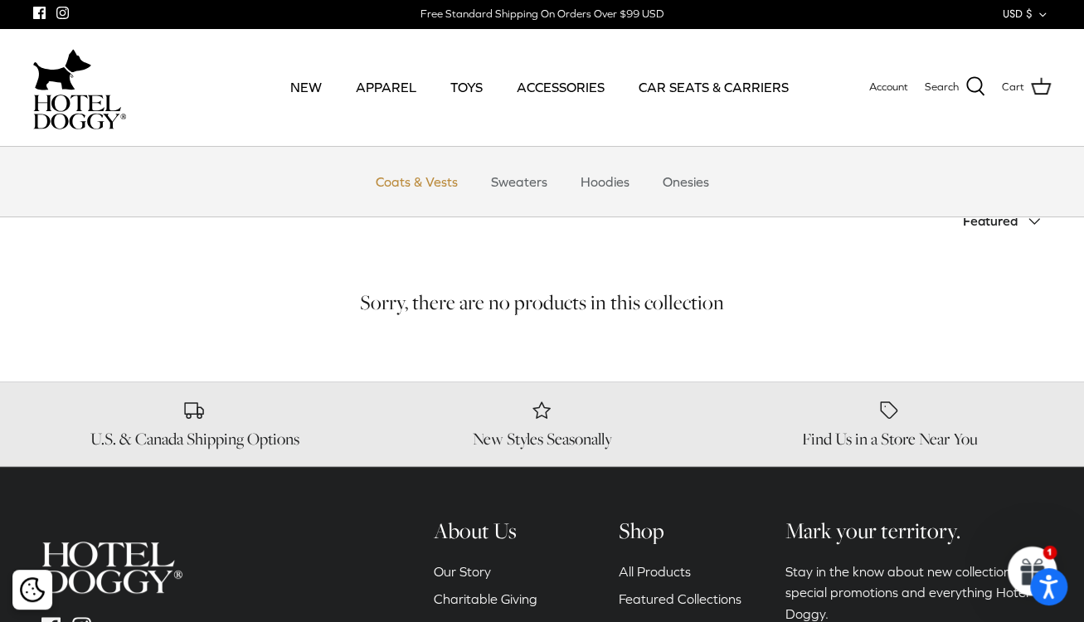
click at [422, 184] on link "Coats & Vests" at bounding box center [417, 182] width 112 height 50
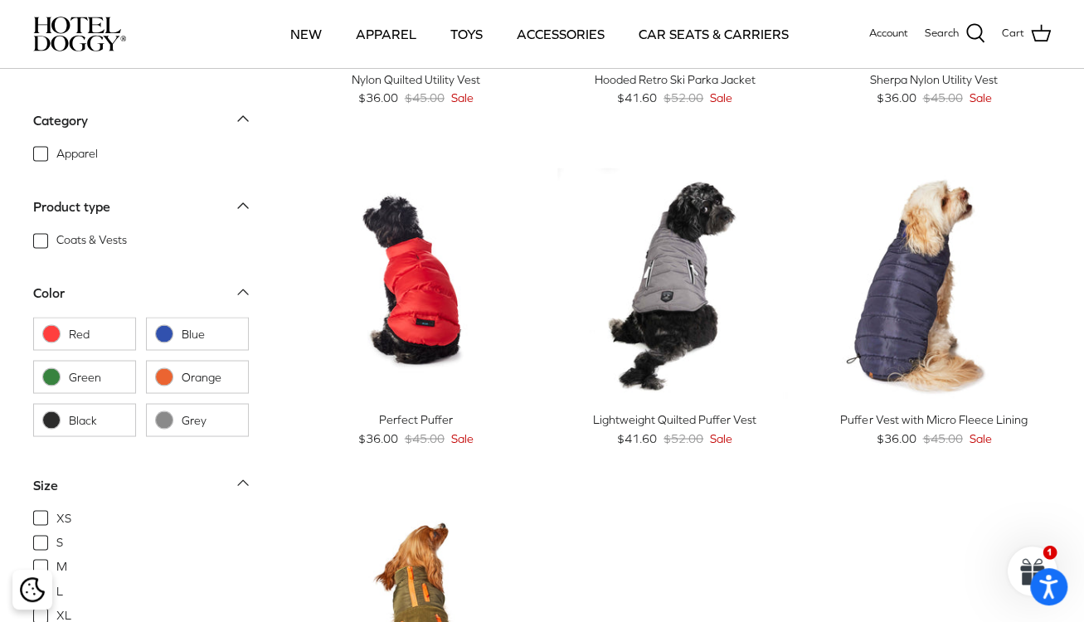
scroll to position [1327, 0]
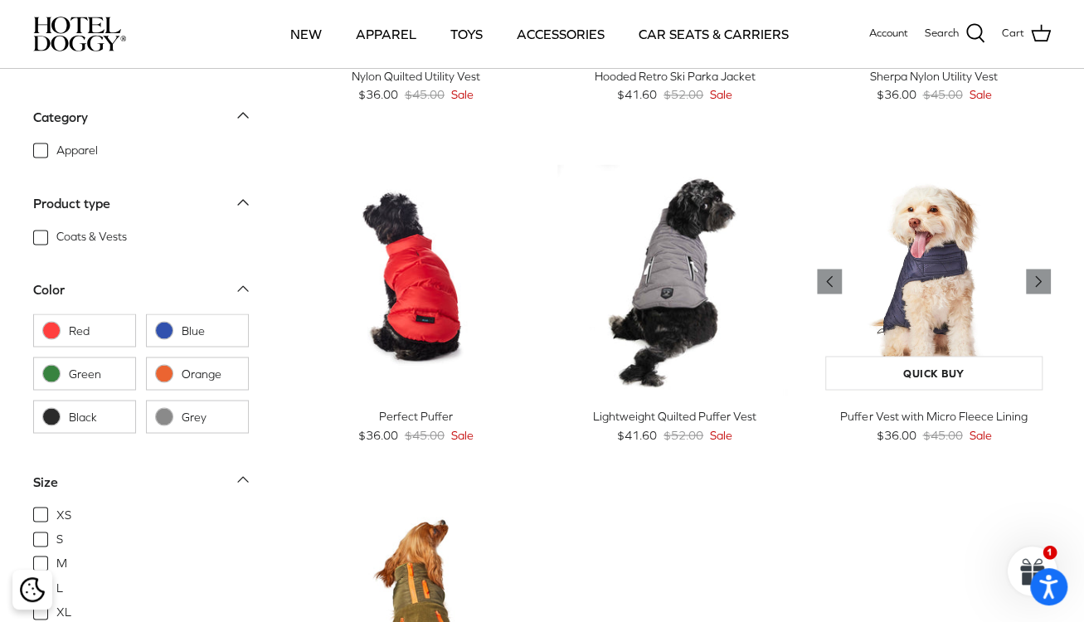
click at [939, 306] on img "Puffer Vest with Micro Fleece Lining" at bounding box center [934, 281] width 234 height 234
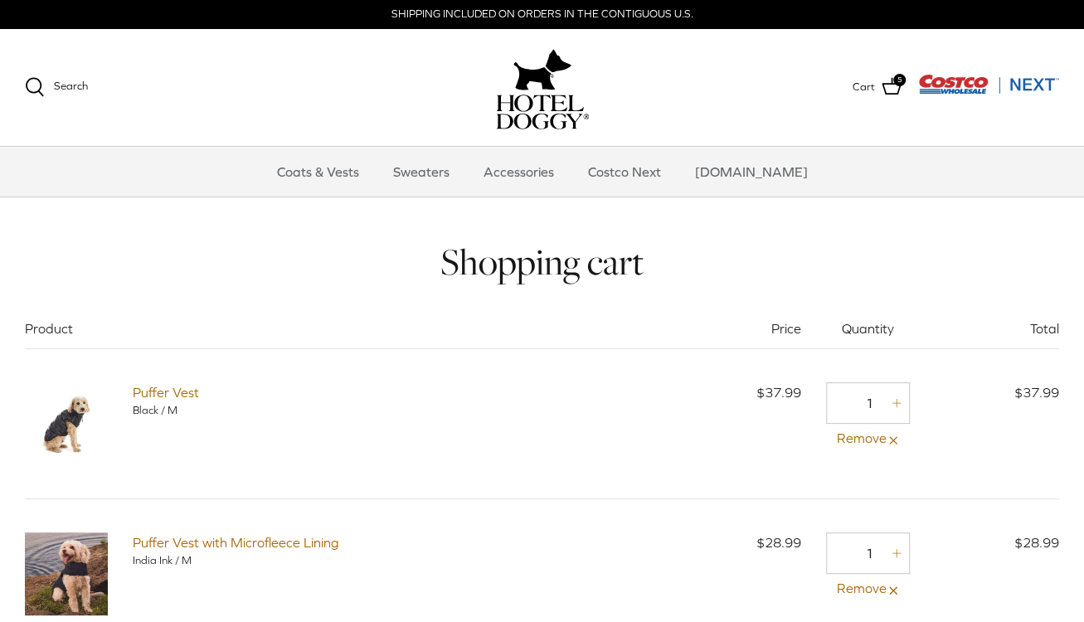
scroll to position [83, 0]
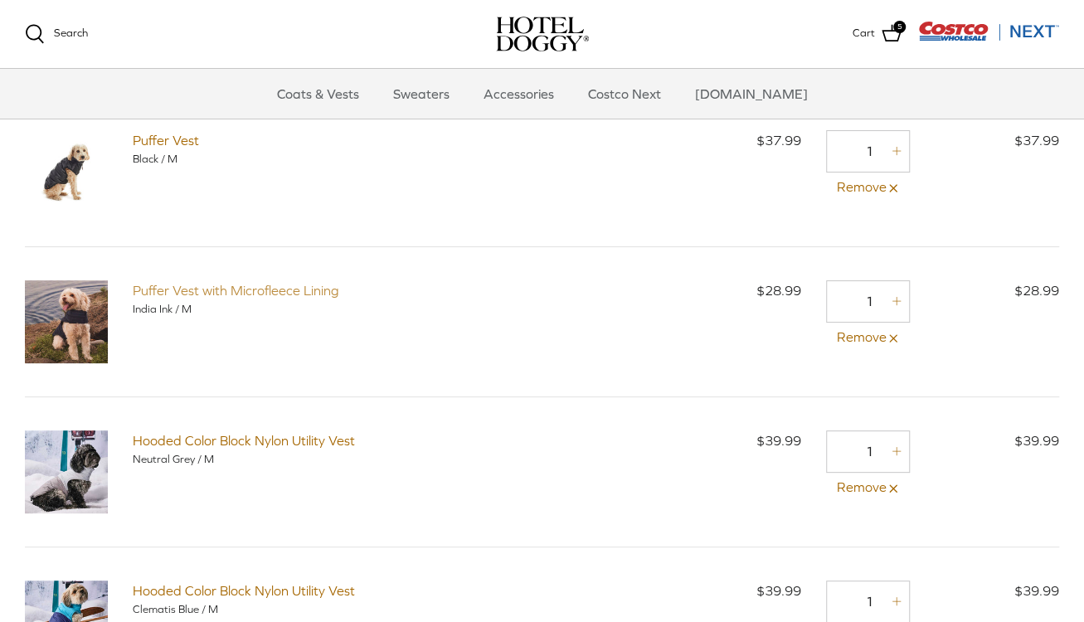
click at [278, 288] on link "Puffer Vest with Microfleece Lining" at bounding box center [236, 290] width 207 height 15
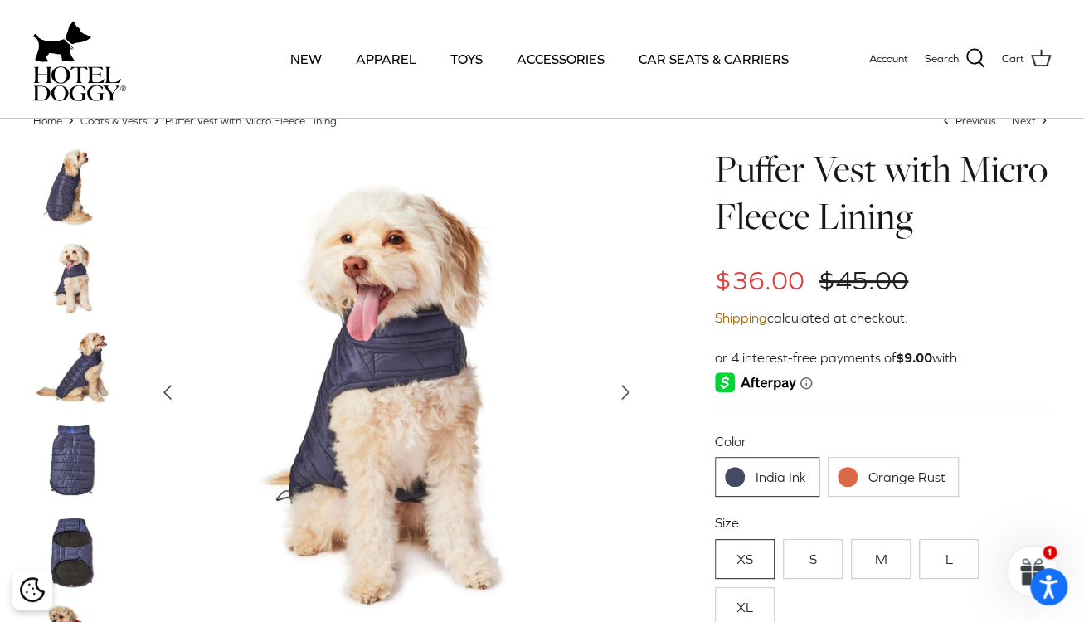
scroll to position [83, 0]
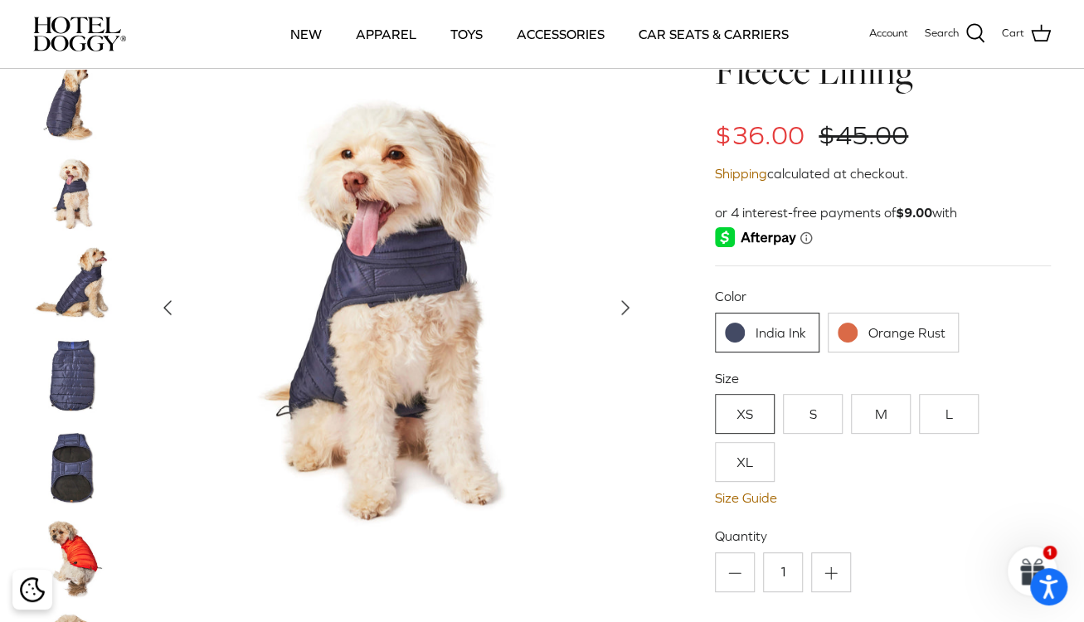
click at [79, 397] on img at bounding box center [74, 375] width 83 height 83
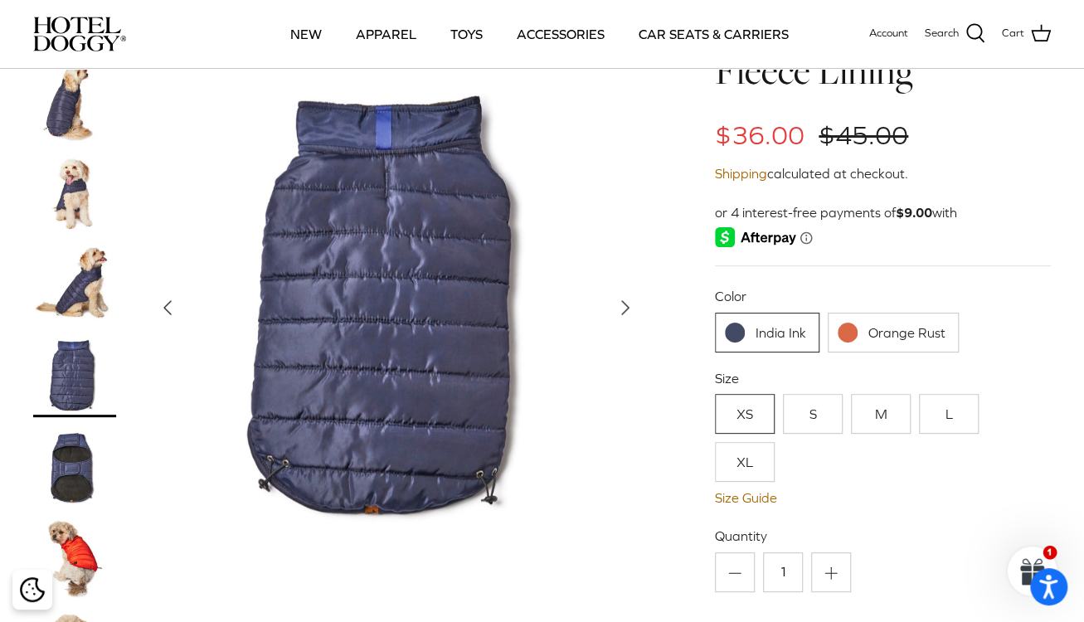
click at [66, 485] on img at bounding box center [74, 467] width 83 height 83
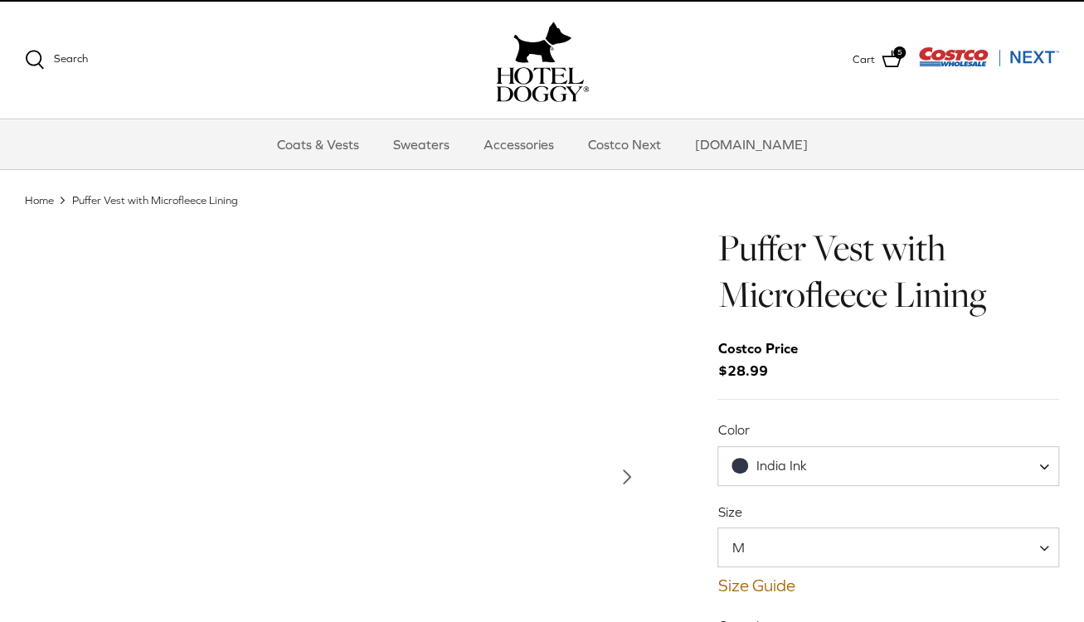
scroll to position [2, 0]
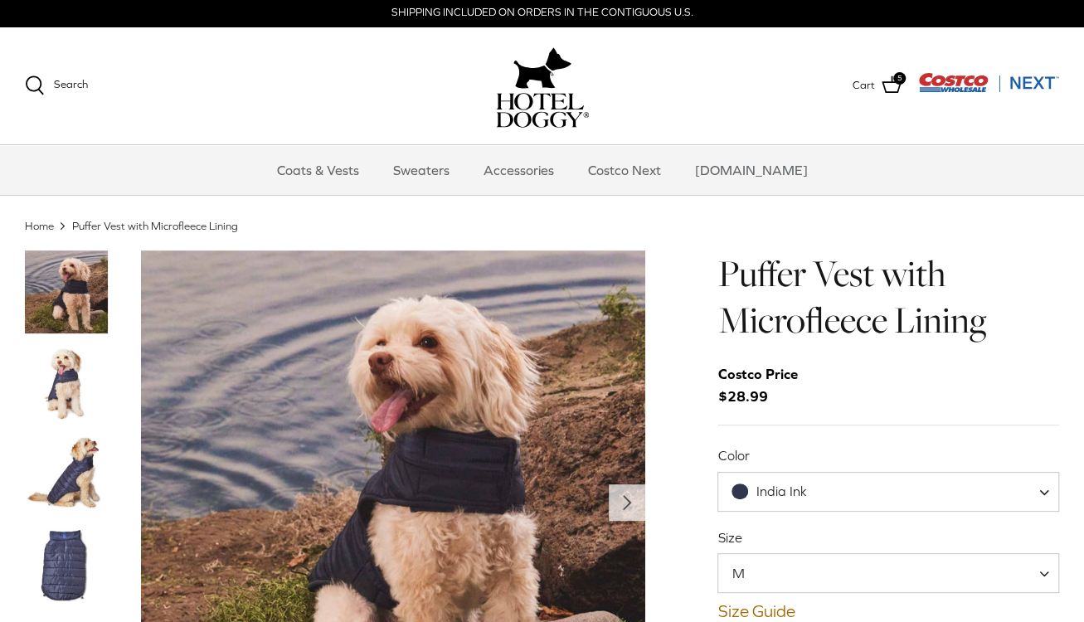
click at [63, 363] on img "Thumbnail Link" at bounding box center [66, 383] width 83 height 83
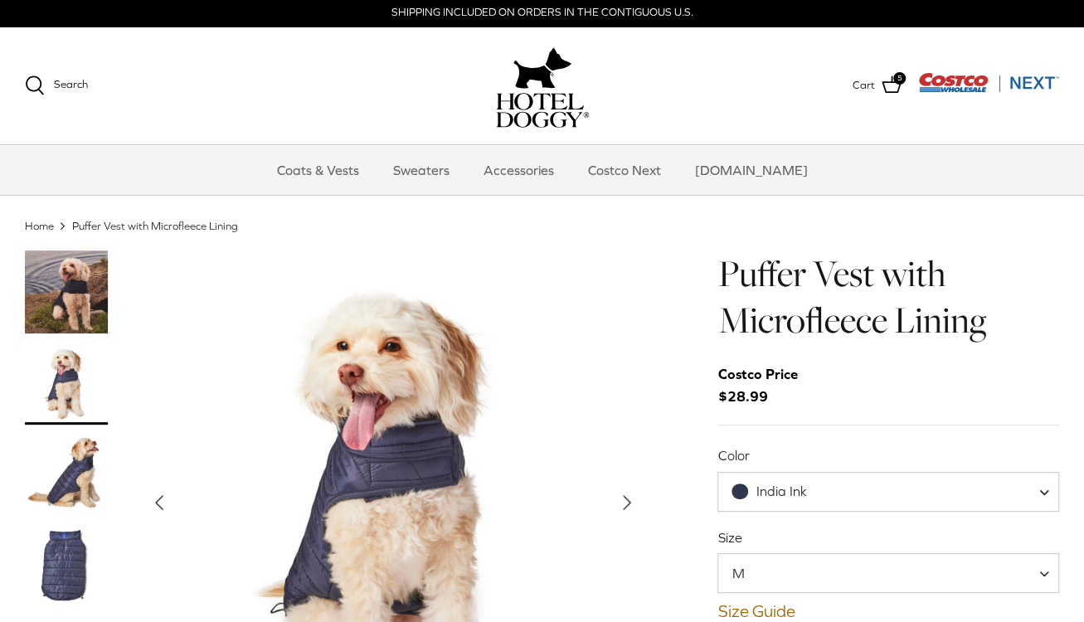
click at [75, 465] on img "Thumbnail Link" at bounding box center [66, 474] width 83 height 83
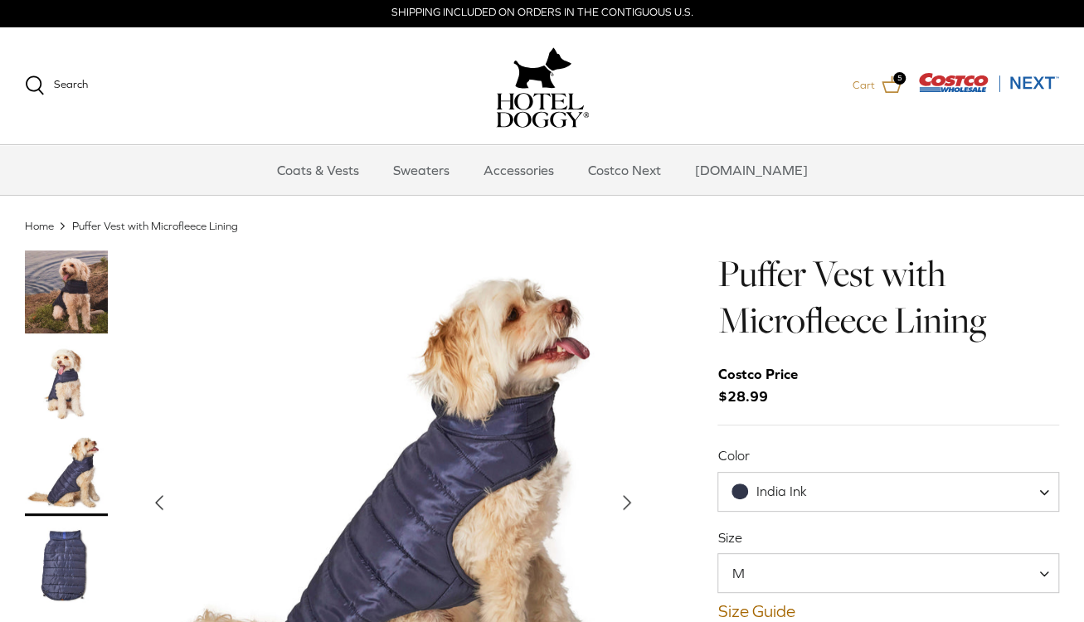
click at [891, 82] on icon at bounding box center [892, 84] width 20 height 17
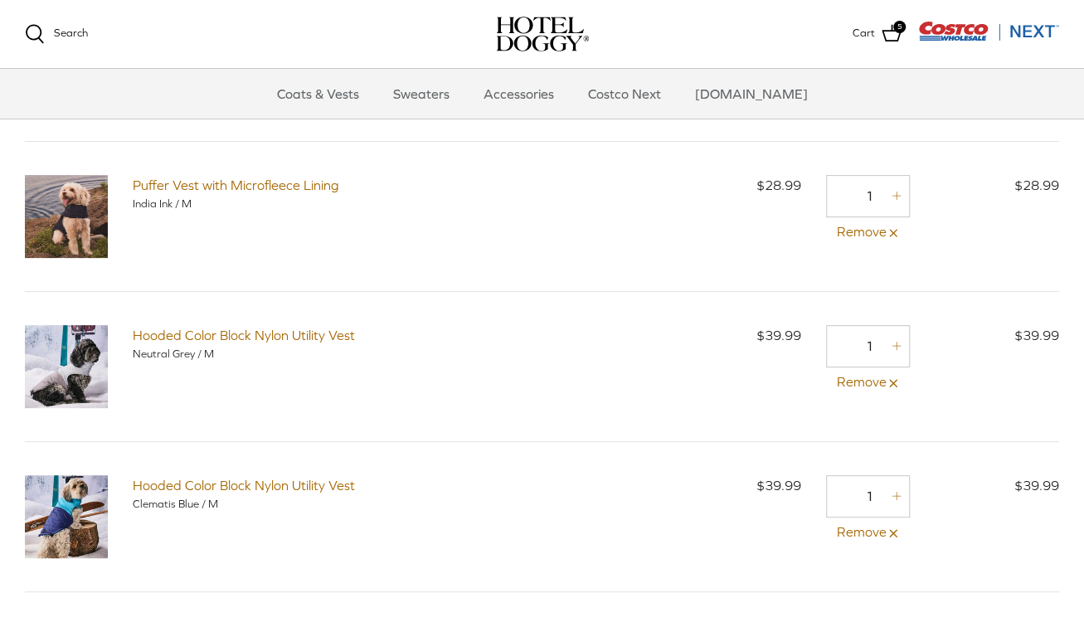
scroll to position [249, 0]
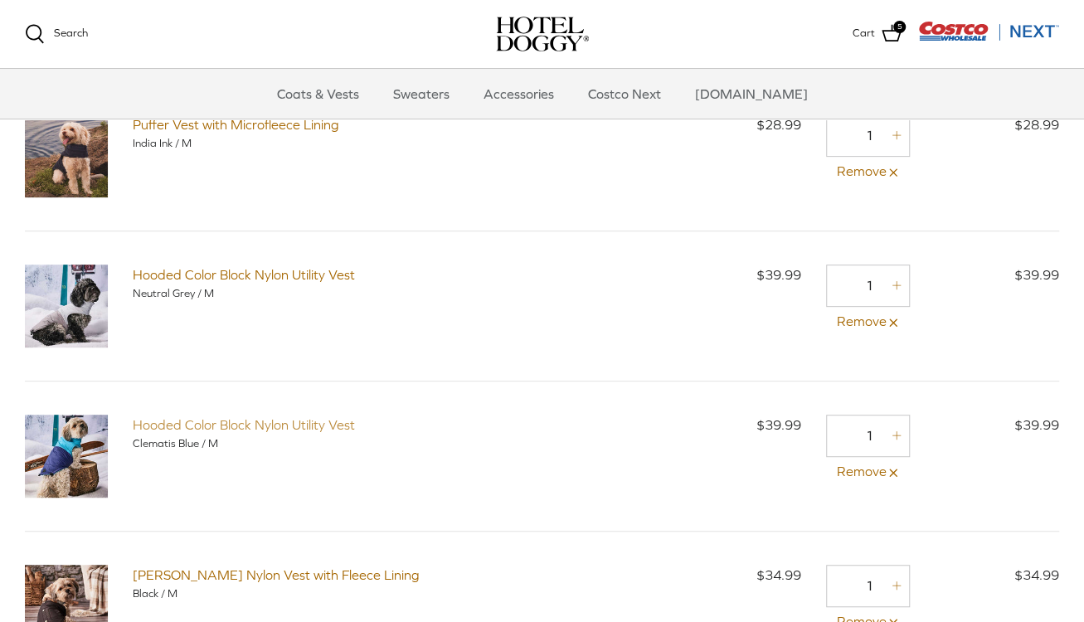
click at [285, 423] on link "Hooded Color Block Nylon Utility Vest" at bounding box center [244, 424] width 222 height 15
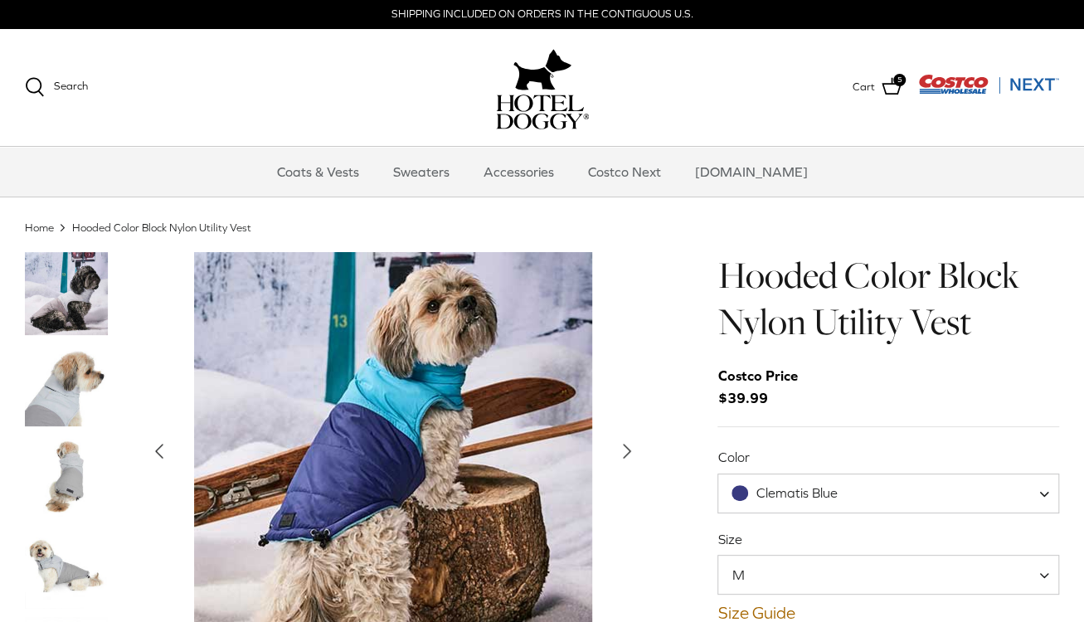
click at [619, 439] on icon "Right" at bounding box center [627, 451] width 27 height 27
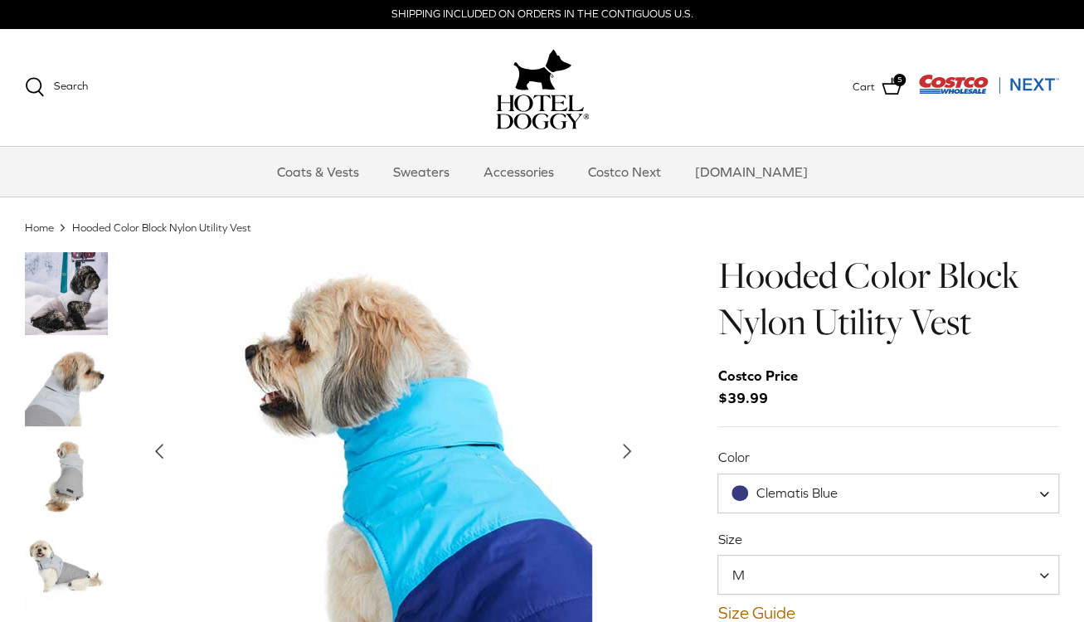
click at [619, 439] on icon "Right" at bounding box center [627, 451] width 27 height 27
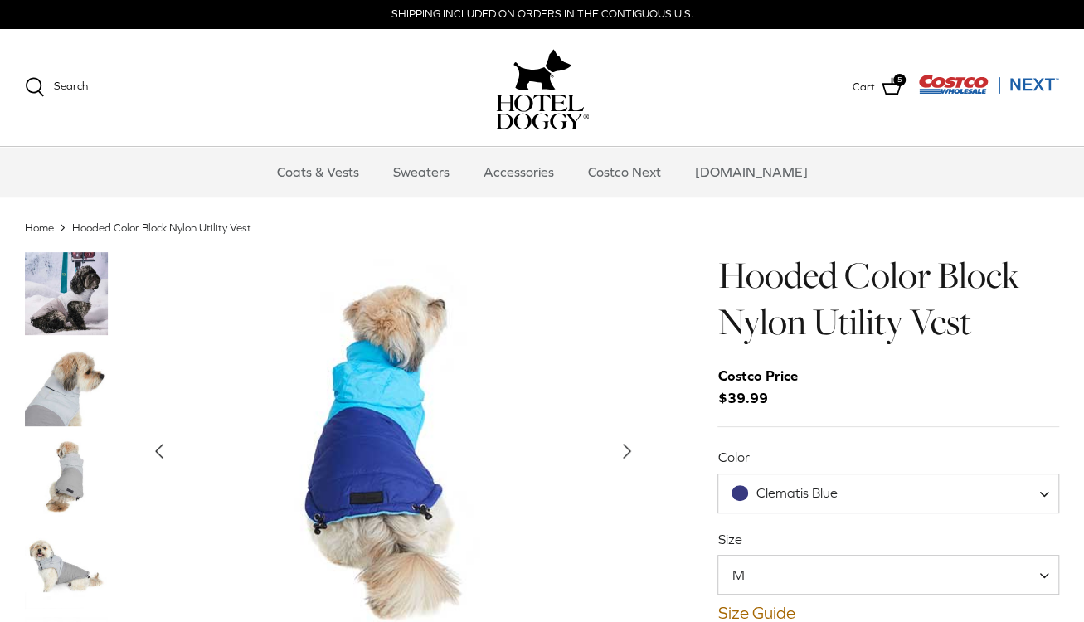
click at [626, 447] on polyline "Next" at bounding box center [627, 451] width 7 height 13
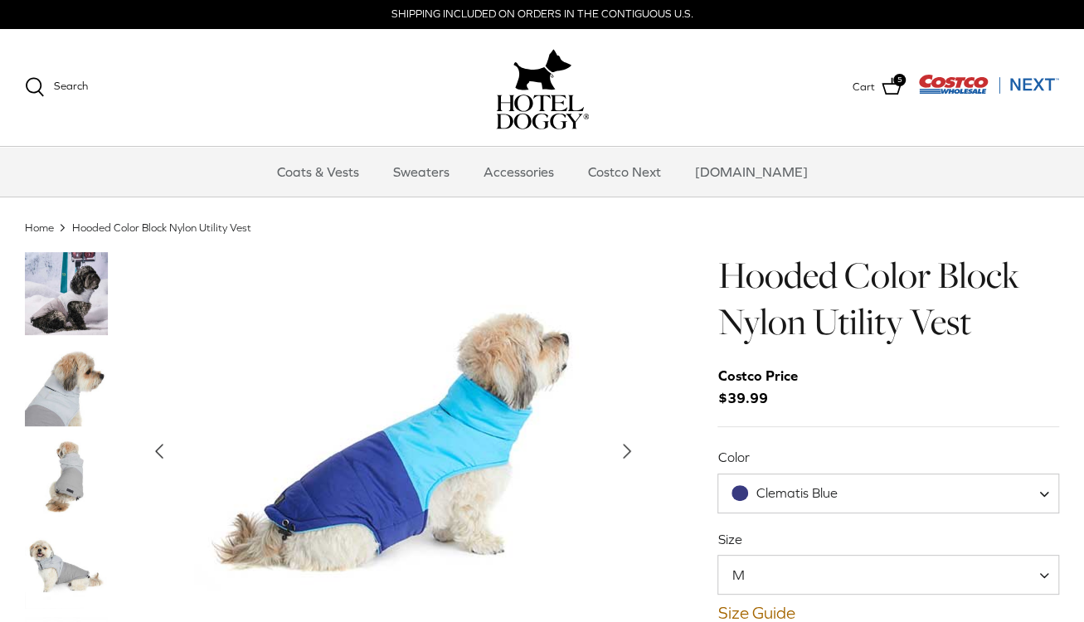
click at [626, 447] on polyline "Next" at bounding box center [627, 451] width 7 height 13
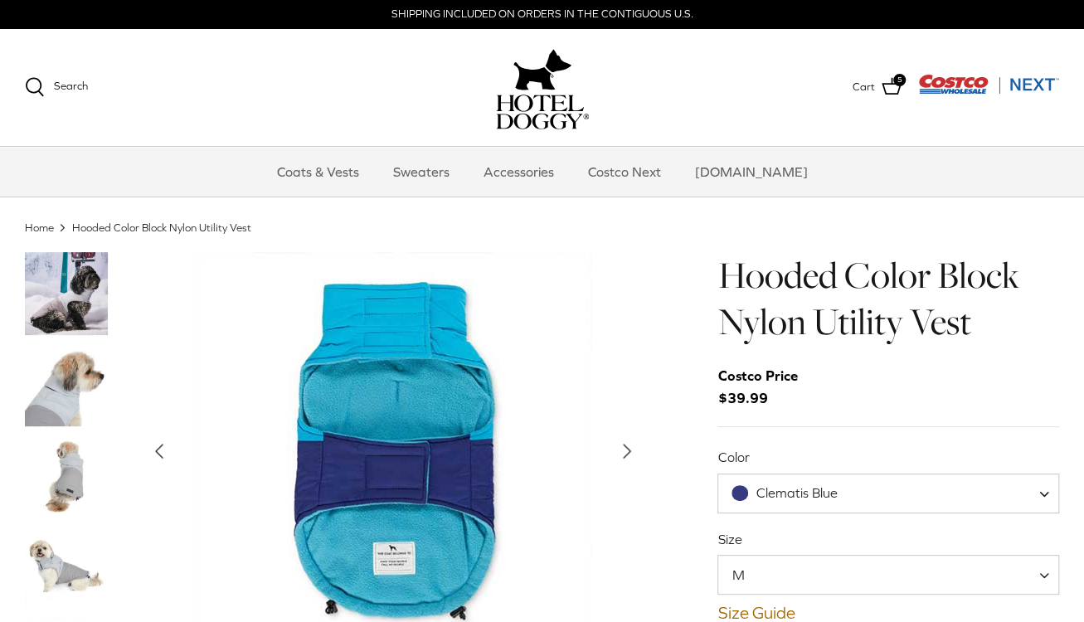
click at [626, 447] on polyline "Next" at bounding box center [627, 451] width 7 height 13
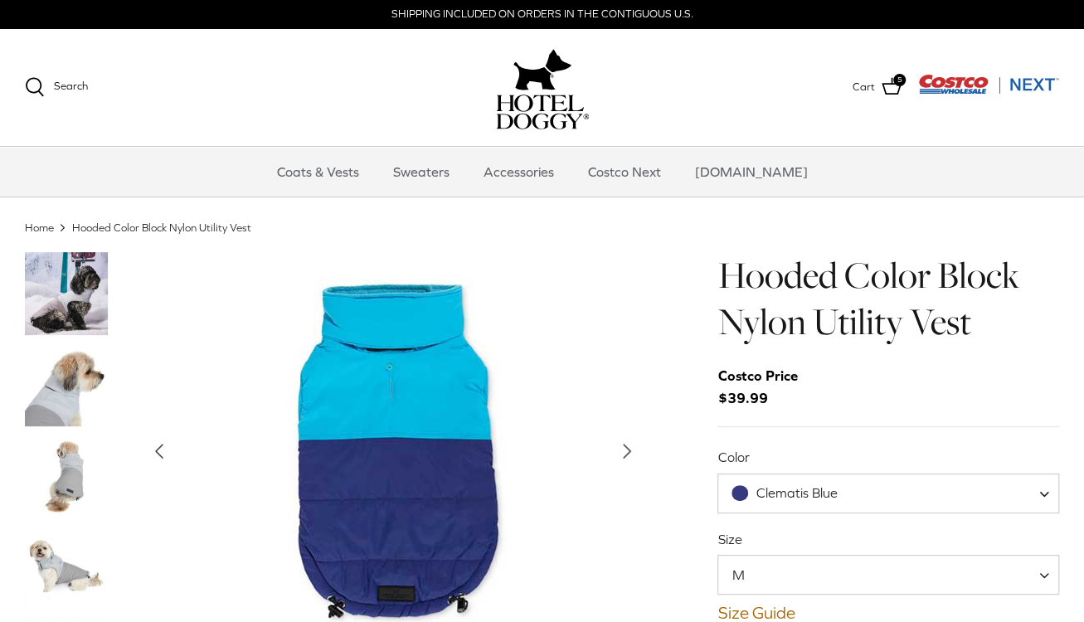
click at [626, 449] on polyline "Next" at bounding box center [627, 451] width 7 height 13
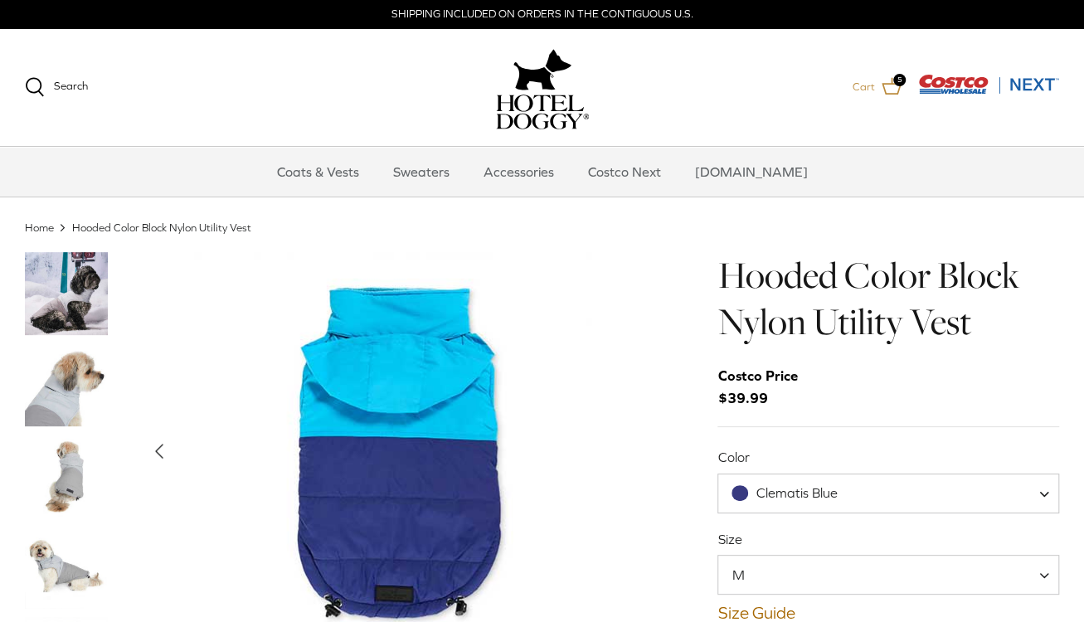
click at [891, 80] on icon at bounding box center [892, 86] width 20 height 17
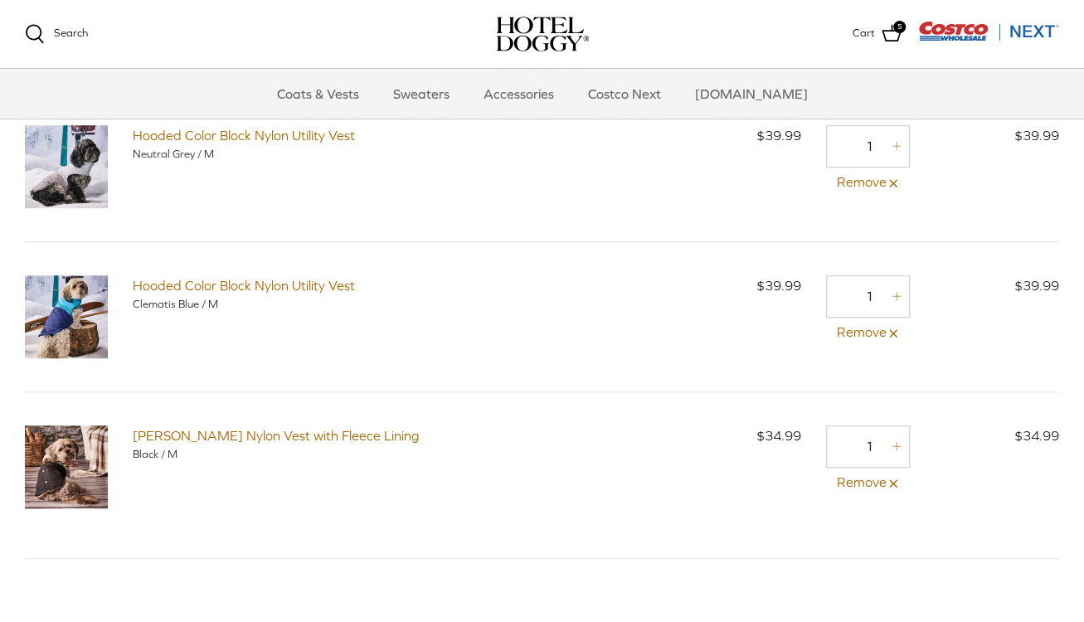
scroll to position [415, 0]
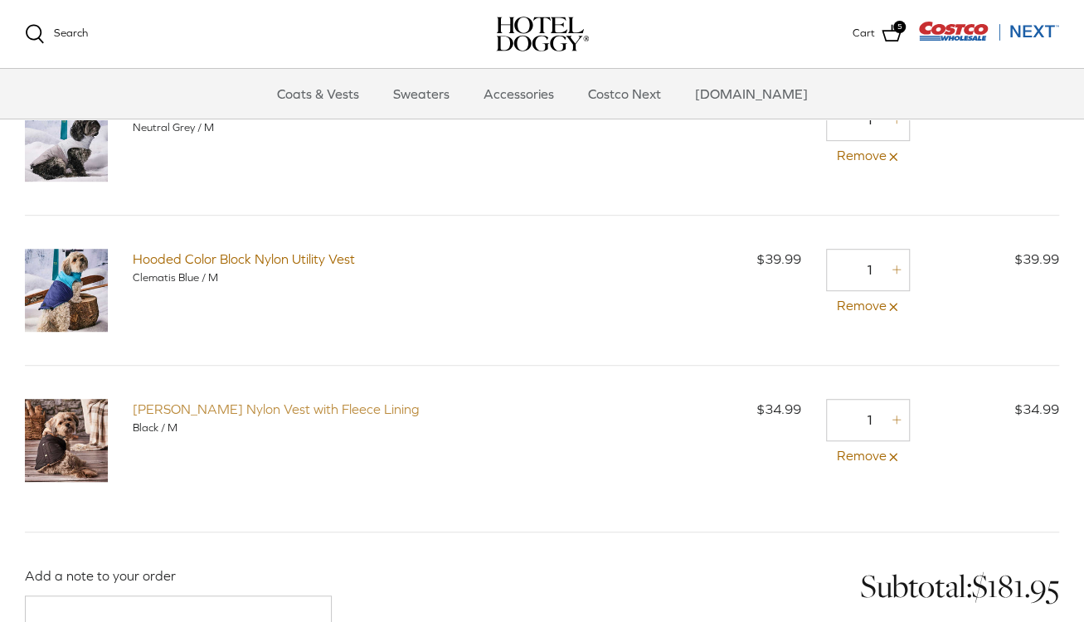
click at [238, 406] on link "[PERSON_NAME] Nylon Vest with Fleece Lining" at bounding box center [276, 409] width 287 height 15
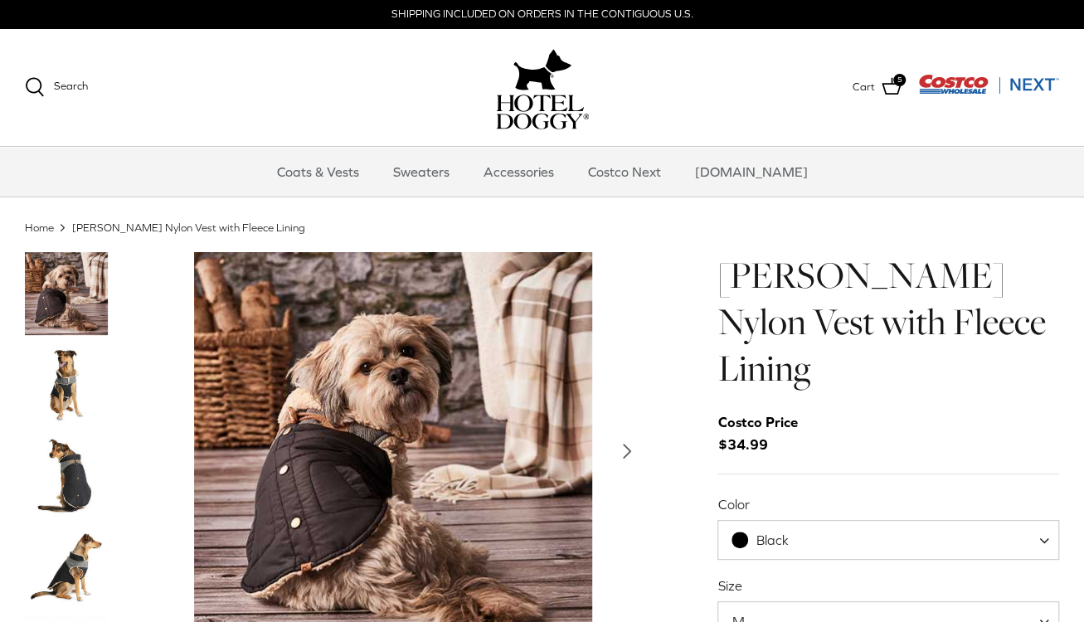
click at [70, 363] on img "Thumbnail Link" at bounding box center [66, 384] width 83 height 83
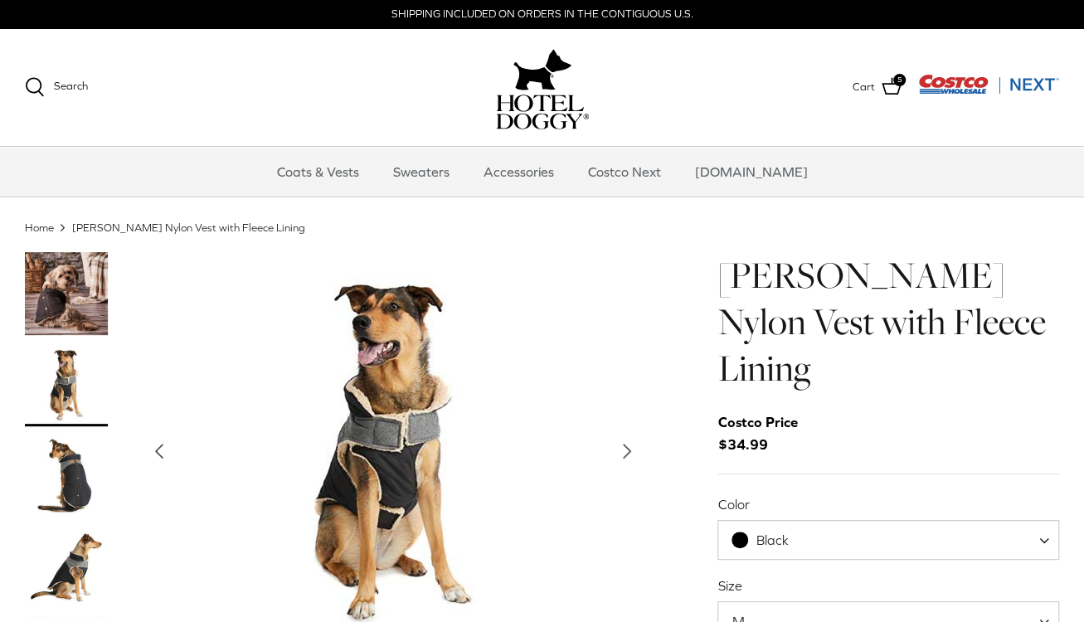
click at [83, 487] on img "Thumbnail Link" at bounding box center [66, 476] width 83 height 83
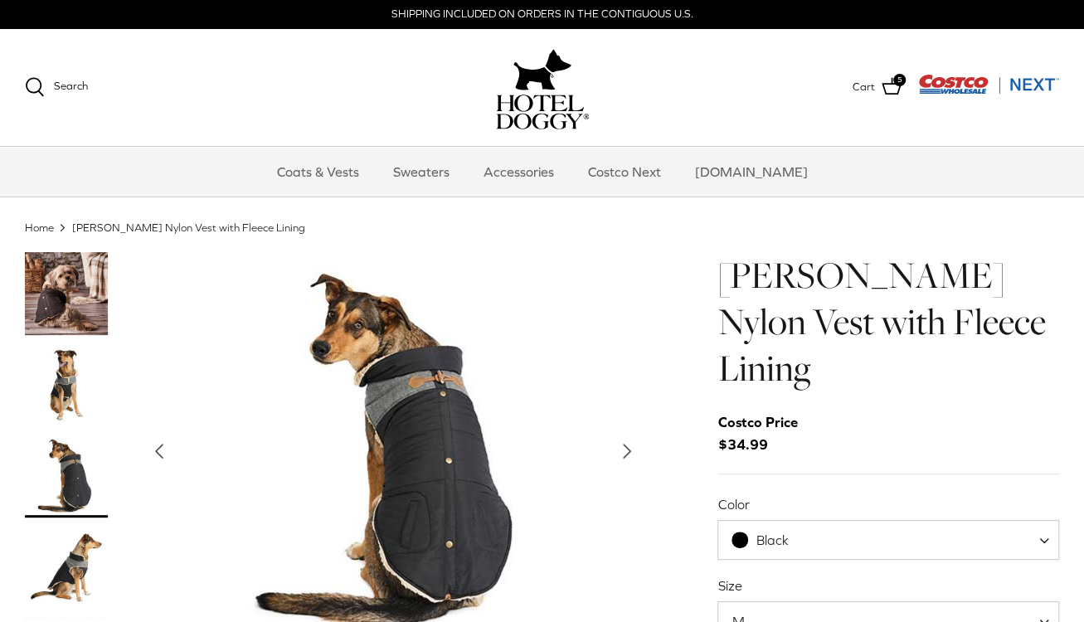
click at [86, 561] on img "Thumbnail Link" at bounding box center [66, 567] width 83 height 83
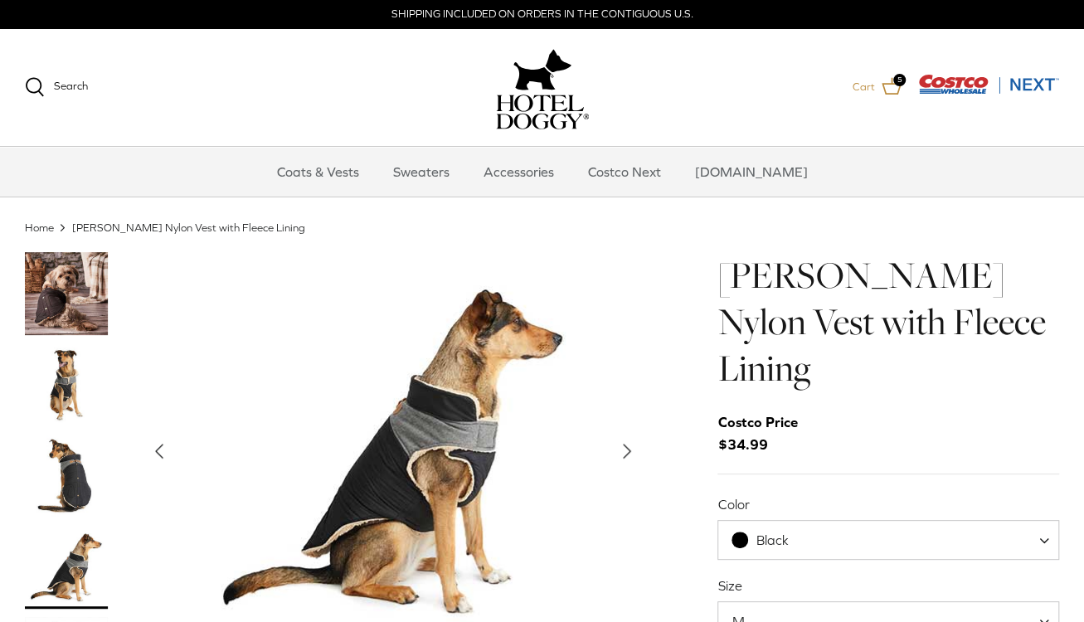
click at [891, 83] on icon at bounding box center [892, 86] width 20 height 20
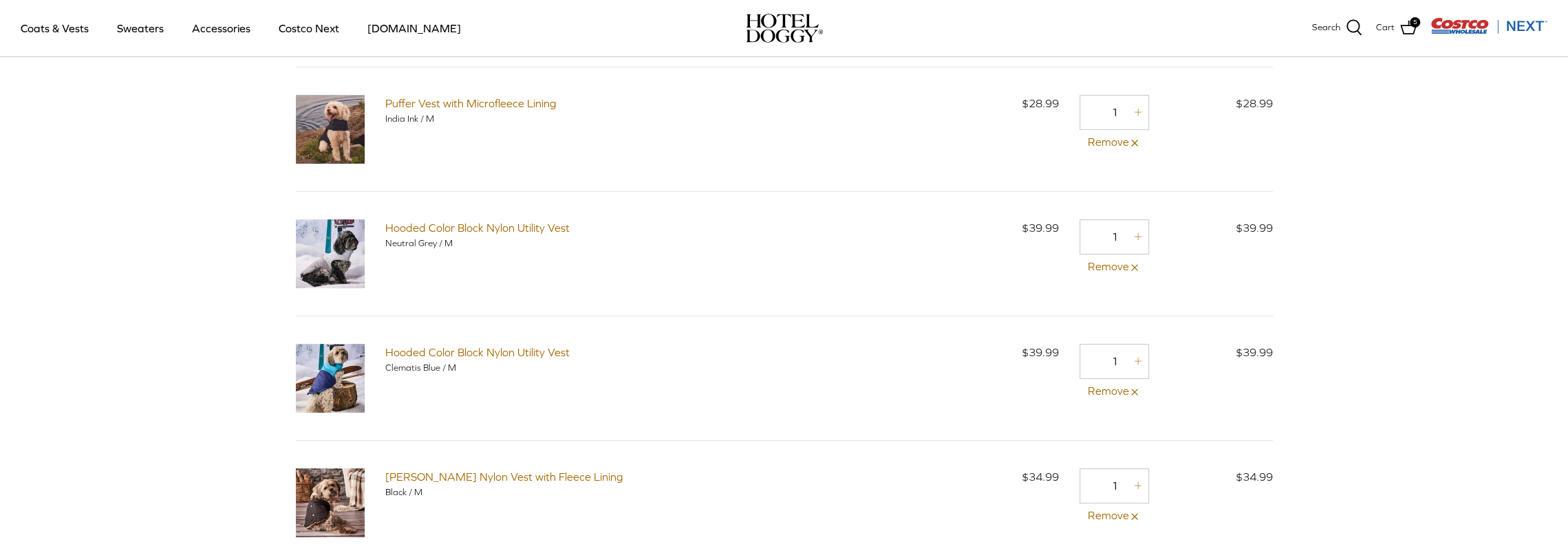
scroll to position [138, 0]
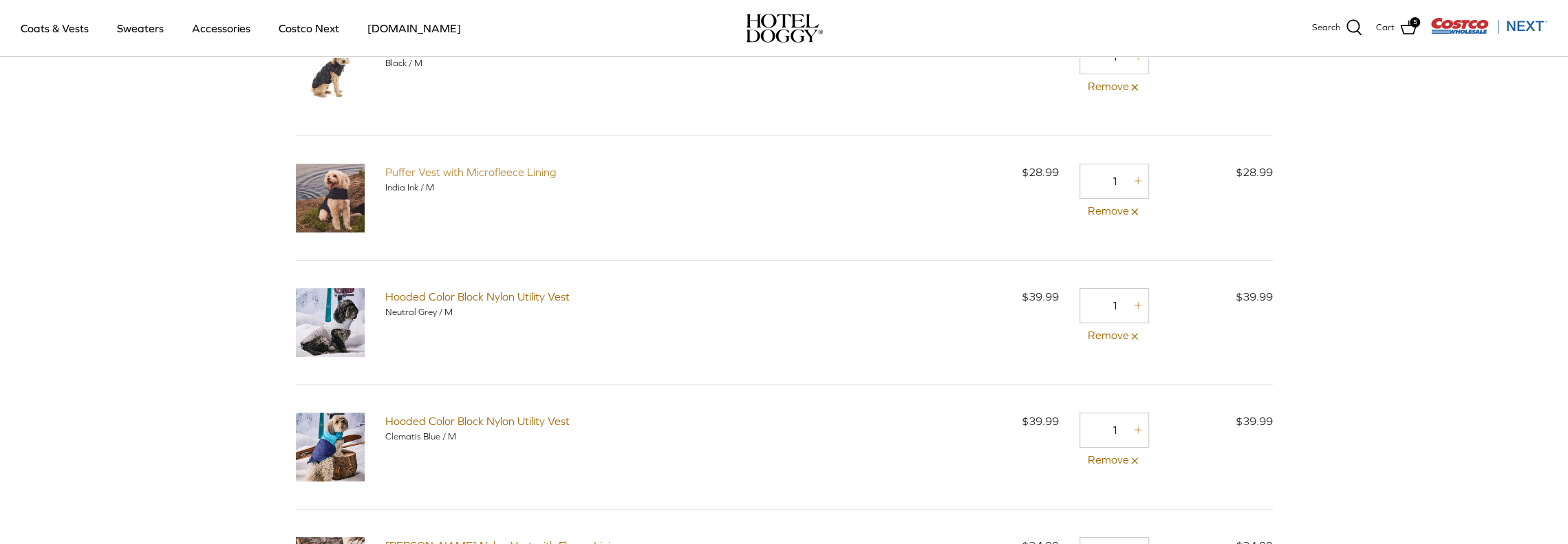
click at [463, 174] on link "Puffer Vest with Microfleece Lining" at bounding box center [471, 172] width 172 height 12
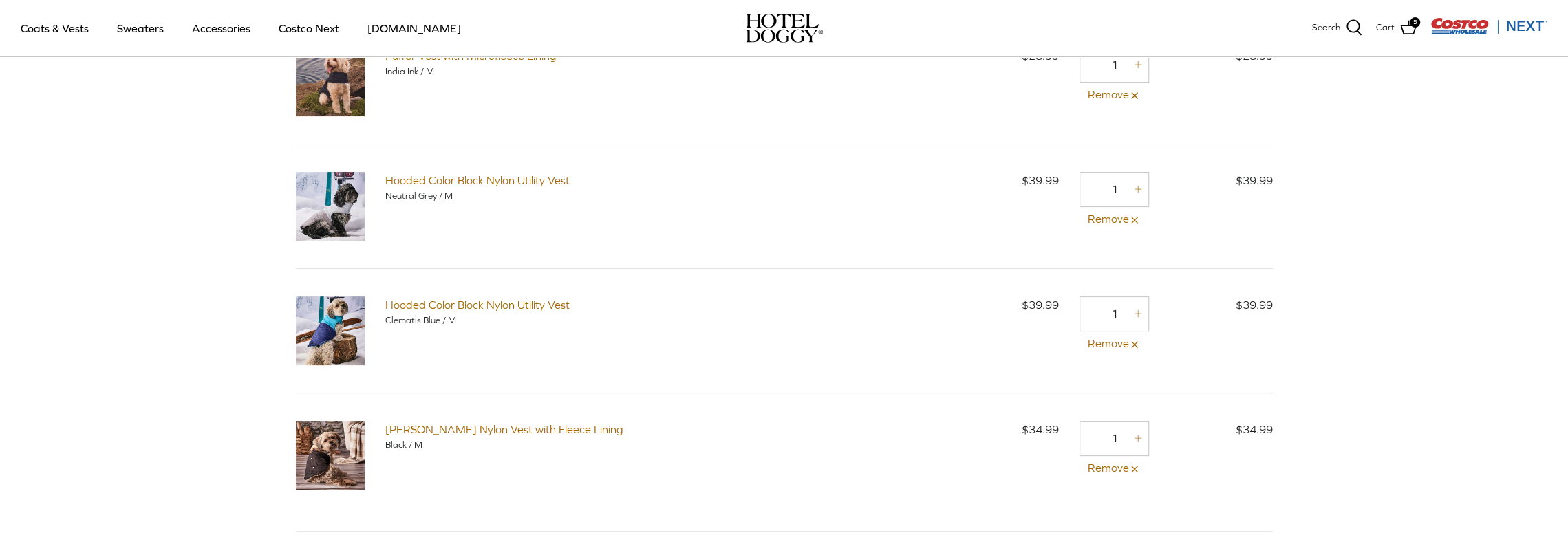
scroll to position [275, 0]
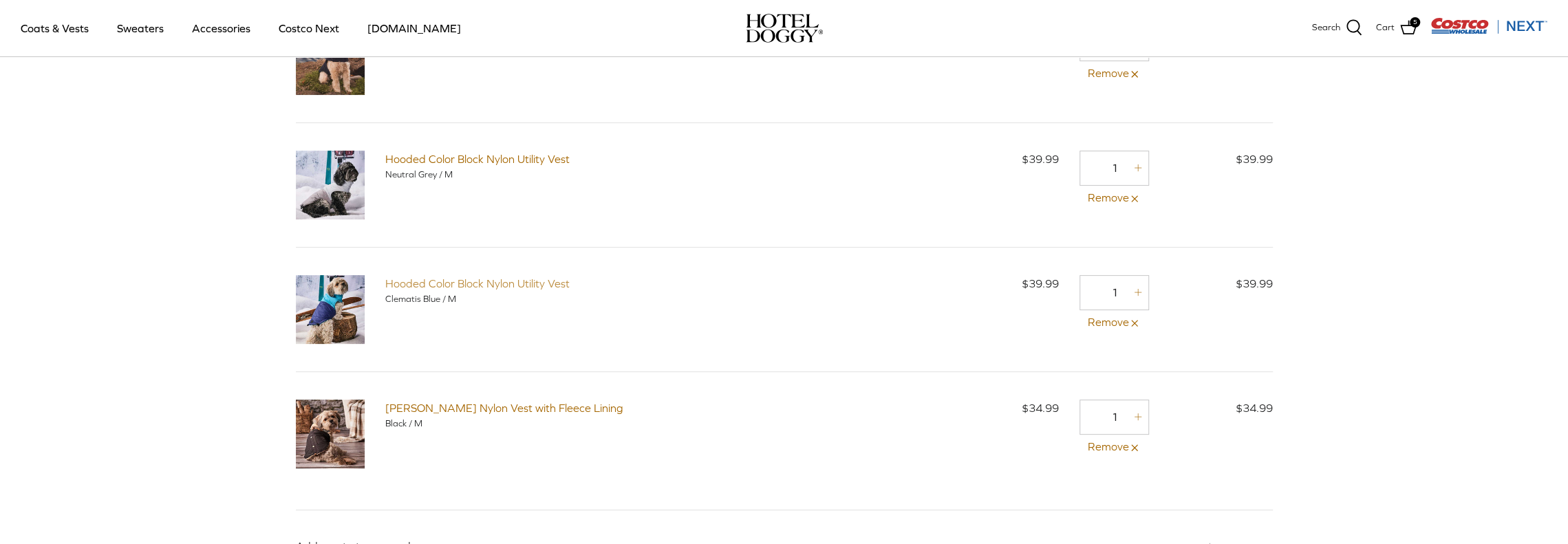
click at [513, 281] on link "Hooded Color Block Nylon Utility Vest" at bounding box center [478, 283] width 184 height 12
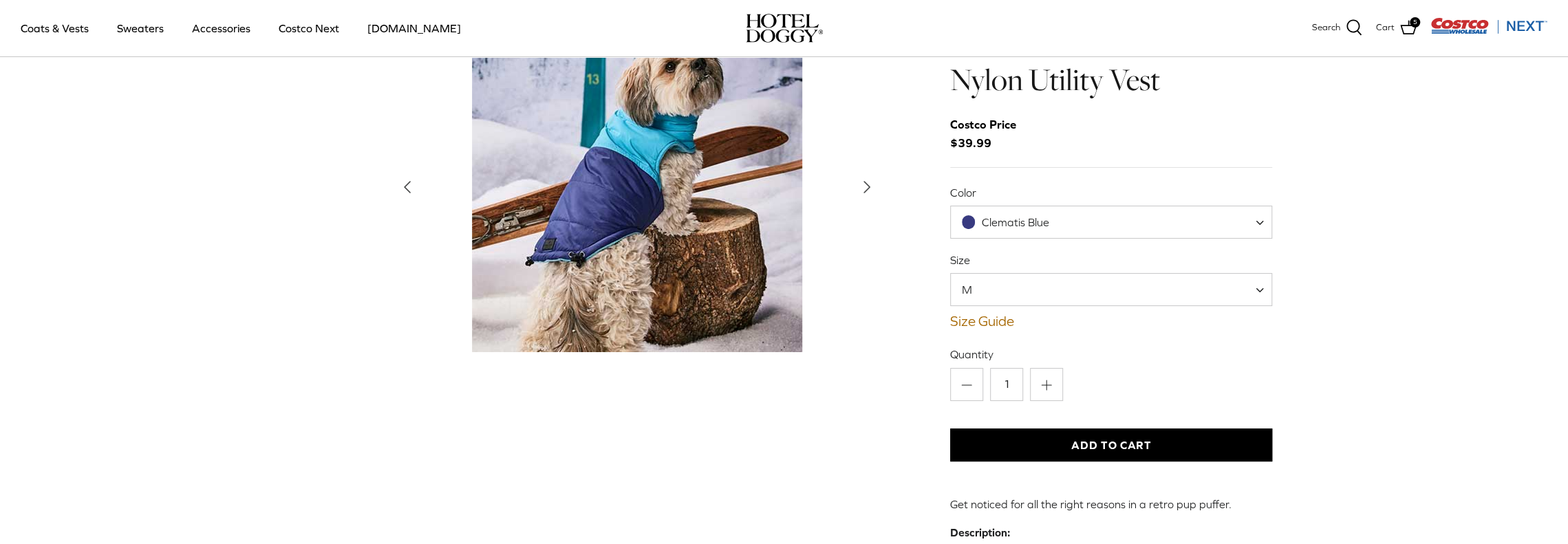
scroll to position [69, 0]
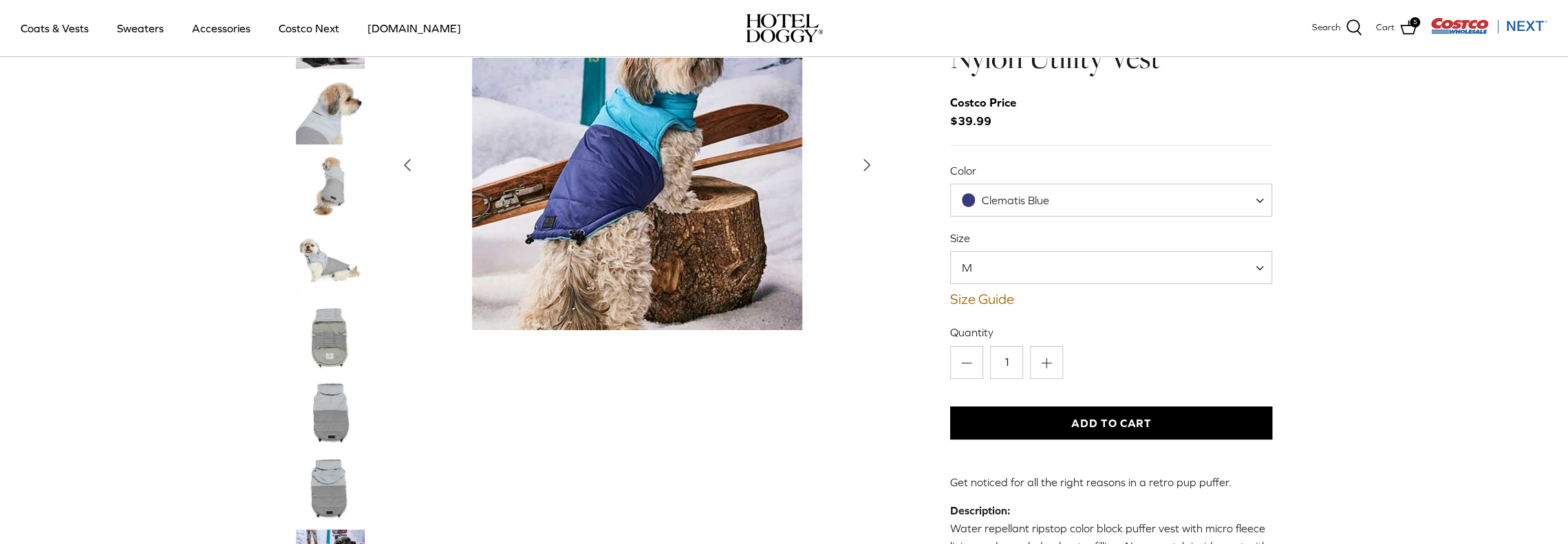
click at [327, 477] on img "Thumbnail Link" at bounding box center [330, 488] width 69 height 69
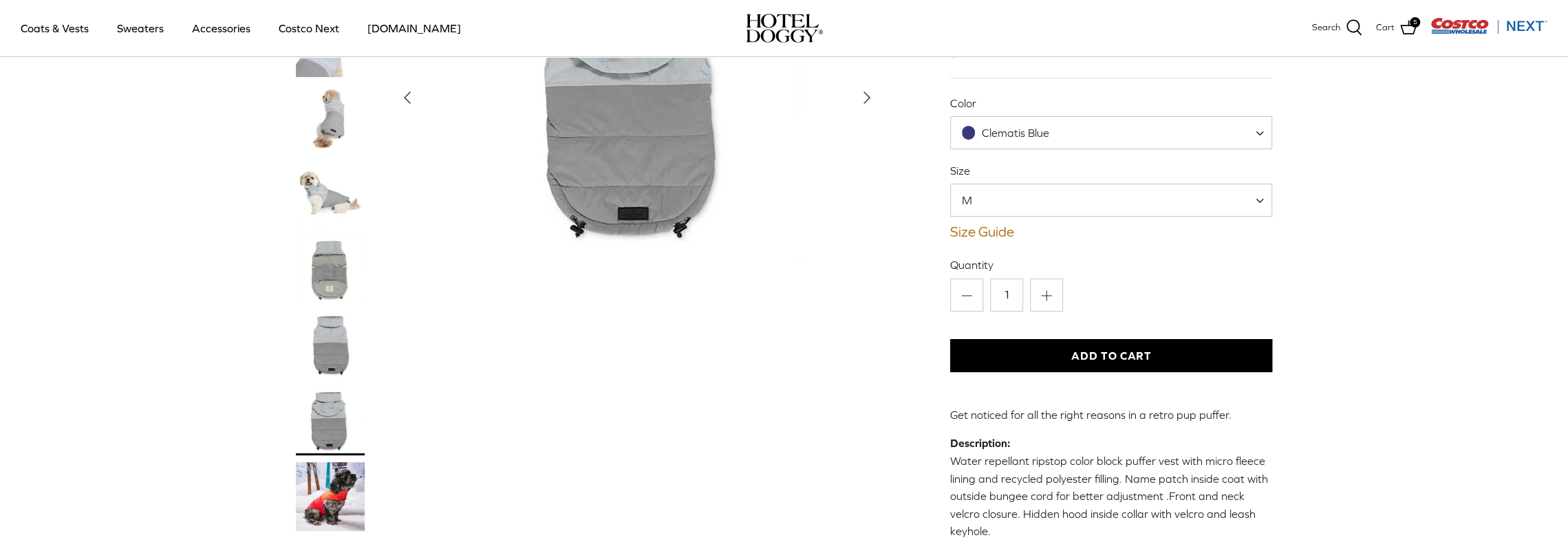
scroll to position [138, 0]
click at [333, 277] on img "Thumbnail Link" at bounding box center [330, 268] width 69 height 69
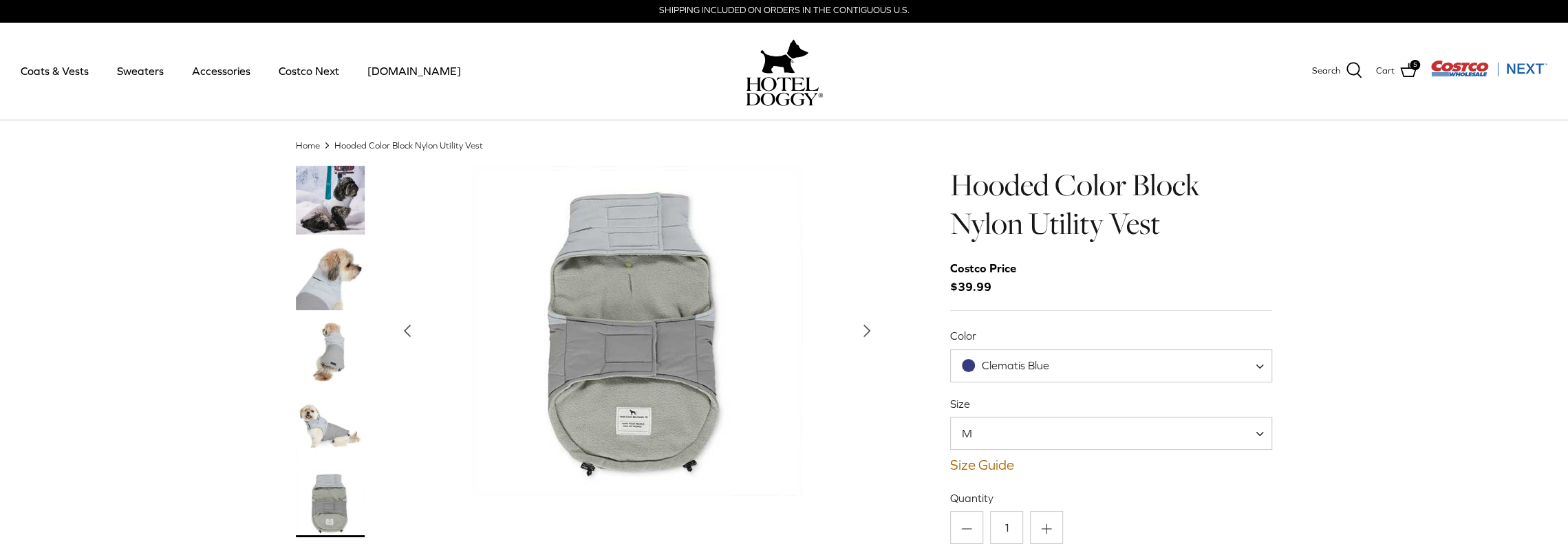
scroll to position [0, 0]
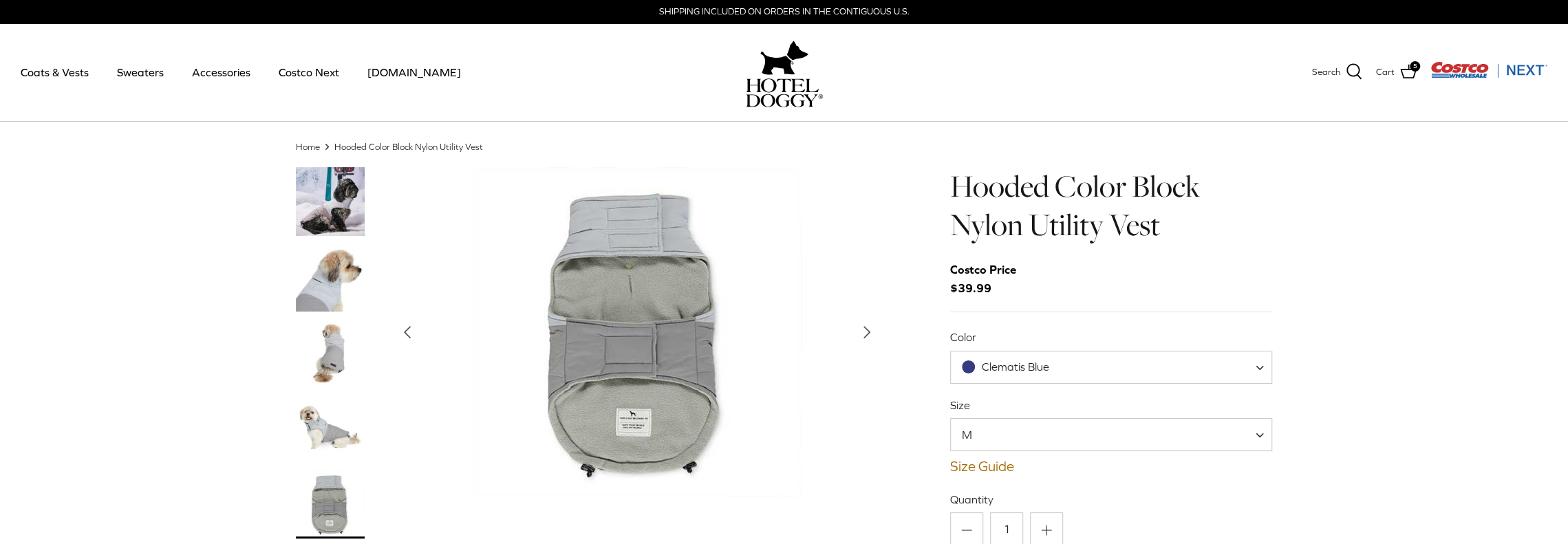
click at [361, 145] on link "Hooded Color Block Nylon Utility Vest" at bounding box center [408, 146] width 148 height 10
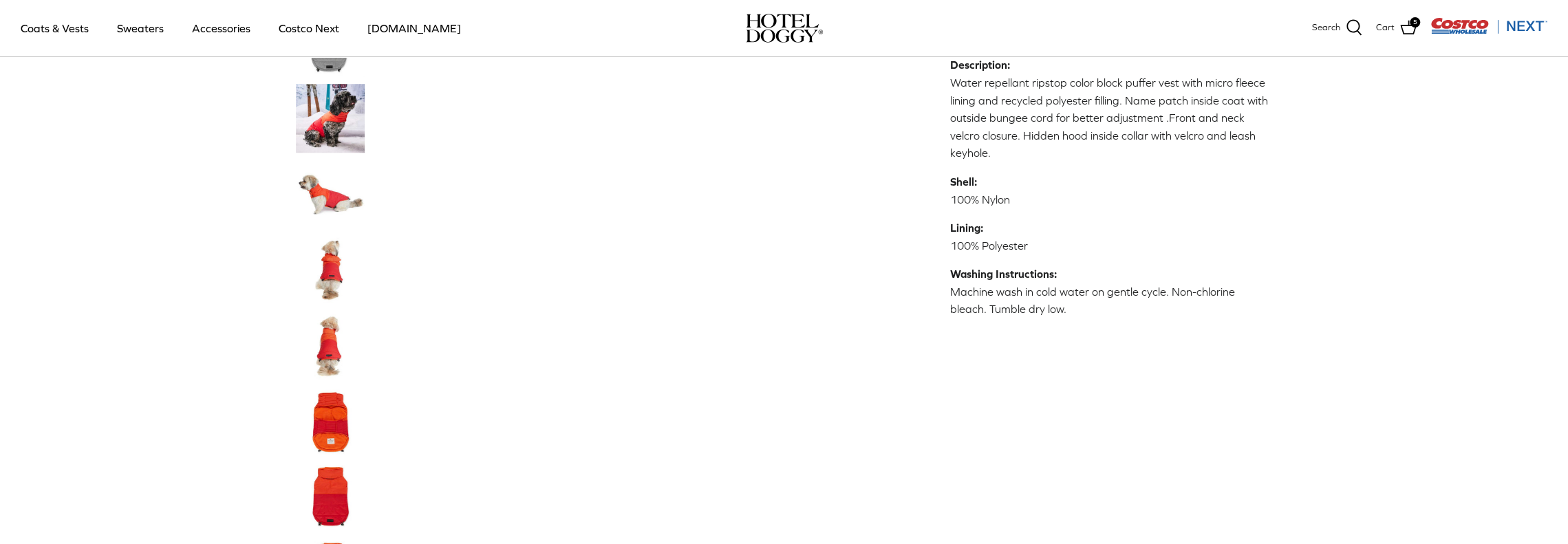
scroll to position [619, 0]
